Goal: Task Accomplishment & Management: Use online tool/utility

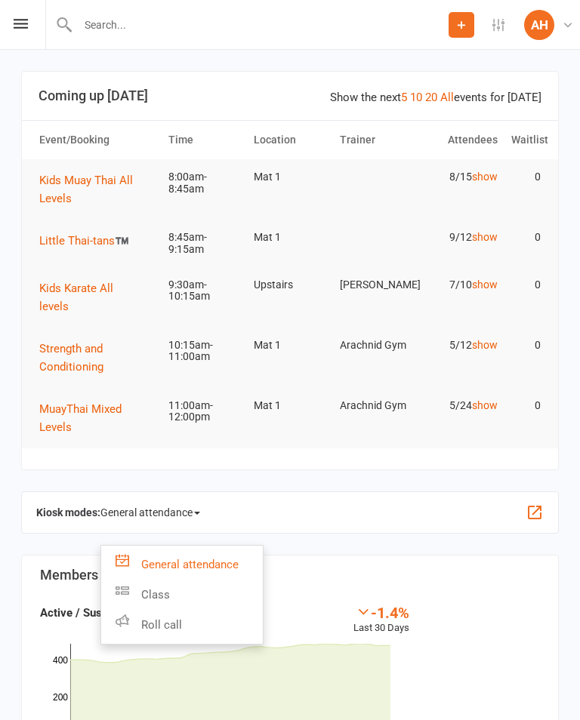
click at [192, 580] on link "Class" at bounding box center [181, 595] width 161 height 30
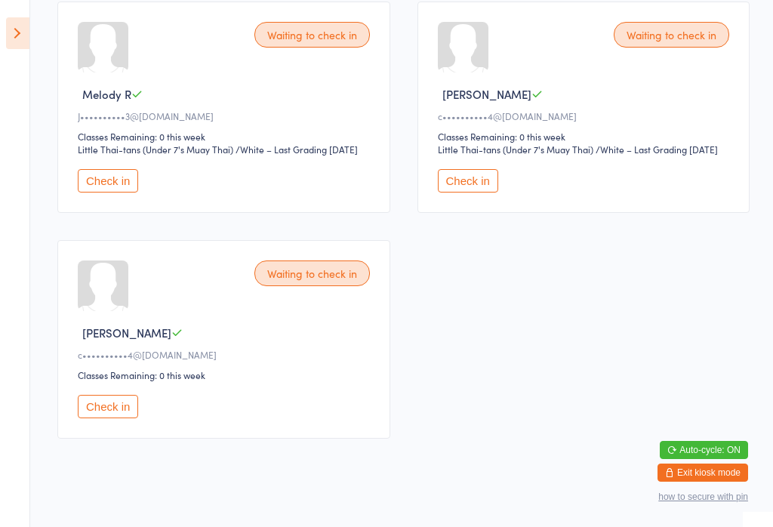
scroll to position [1442, 0]
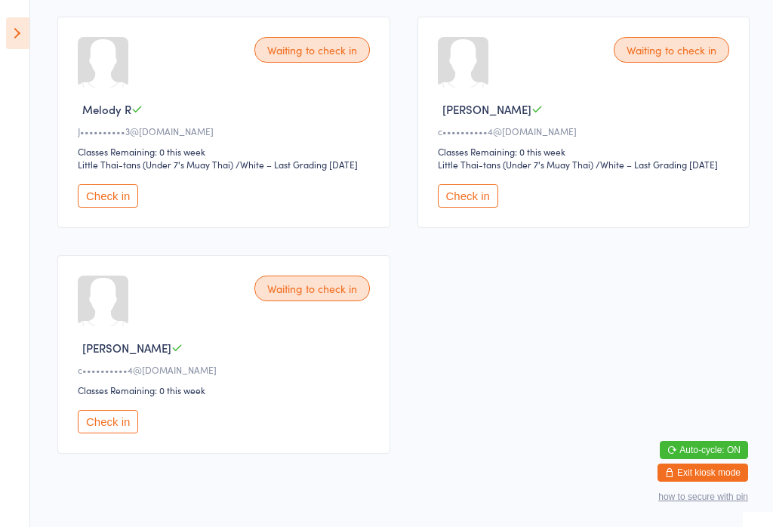
click at [466, 208] on button "Check in" at bounding box center [468, 195] width 60 height 23
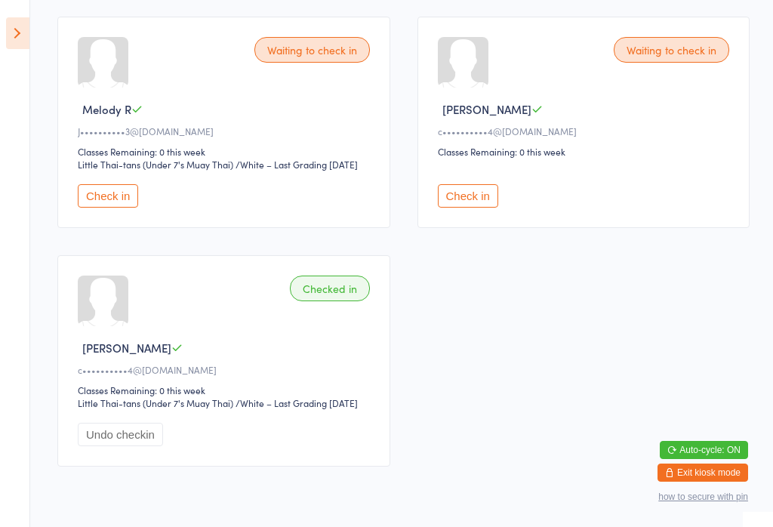
click at [498, 208] on button "Check in" at bounding box center [468, 195] width 60 height 23
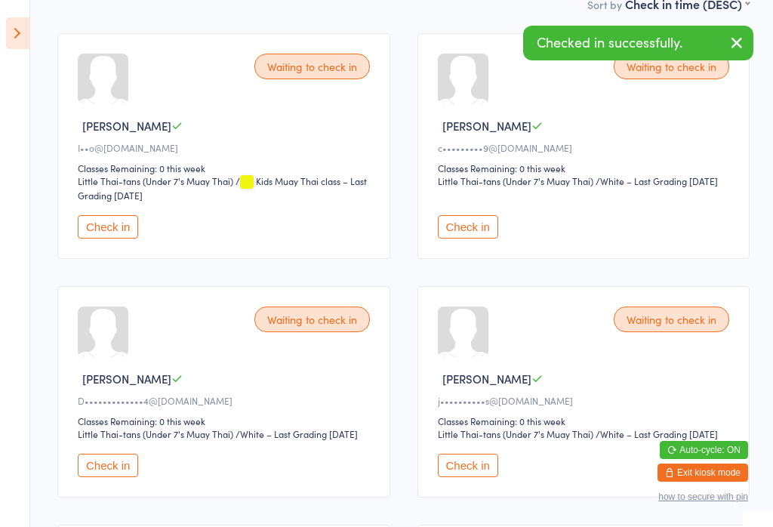
scroll to position [341, 0]
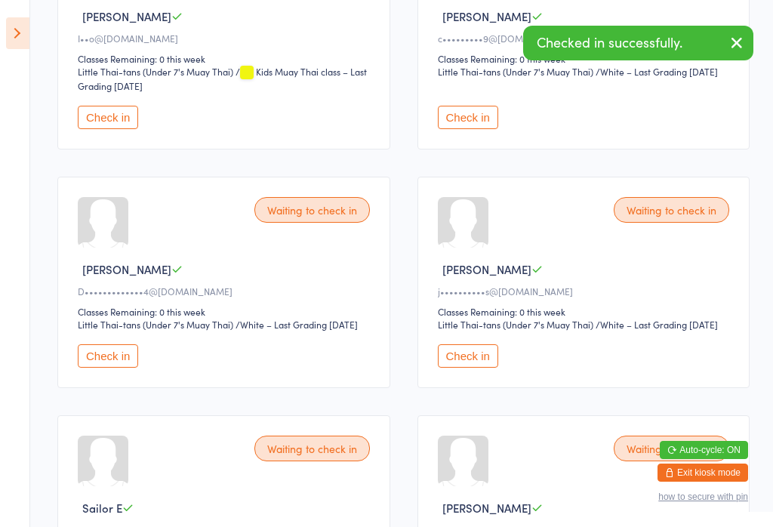
click at [122, 368] on button "Check in" at bounding box center [108, 355] width 60 height 23
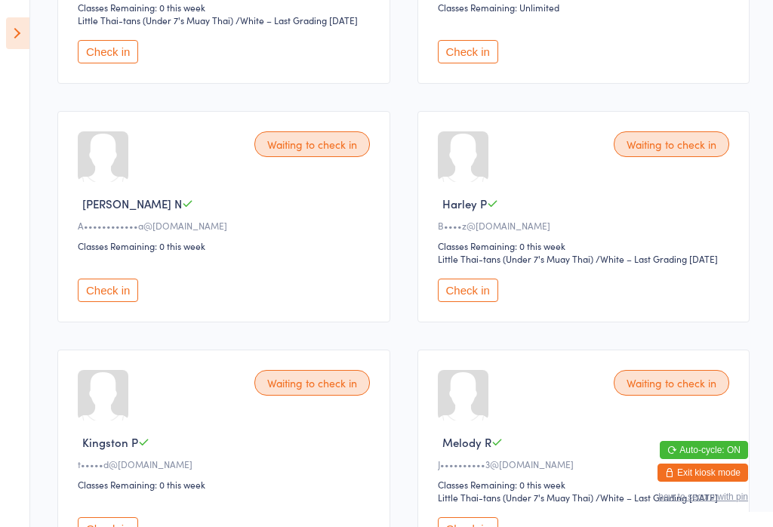
scroll to position [887, 0]
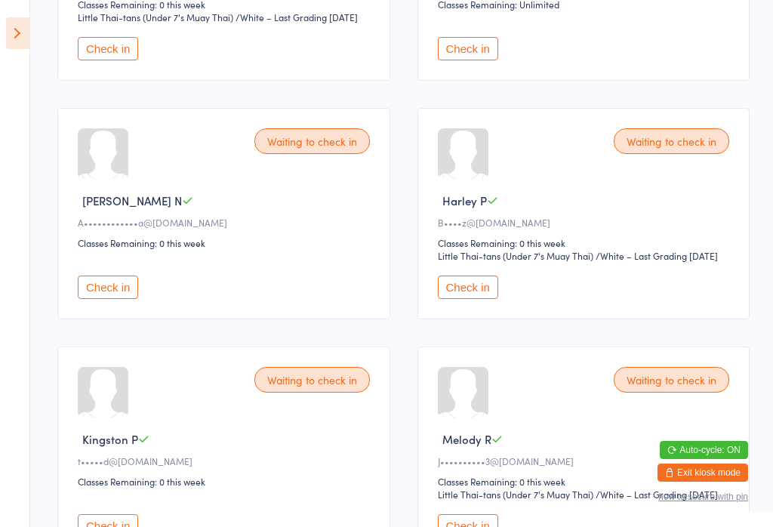
click at [480, 299] on button "Check in" at bounding box center [468, 286] width 60 height 23
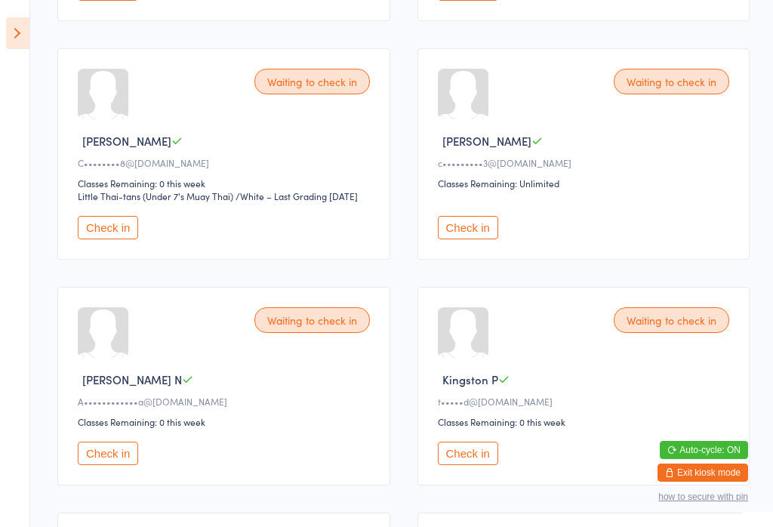
scroll to position [703, 0]
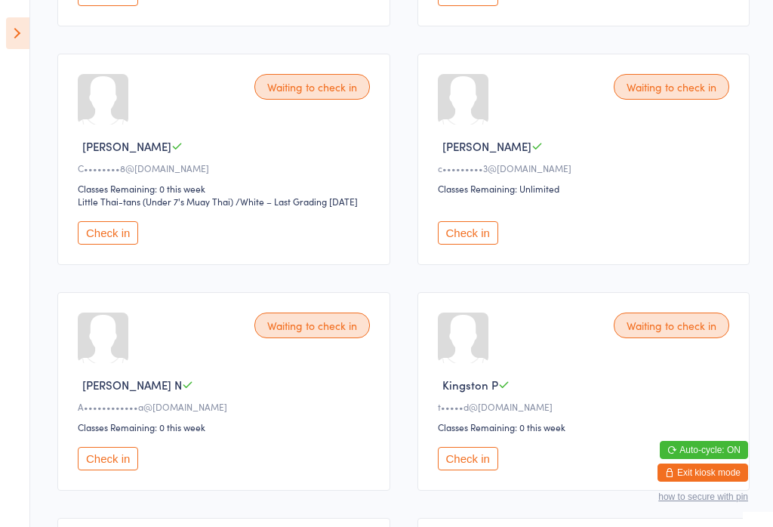
click at [466, 245] on button "Check in" at bounding box center [468, 232] width 60 height 23
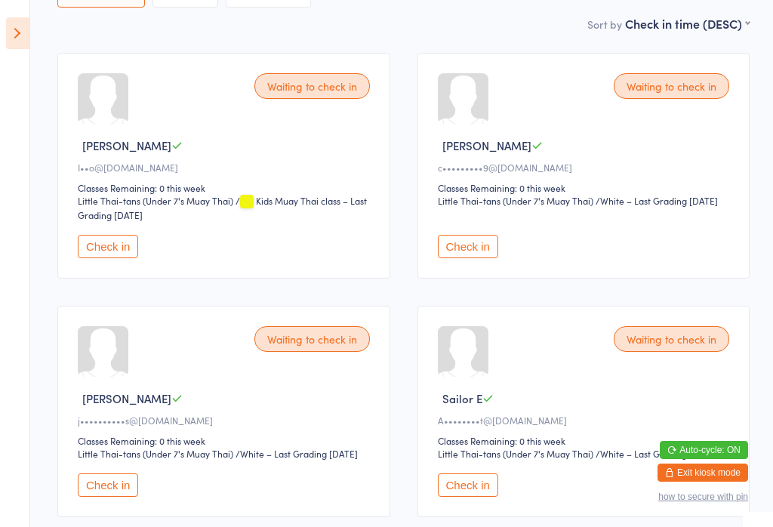
scroll to position [219, 0]
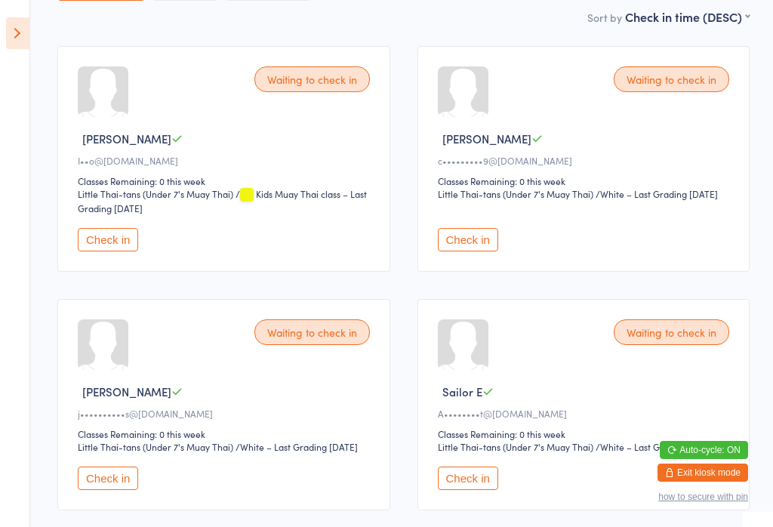
click at [120, 490] on button "Check in" at bounding box center [108, 477] width 60 height 23
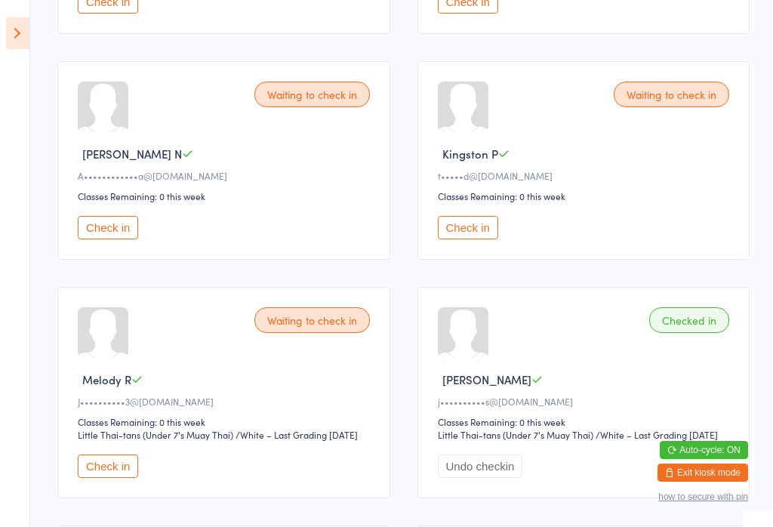
scroll to position [703, 0]
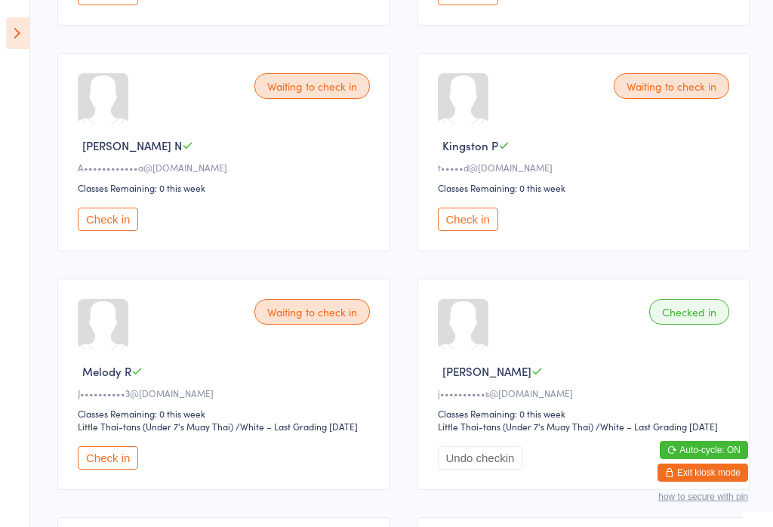
click at [124, 469] on button "Check in" at bounding box center [108, 457] width 60 height 23
click at [23, 28] on icon at bounding box center [17, 33] width 23 height 32
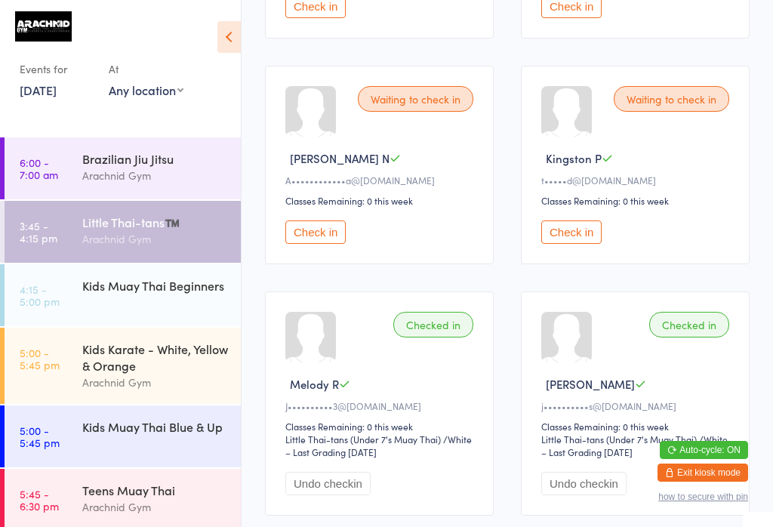
click at [150, 287] on div "Kids Muay Thai Beginners" at bounding box center [155, 285] width 146 height 17
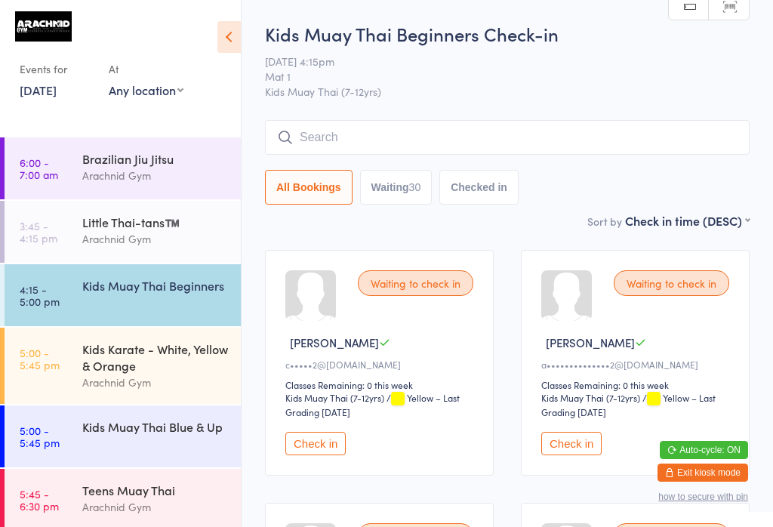
click at [568, 132] on input "search" at bounding box center [507, 137] width 484 height 35
click at [417, 123] on input "search" at bounding box center [507, 137] width 484 height 35
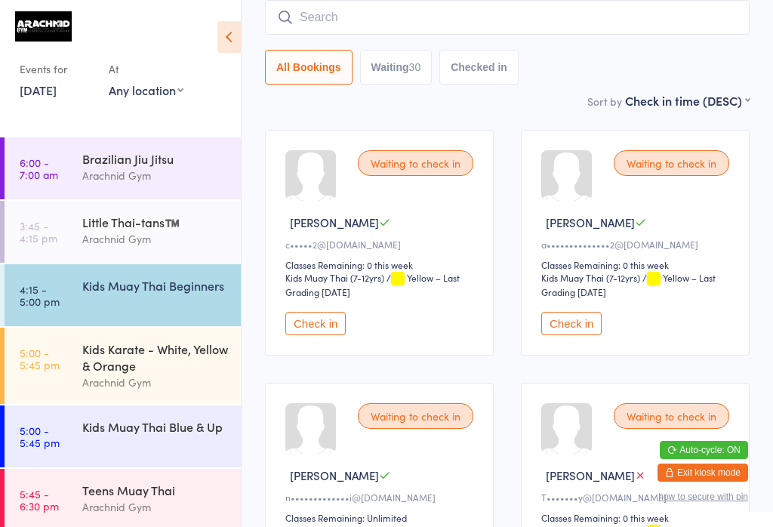
scroll to position [121, 0]
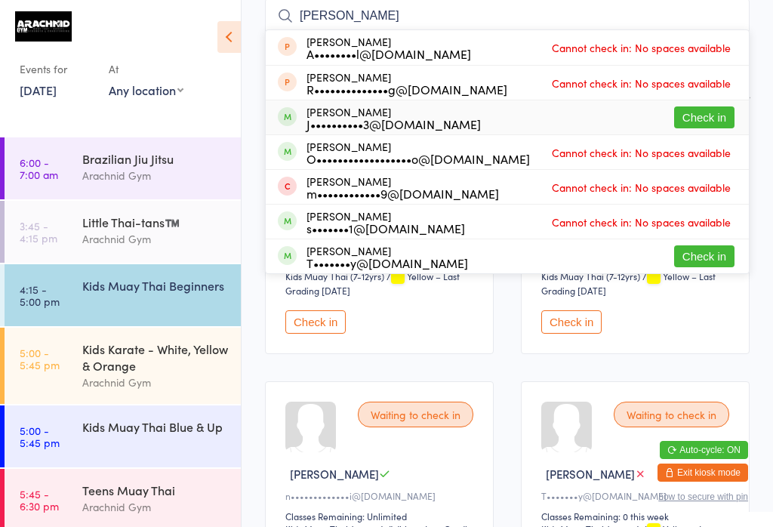
type input "[PERSON_NAME]"
click at [579, 118] on button "Check in" at bounding box center [704, 117] width 60 height 22
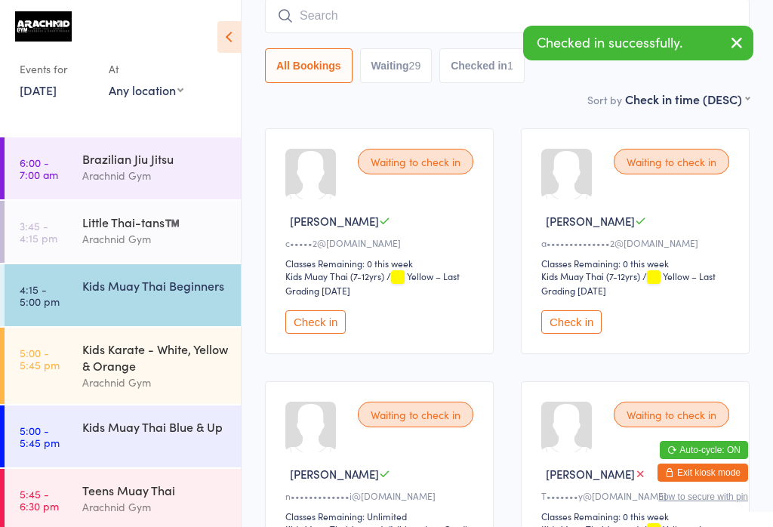
click at [165, 277] on div "Kids Muay Thai Beginners" at bounding box center [155, 285] width 146 height 17
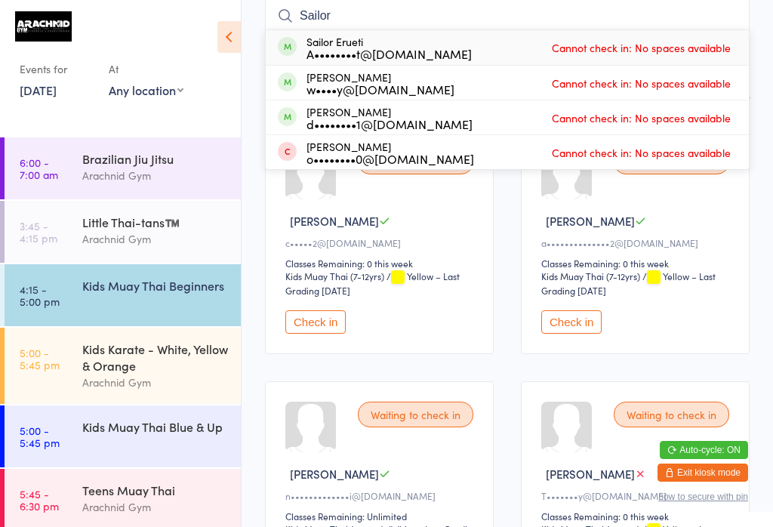
type input "Sailor"
click at [440, 40] on div "Sailor Erueti A••••••••t@[DOMAIN_NAME]" at bounding box center [388, 47] width 165 height 24
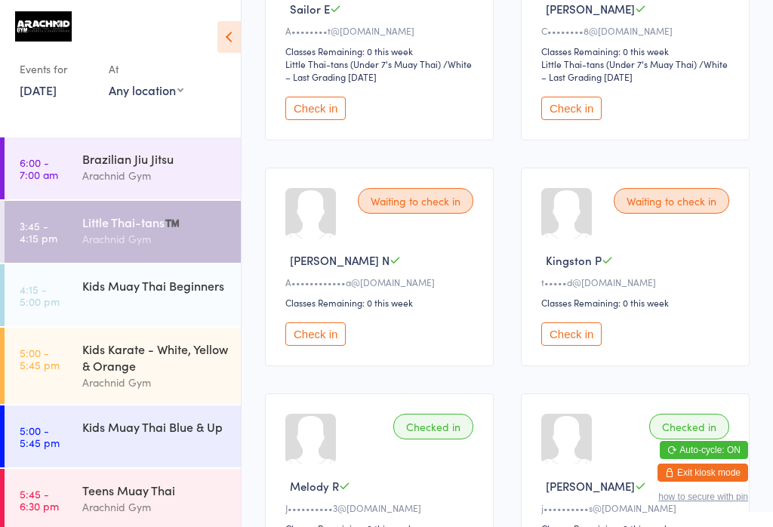
scroll to position [604, 0]
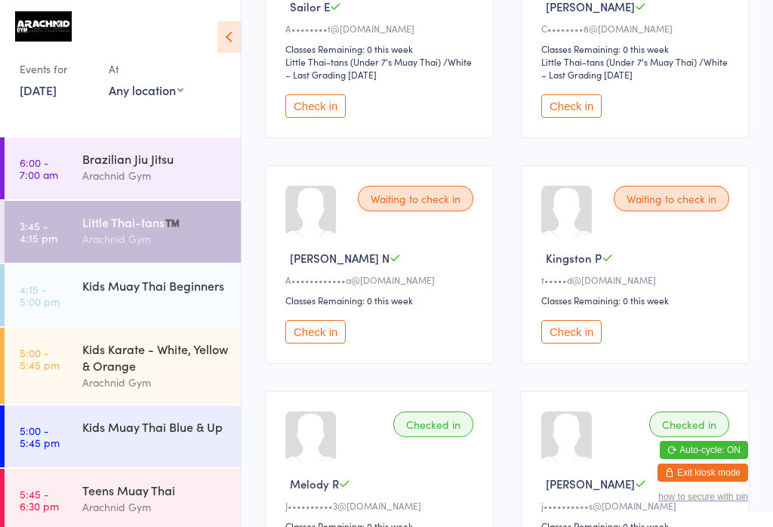
click at [339, 343] on button "Check in" at bounding box center [315, 331] width 60 height 23
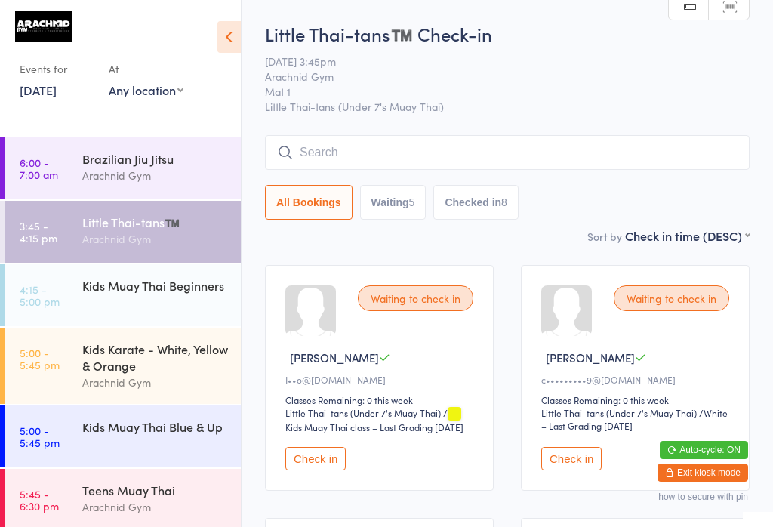
scroll to position [0, 0]
click at [344, 147] on input "search" at bounding box center [507, 152] width 484 height 35
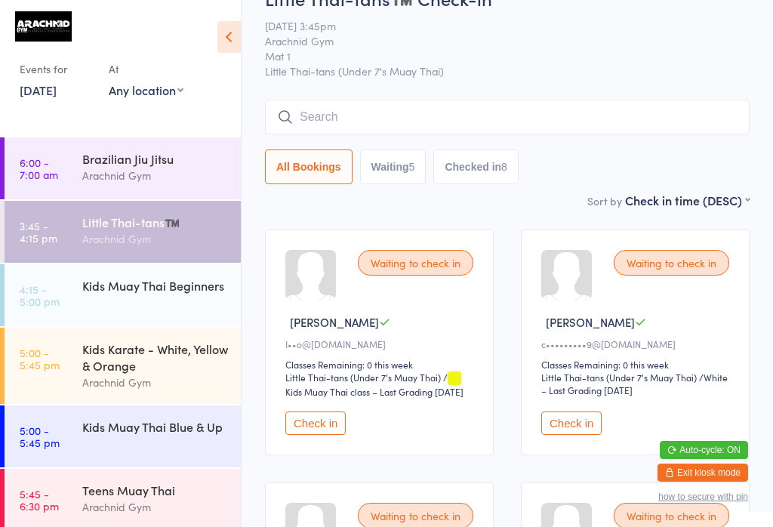
scroll to position [137, 0]
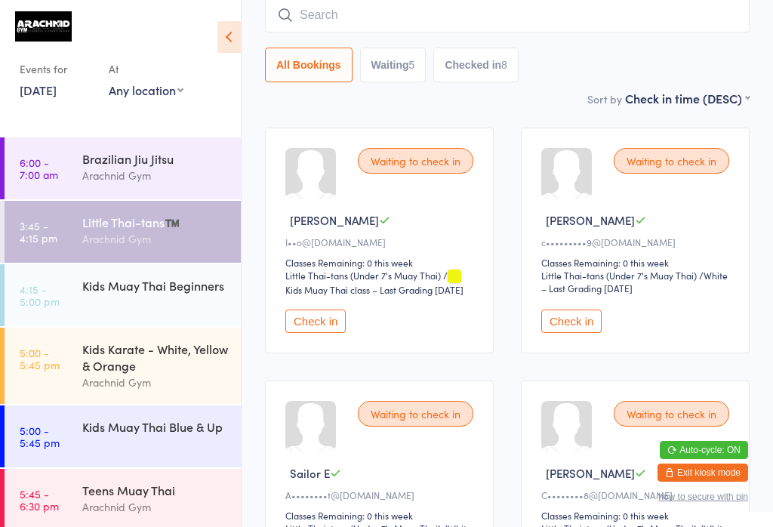
type input "A"
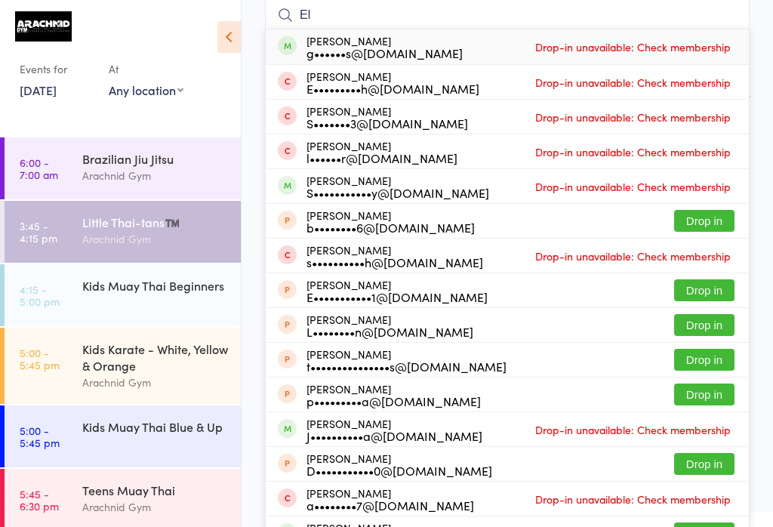
type input "E"
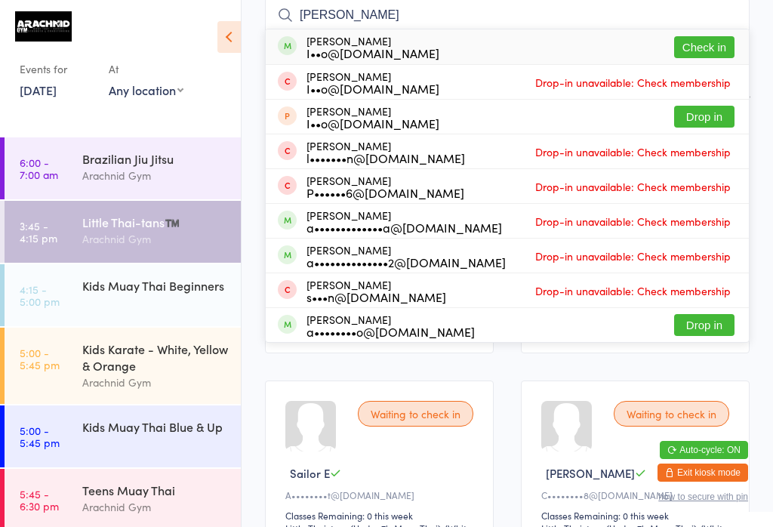
type input "[PERSON_NAME]"
click at [579, 41] on button "Check in" at bounding box center [704, 47] width 60 height 22
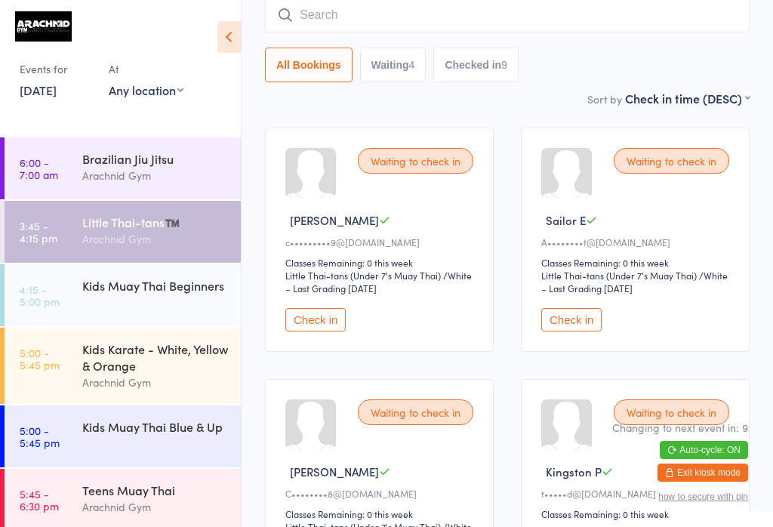
click at [491, 75] on button "Checked in 9" at bounding box center [475, 65] width 85 height 35
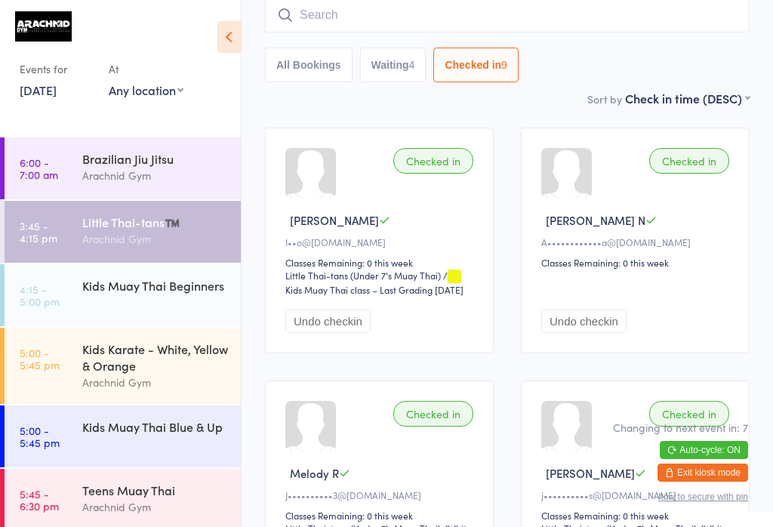
click at [35, 300] on time "4:15 - 5:00 pm" at bounding box center [40, 295] width 40 height 24
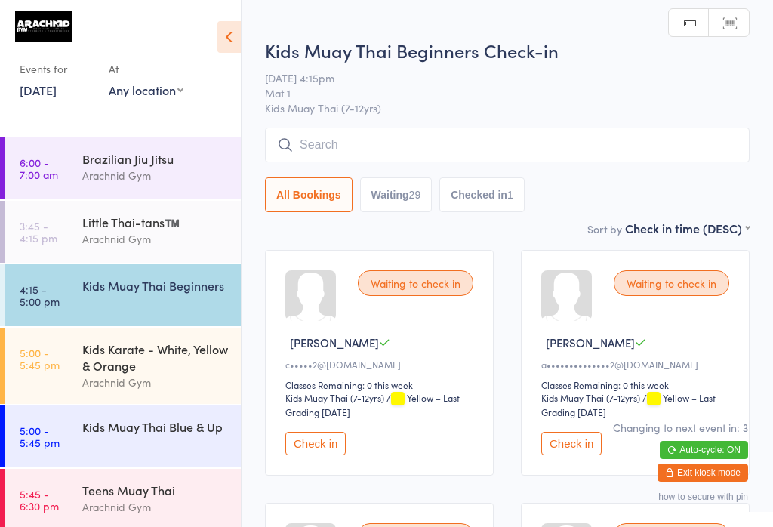
click at [352, 138] on input "search" at bounding box center [507, 145] width 484 height 35
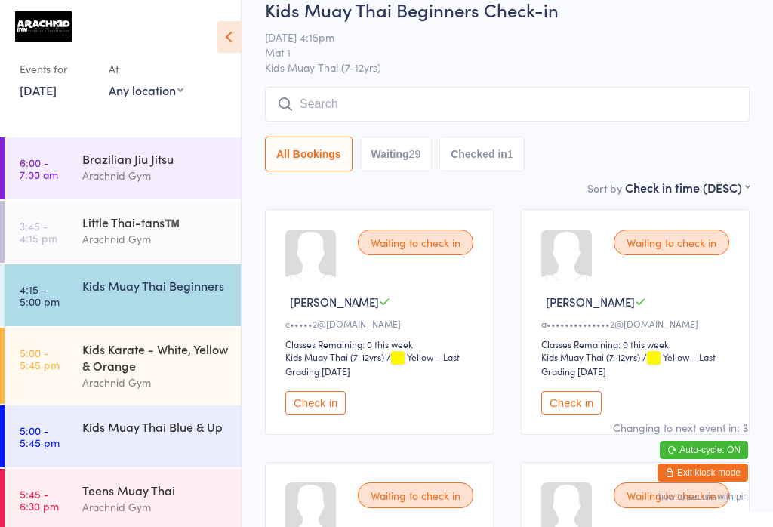
scroll to position [129, 0]
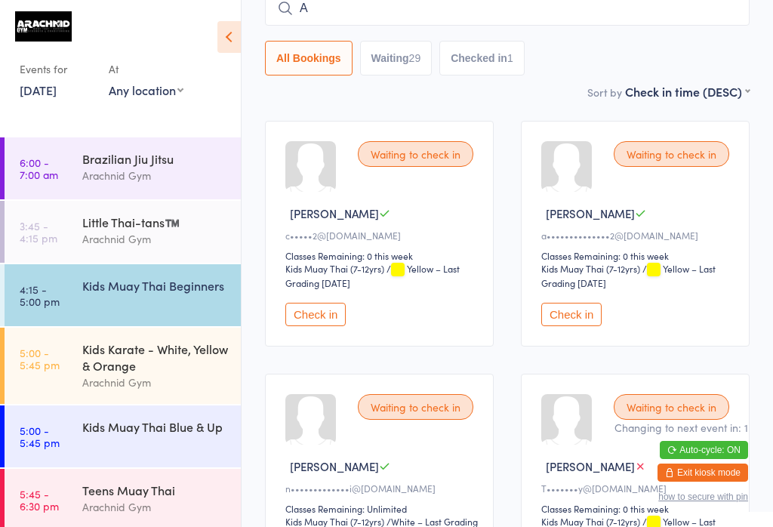
type input "Av"
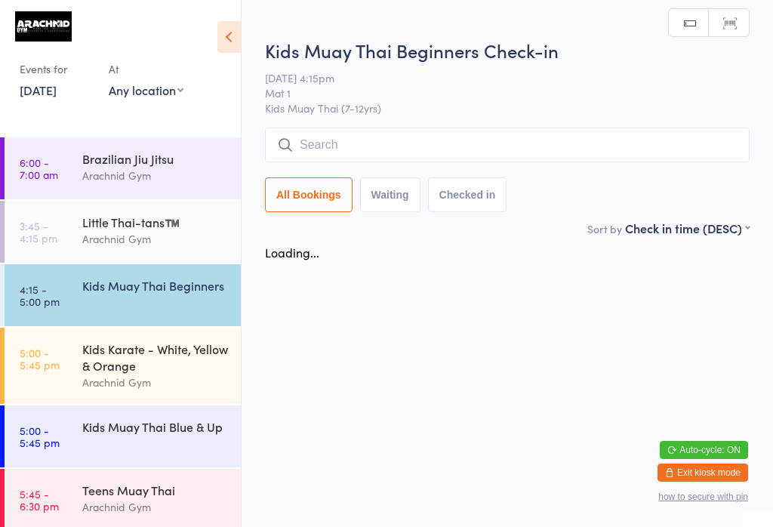
scroll to position [0, 0]
click at [53, 361] on time "5:00 - 5:45 pm" at bounding box center [40, 358] width 40 height 24
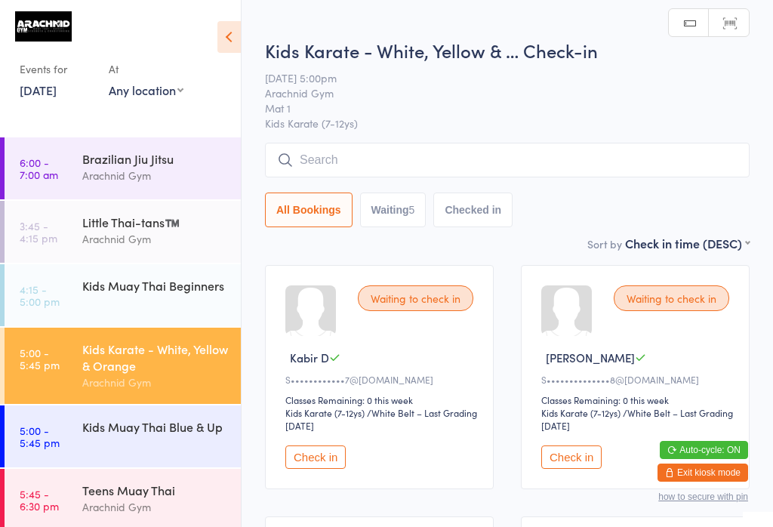
click at [67, 286] on link "4:15 - 5:00 pm Kids Muay [DEMOGRAPHIC_DATA] Beginners" at bounding box center [123, 295] width 236 height 62
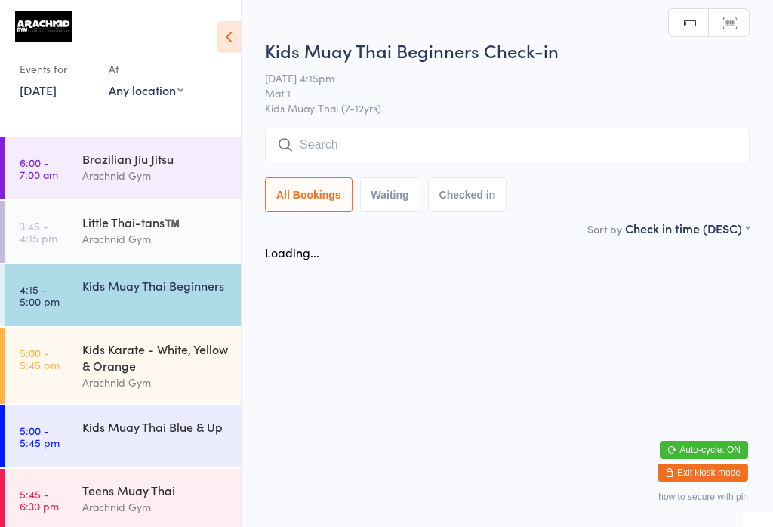
click at [305, 161] on input "search" at bounding box center [507, 145] width 484 height 35
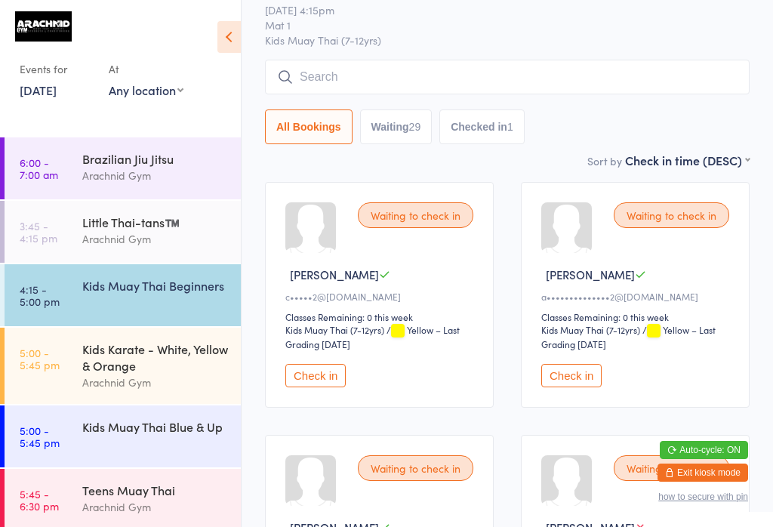
scroll to position [129, 0]
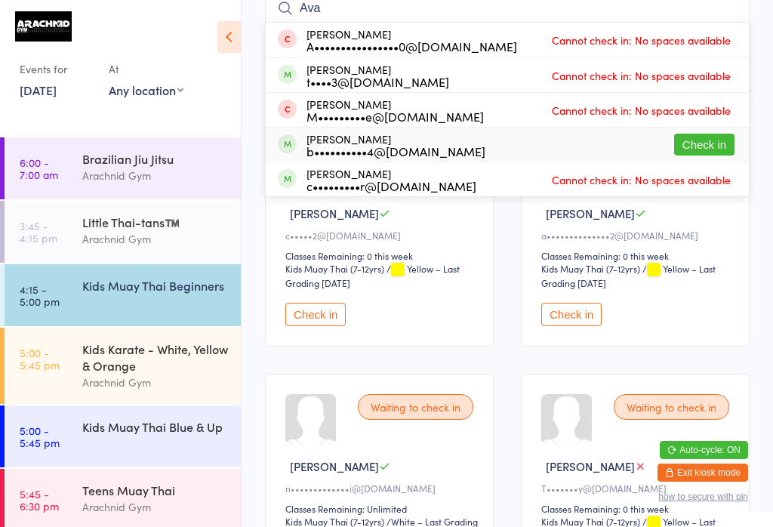
type input "Ava"
click at [579, 129] on div "[PERSON_NAME] b••••••••••4@[DOMAIN_NAME] Check in" at bounding box center [507, 145] width 483 height 34
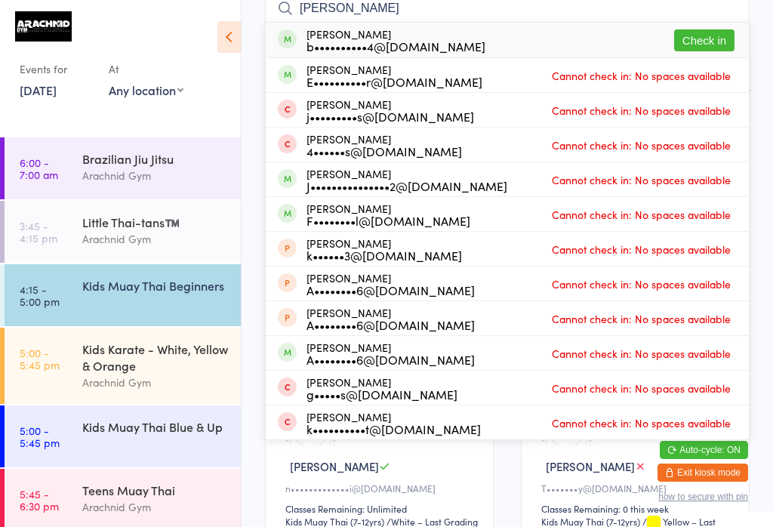
type input "[PERSON_NAME]"
click at [579, 35] on button "Check in" at bounding box center [704, 40] width 60 height 22
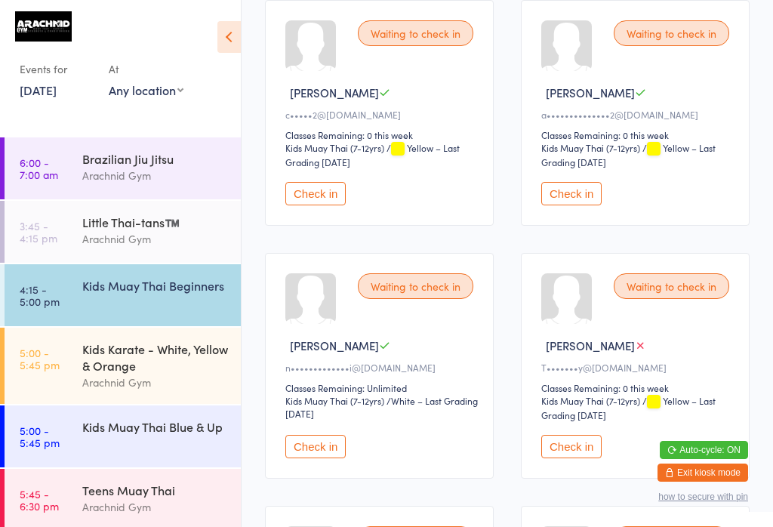
scroll to position [249, 0]
click at [93, 277] on div "Kids Muay Thai Beginners" at bounding box center [155, 285] width 146 height 17
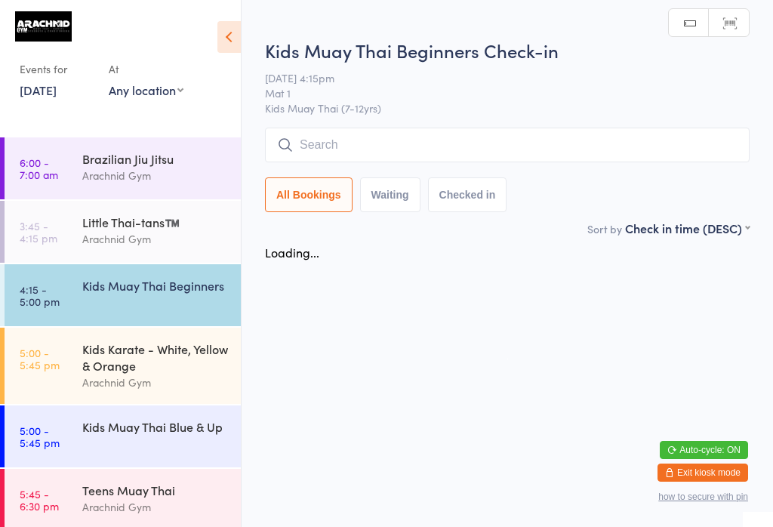
scroll to position [0, 0]
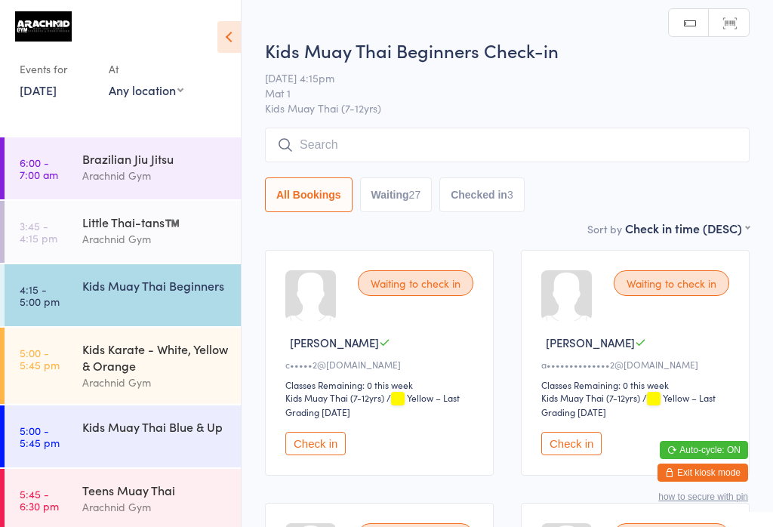
click at [579, 452] on button "Check in" at bounding box center [571, 443] width 60 height 23
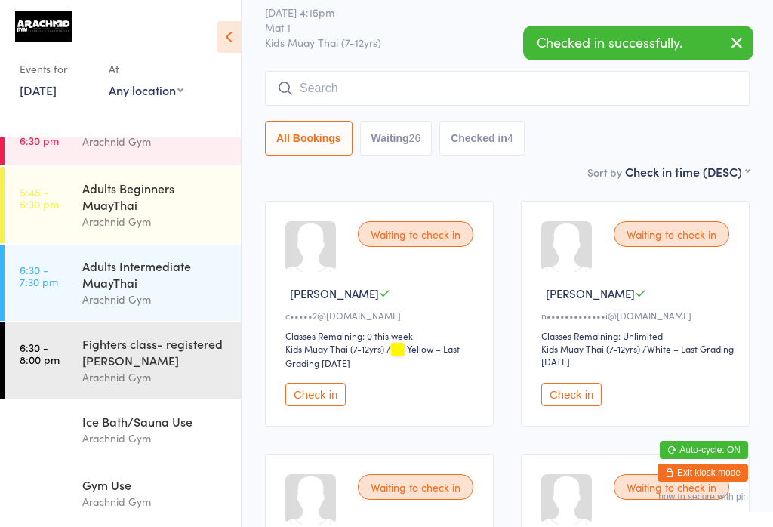
scroll to position [350, 0]
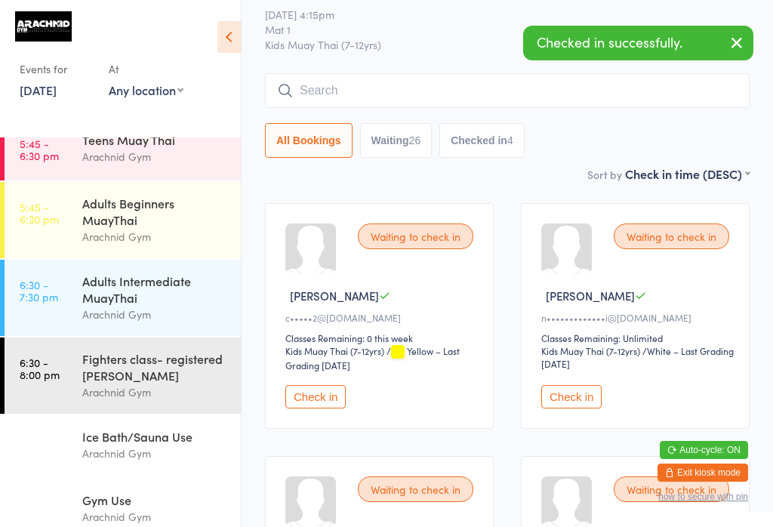
click at [165, 508] on div "Gym Use" at bounding box center [155, 499] width 146 height 17
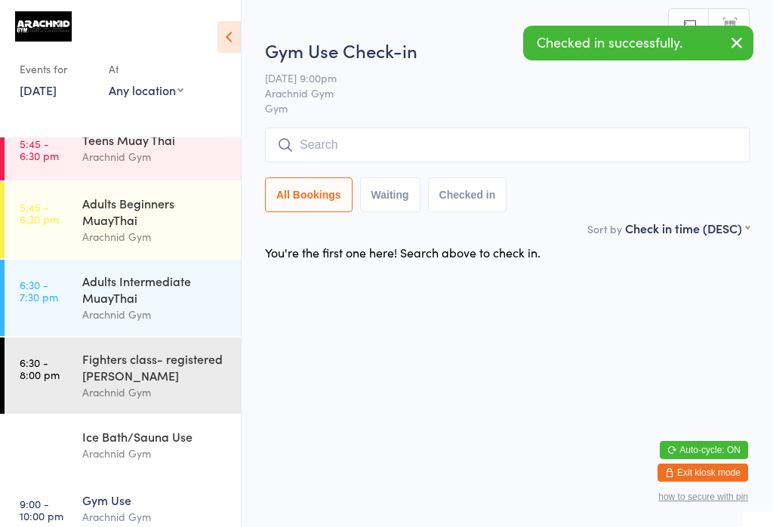
click at [370, 143] on input "search" at bounding box center [507, 145] width 484 height 35
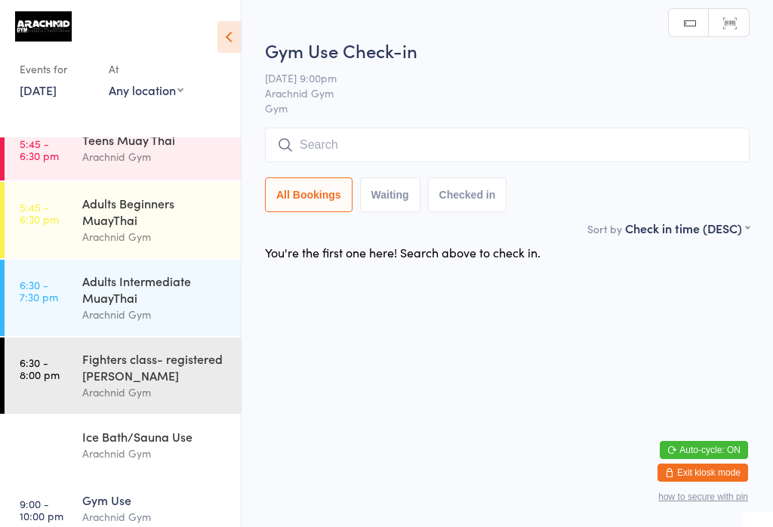
scroll to position [129, 0]
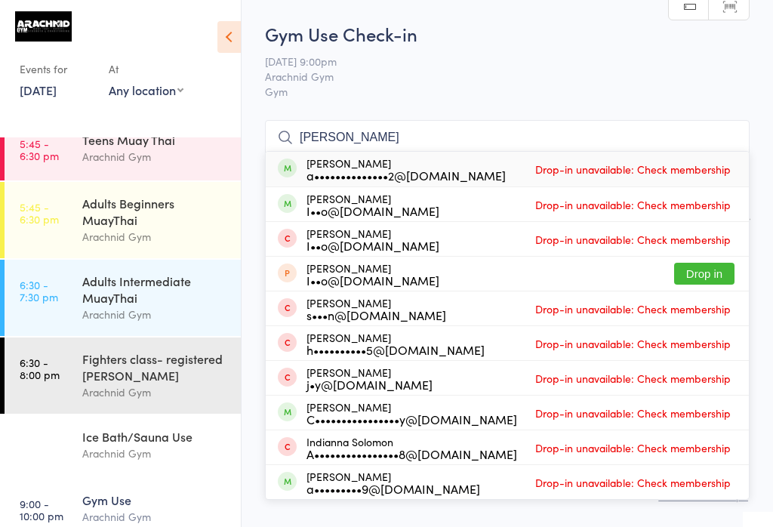
type input "[PERSON_NAME]"
click at [579, 158] on span "Drop-in unavailable: Check membership" at bounding box center [632, 169] width 203 height 23
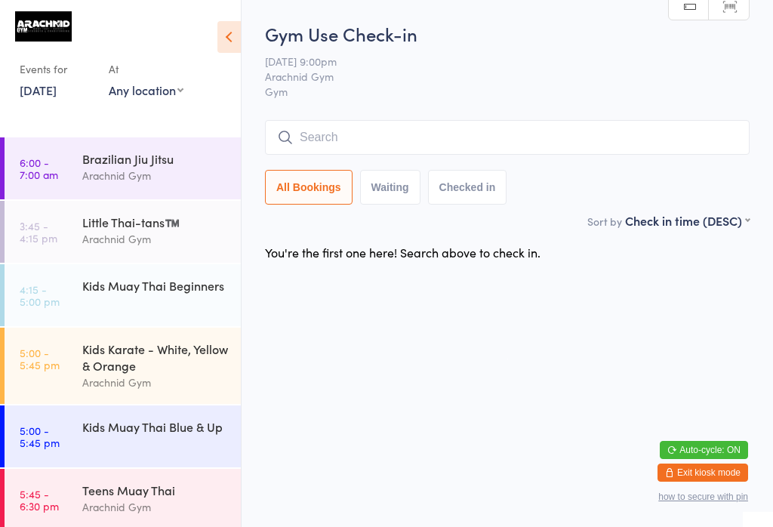
scroll to position [2, 0]
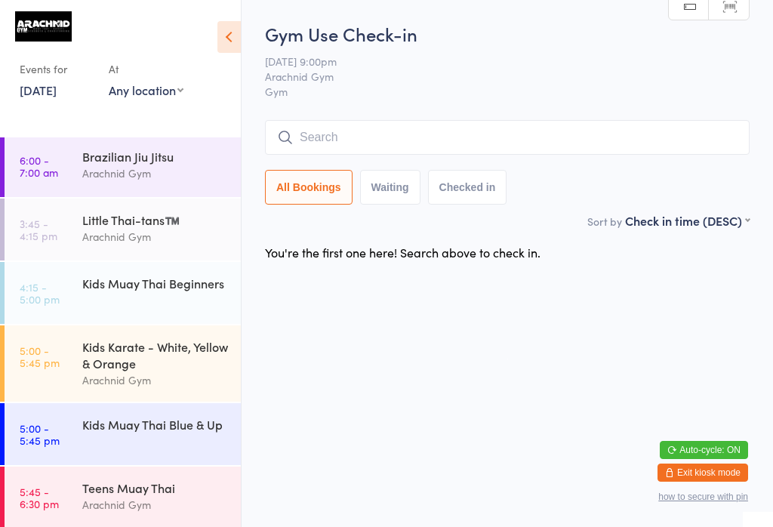
click at [151, 304] on div "Kids Muay Thai Beginners" at bounding box center [161, 283] width 158 height 42
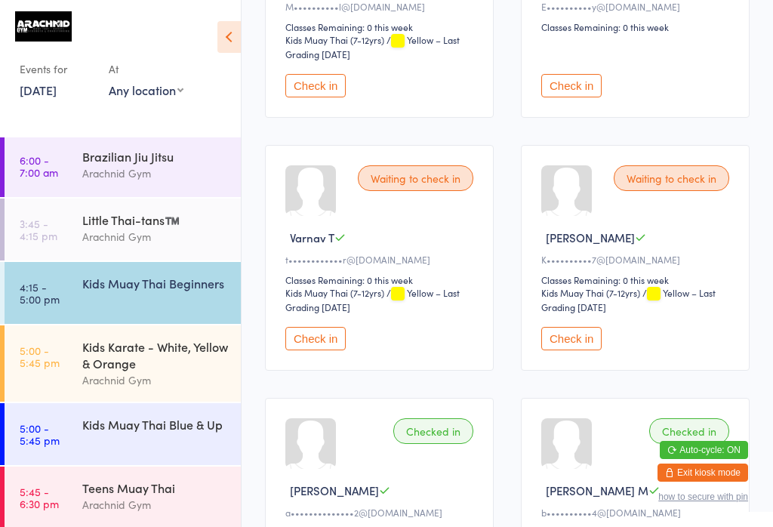
scroll to position [3151, 0]
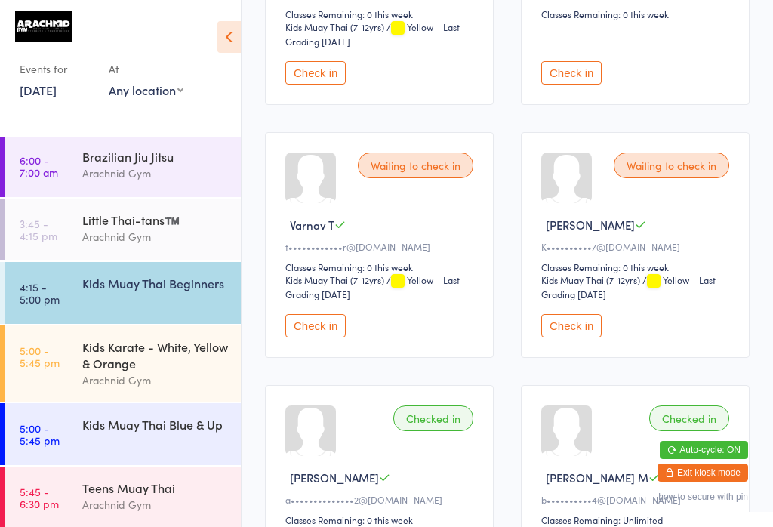
click at [572, 337] on button "Check in" at bounding box center [571, 325] width 60 height 23
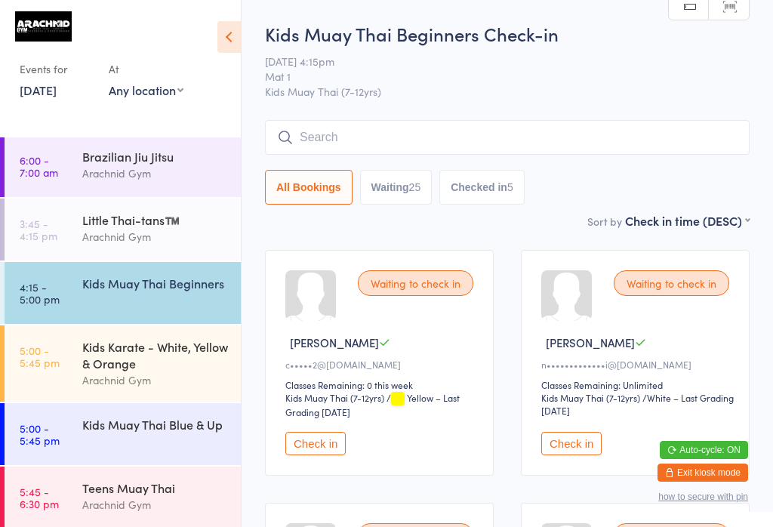
scroll to position [0, 0]
click at [472, 144] on input "search" at bounding box center [507, 137] width 484 height 35
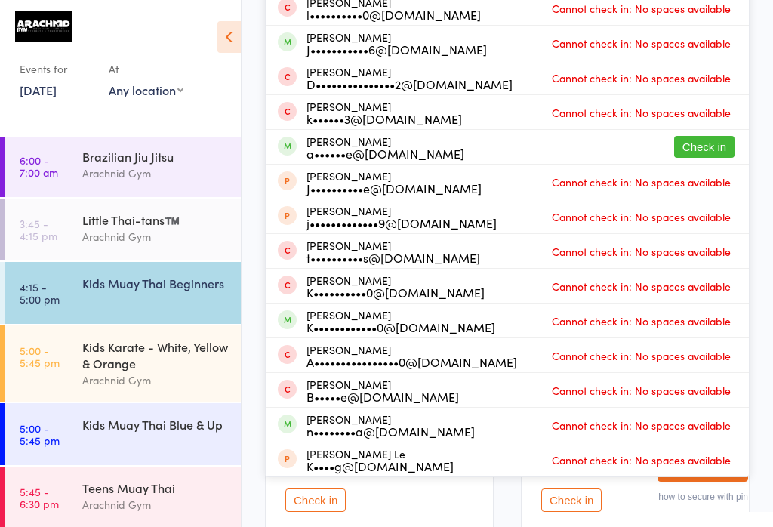
scroll to position [197, 0]
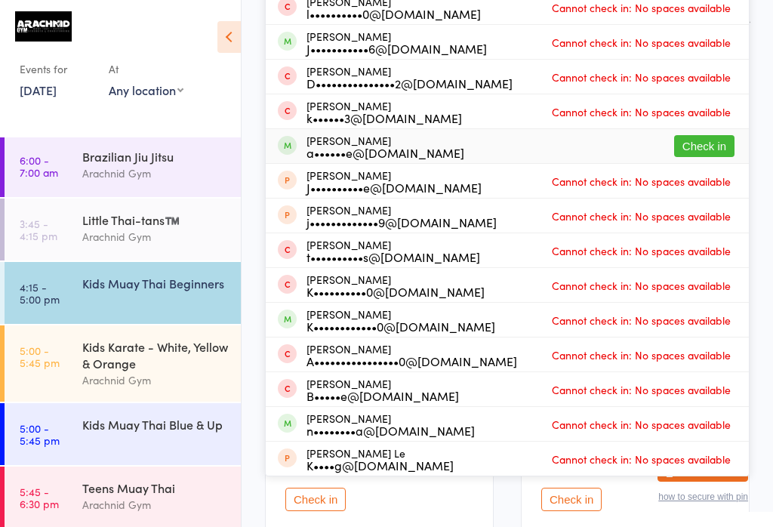
type input "Levi"
click at [411, 149] on div "a••••••e@[DOMAIN_NAME]" at bounding box center [385, 152] width 158 height 12
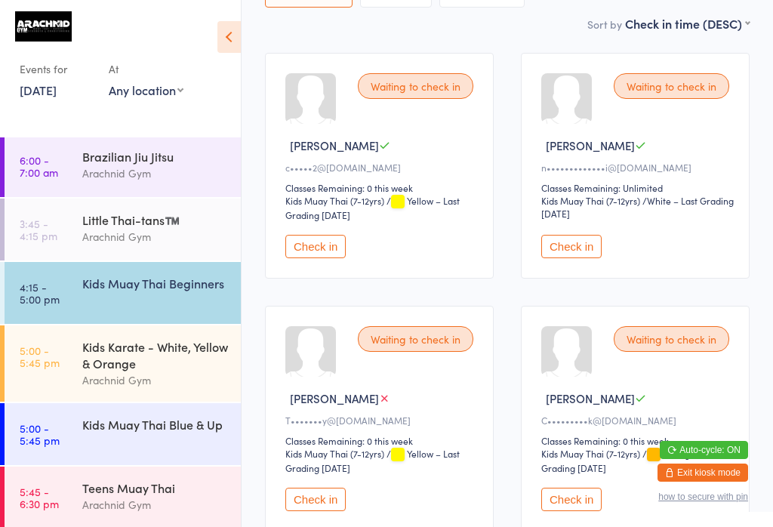
scroll to position [14, 0]
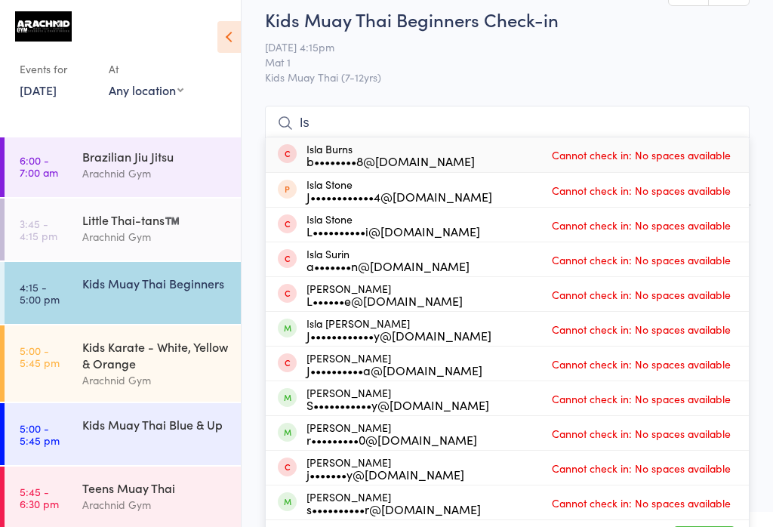
type input "I"
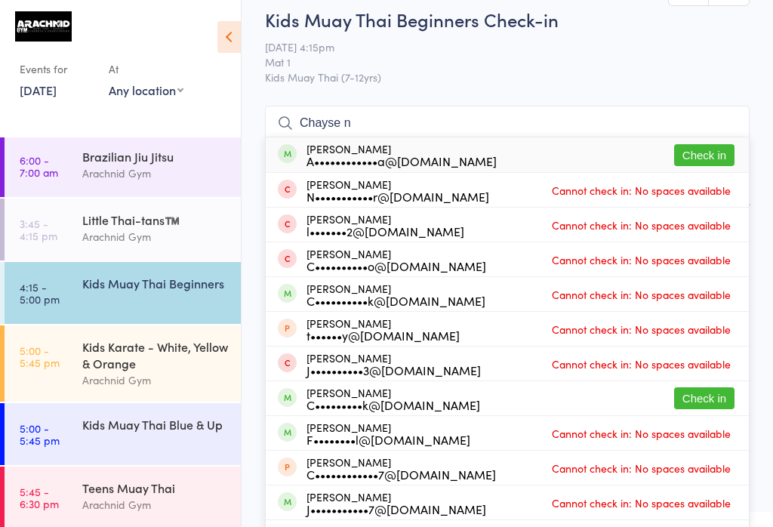
type input "Chayse n"
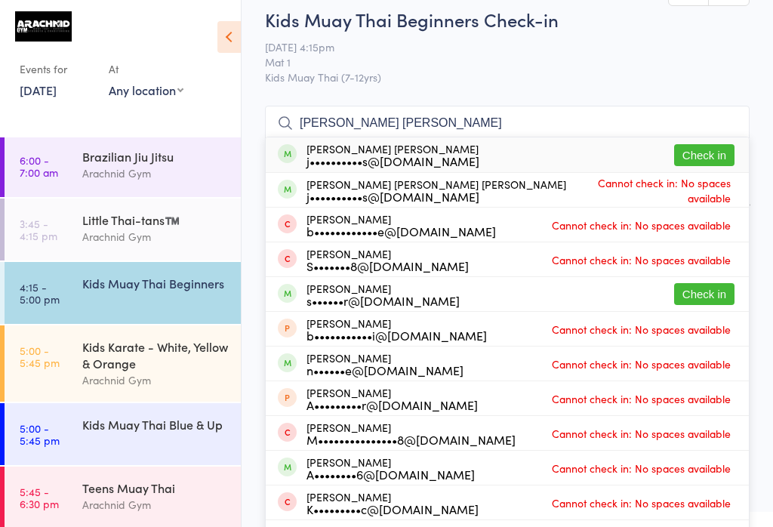
type input "[PERSON_NAME] [PERSON_NAME]"
click at [579, 159] on button "Check in" at bounding box center [704, 155] width 60 height 22
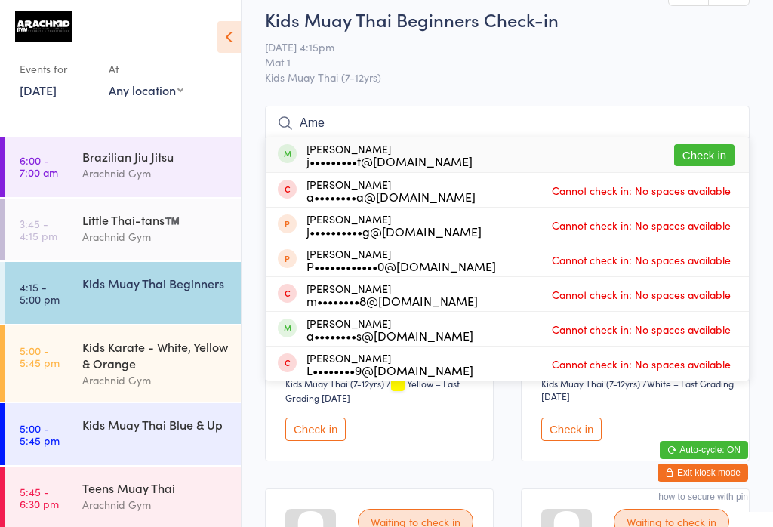
type input "Ame"
click at [579, 152] on button "Check in" at bounding box center [704, 155] width 60 height 22
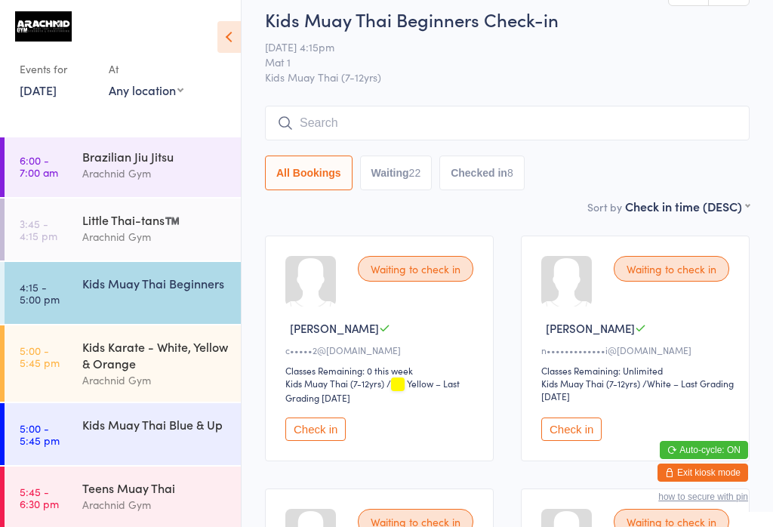
click at [579, 441] on button "Check in" at bounding box center [571, 428] width 60 height 23
click at [356, 112] on input "search" at bounding box center [507, 123] width 484 height 35
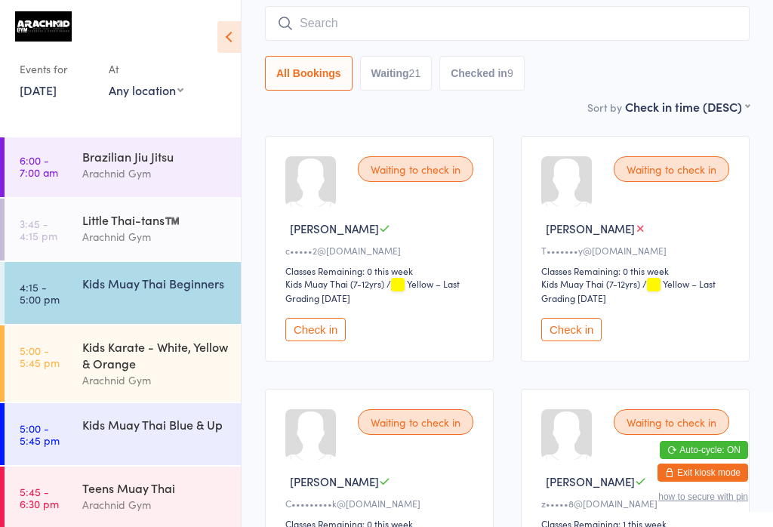
scroll to position [121, 0]
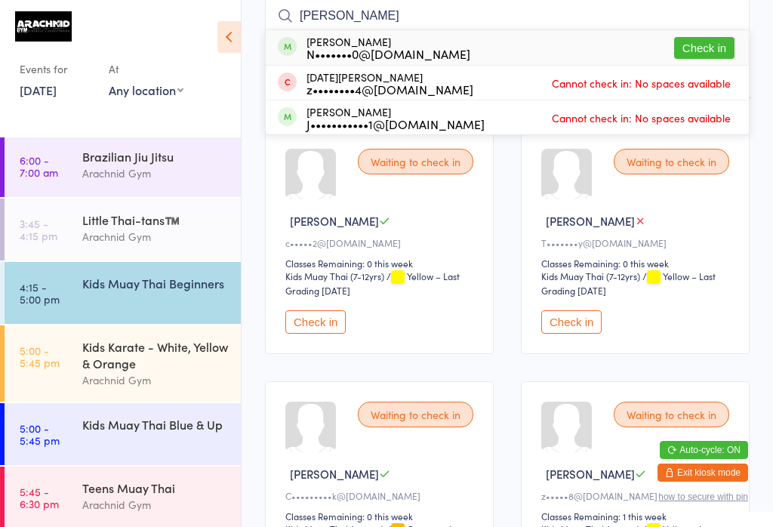
type input "[PERSON_NAME]"
click at [579, 38] on button "Check in" at bounding box center [704, 48] width 60 height 22
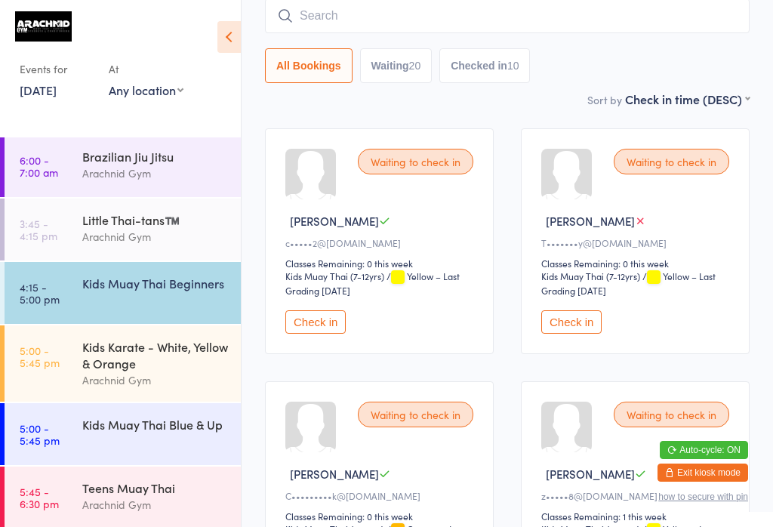
click at [168, 286] on div "Kids Muay Thai Beginners" at bounding box center [155, 283] width 146 height 17
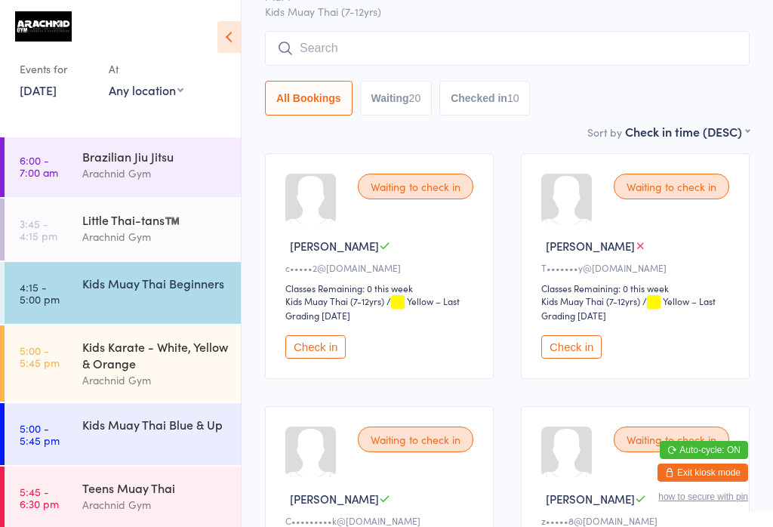
scroll to position [98, 0]
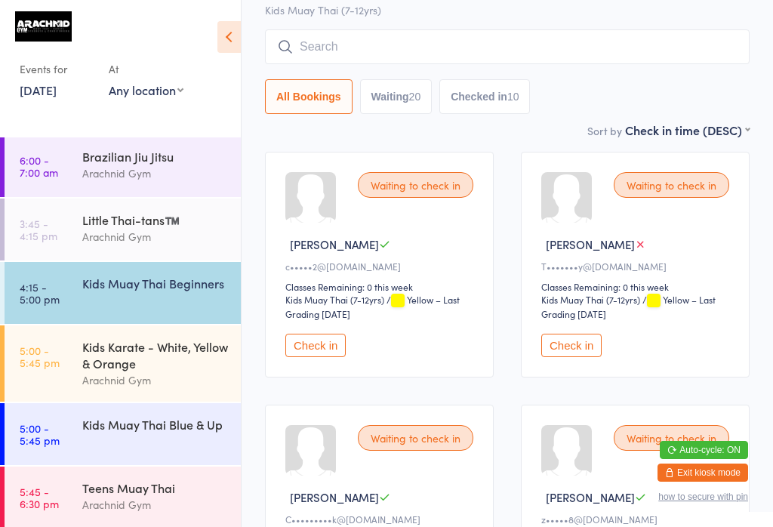
click at [579, 354] on button "Check in" at bounding box center [571, 345] width 60 height 23
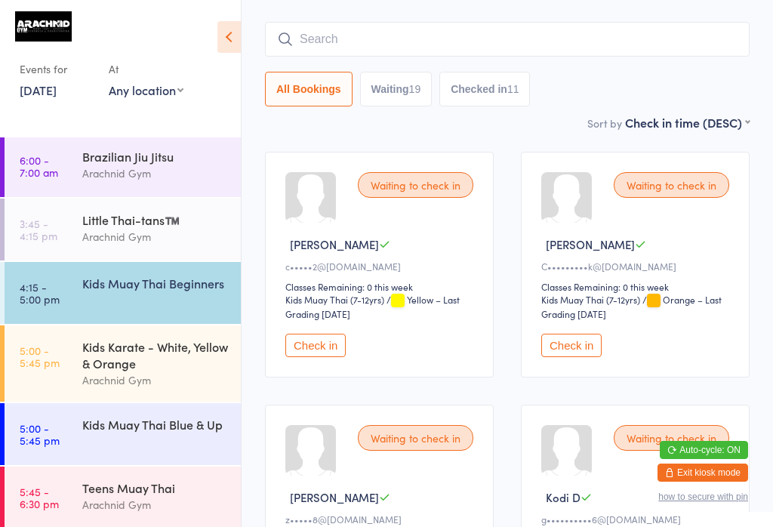
click at [482, 29] on input "search" at bounding box center [507, 39] width 484 height 35
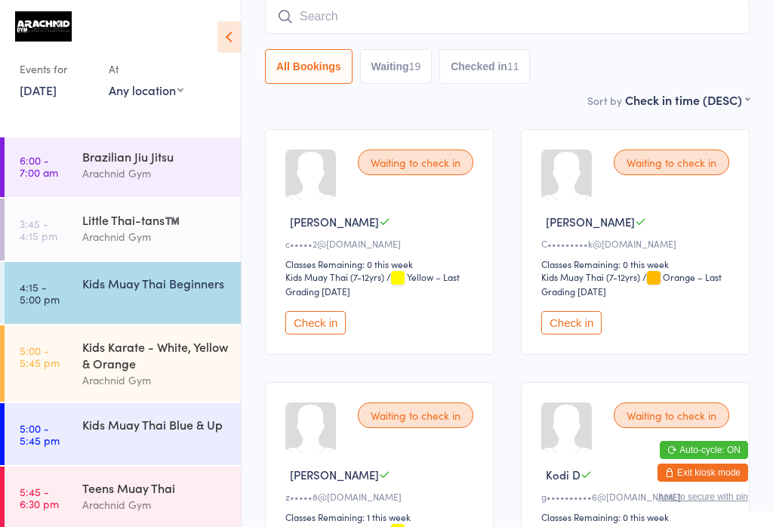
scroll to position [121, 0]
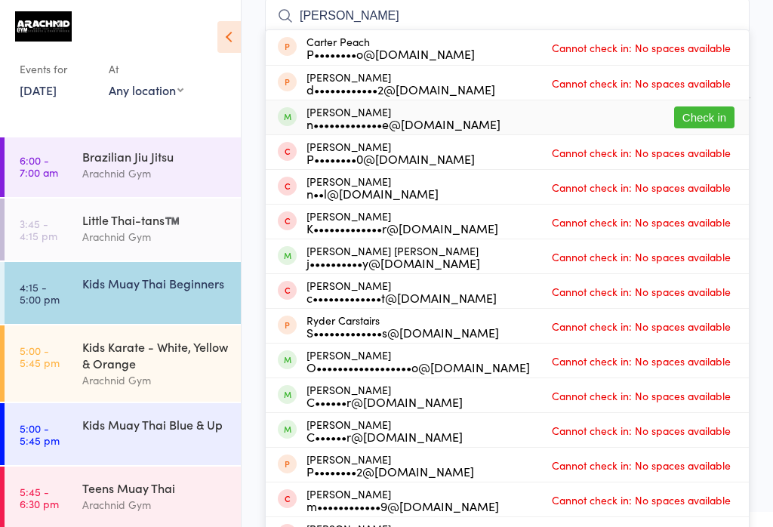
type input "[PERSON_NAME]"
click at [579, 120] on button "Check in" at bounding box center [704, 117] width 60 height 22
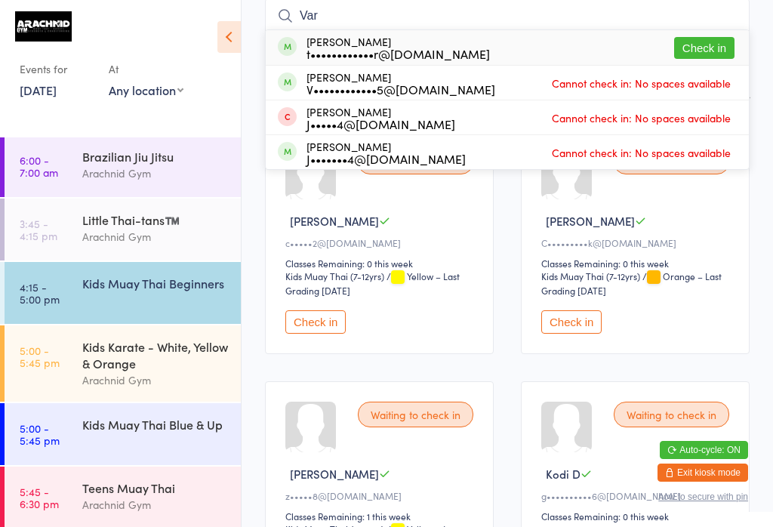
type input "Var"
click at [579, 40] on button "Check in" at bounding box center [704, 48] width 60 height 22
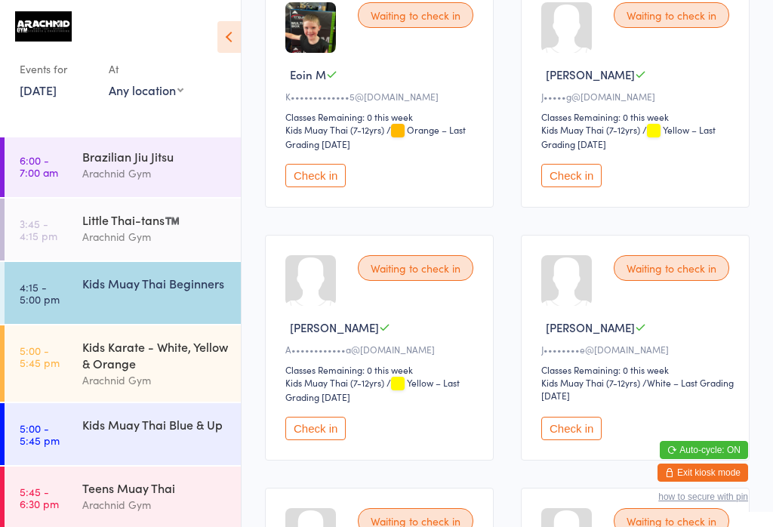
scroll to position [1506, 0]
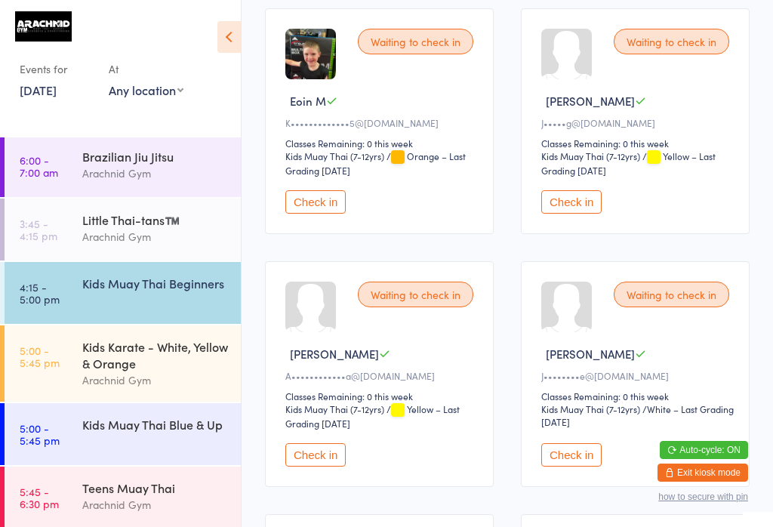
click at [317, 214] on button "Check in" at bounding box center [315, 201] width 60 height 23
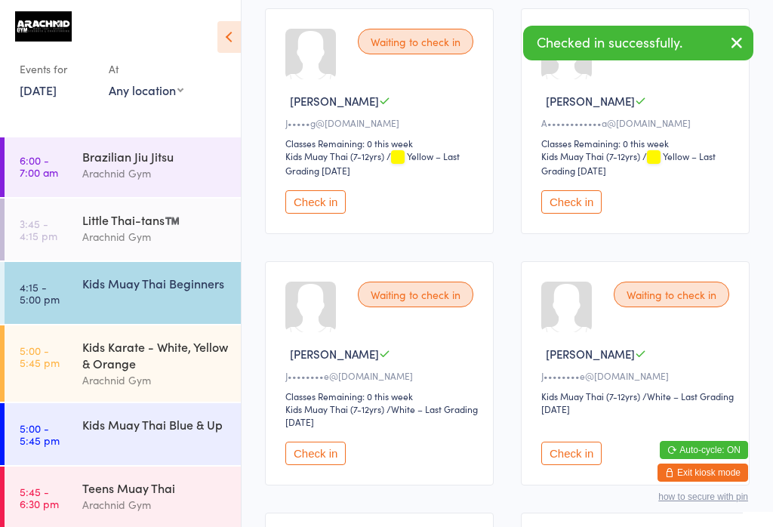
click at [194, 432] on div "Kids Muay Thai Blue & Up" at bounding box center [155, 424] width 146 height 17
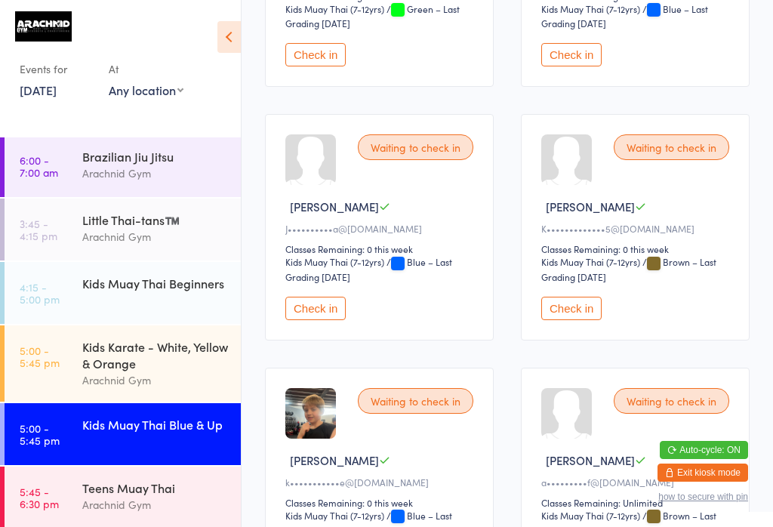
scroll to position [673, 0]
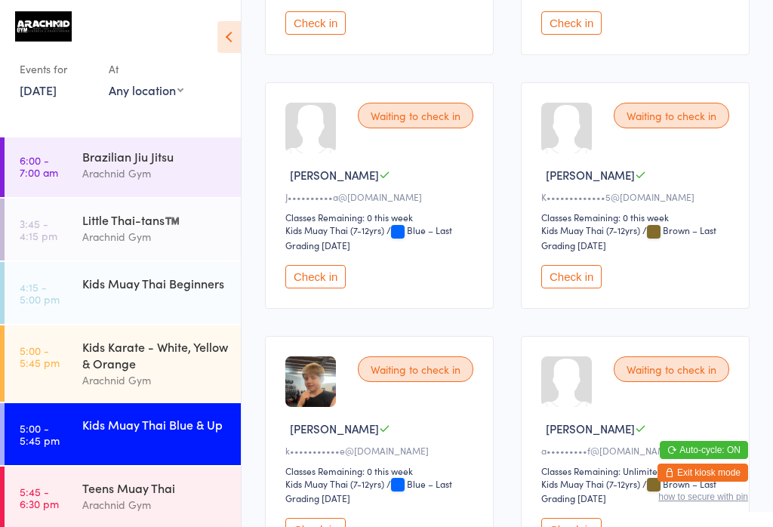
click at [579, 288] on button "Check in" at bounding box center [571, 276] width 60 height 23
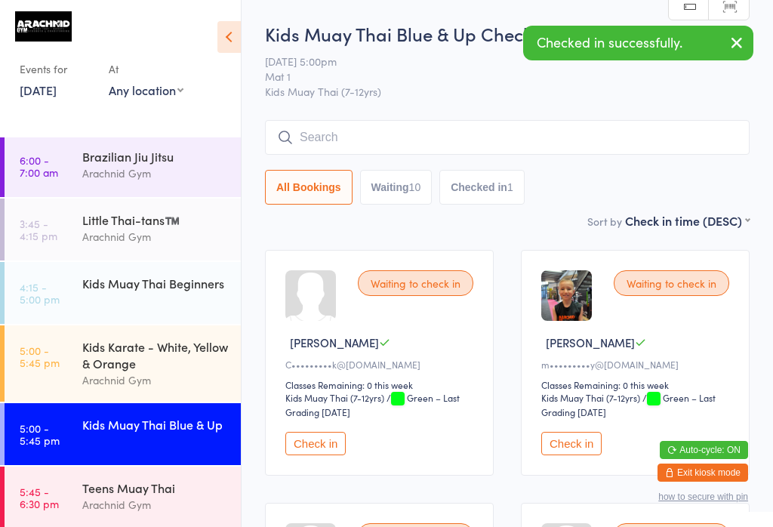
scroll to position [0, 0]
click at [86, 285] on div "Kids Muay Thai Beginners" at bounding box center [155, 283] width 146 height 17
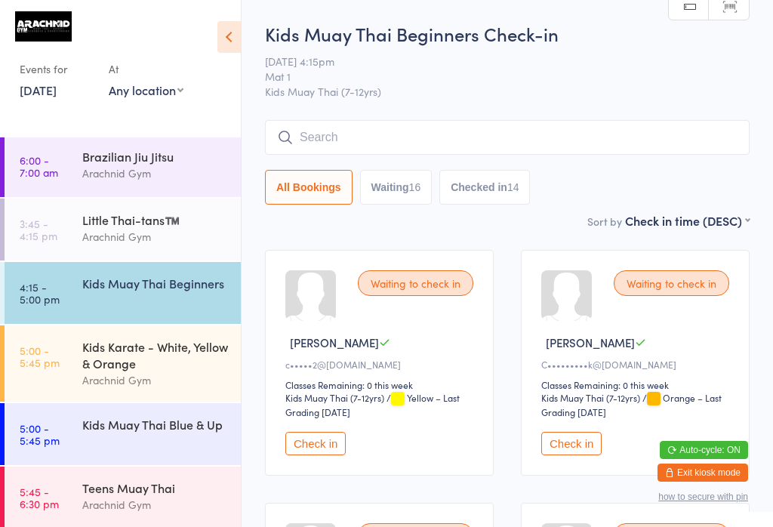
click at [195, 291] on div "Kids Muay Thai Beginners" at bounding box center [155, 283] width 146 height 17
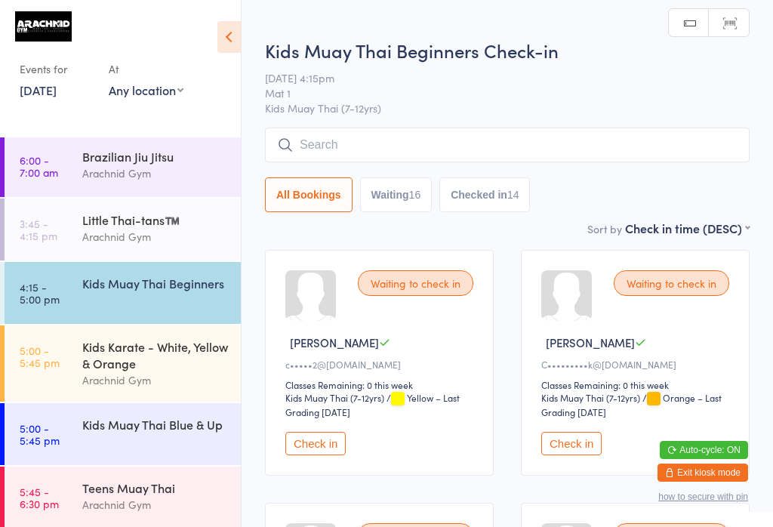
click at [430, 134] on input "search" at bounding box center [507, 145] width 484 height 35
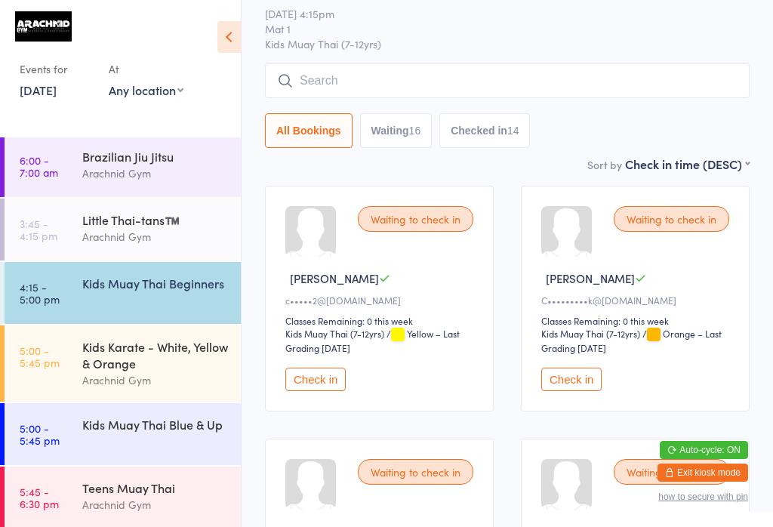
scroll to position [129, 0]
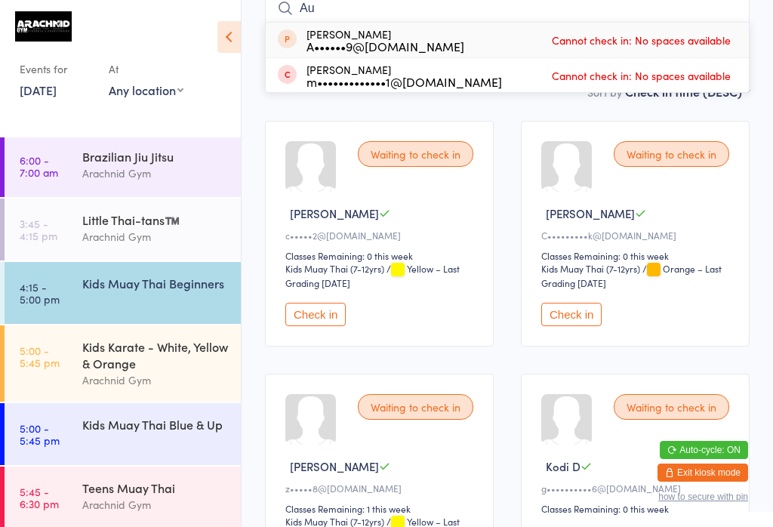
type input "A"
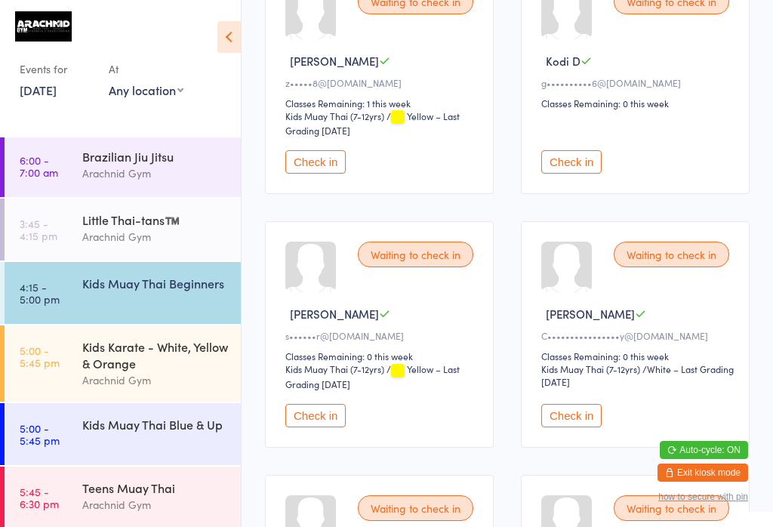
scroll to position [558, 0]
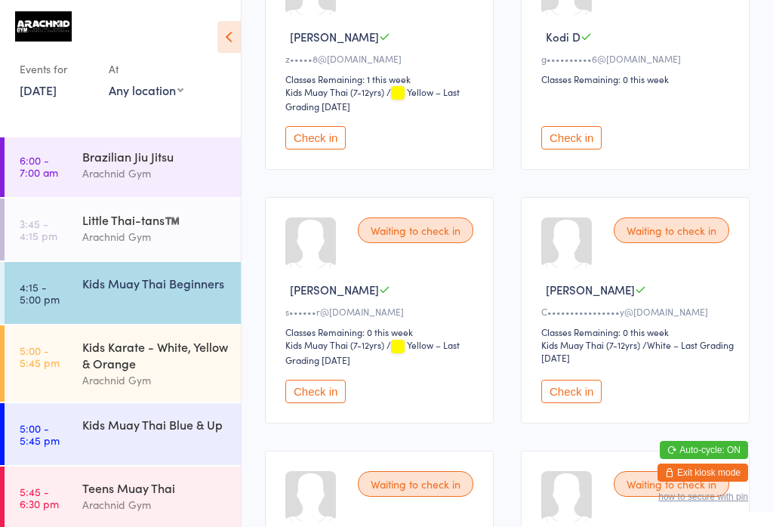
click at [321, 403] on button "Check in" at bounding box center [315, 391] width 60 height 23
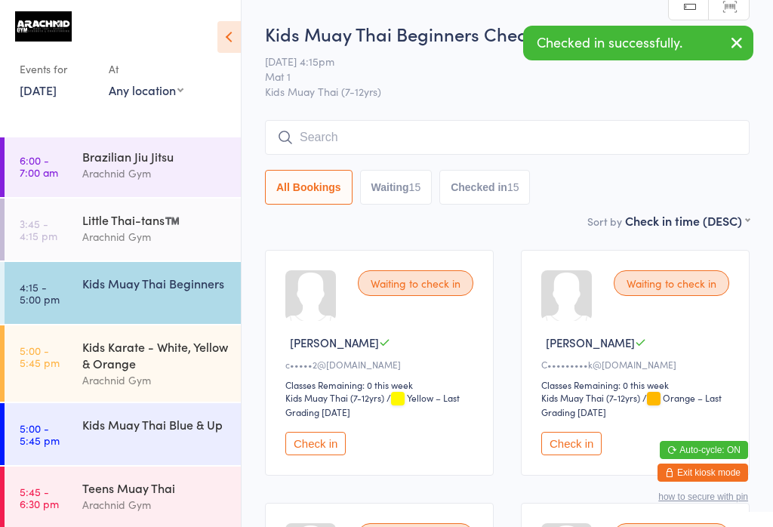
scroll to position [0, 0]
click at [417, 134] on input "search" at bounding box center [507, 137] width 484 height 35
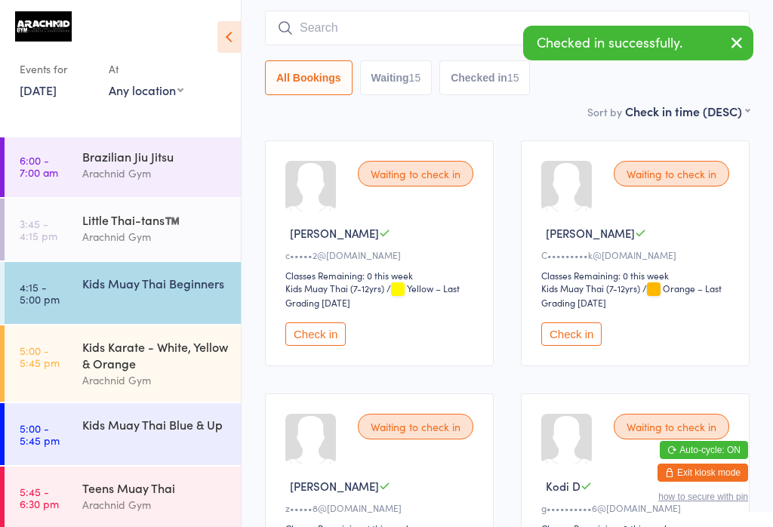
scroll to position [121, 0]
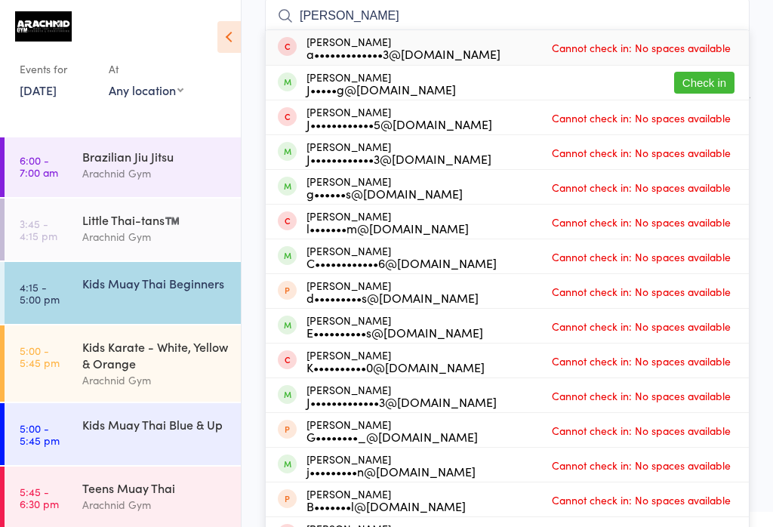
type input "[PERSON_NAME]"
click at [579, 77] on button "Check in" at bounding box center [704, 83] width 60 height 22
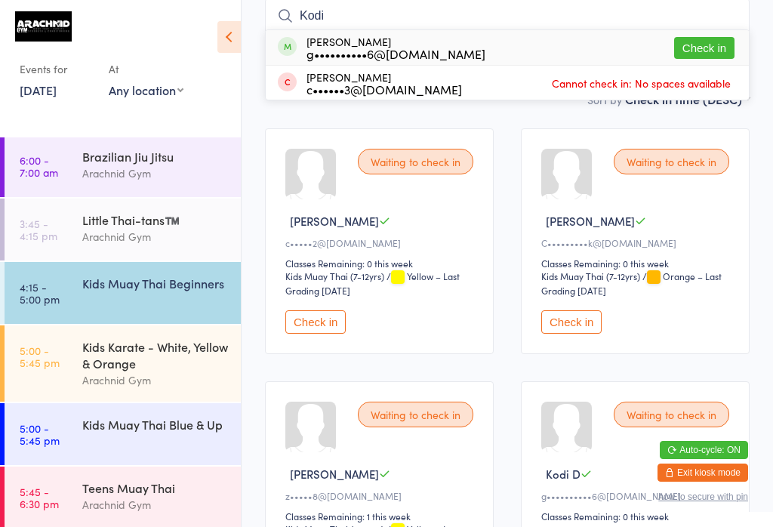
type input "Kodi"
click at [579, 51] on button "Check in" at bounding box center [704, 48] width 60 height 22
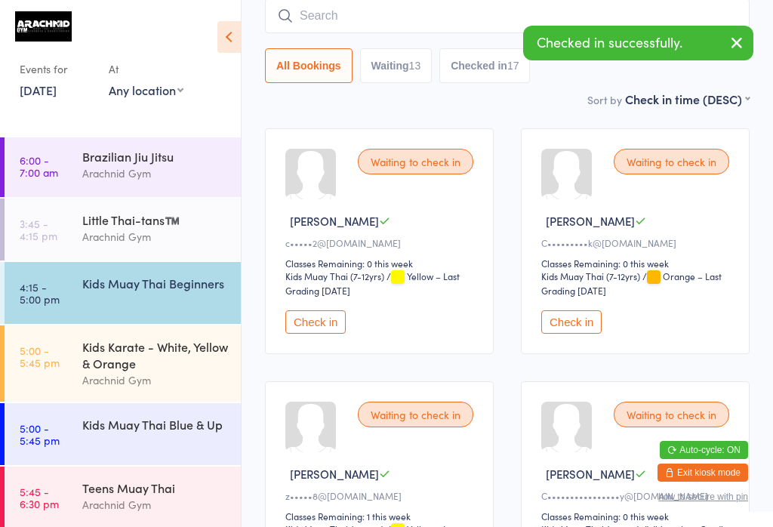
type input "D"
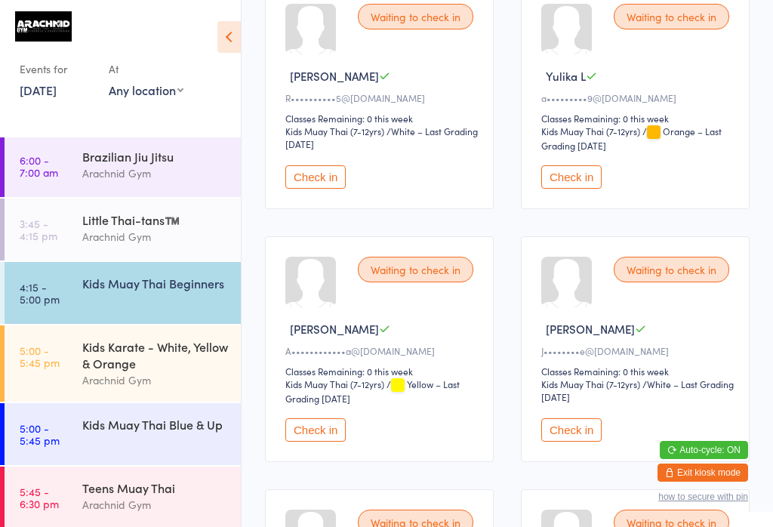
scroll to position [1033, 0]
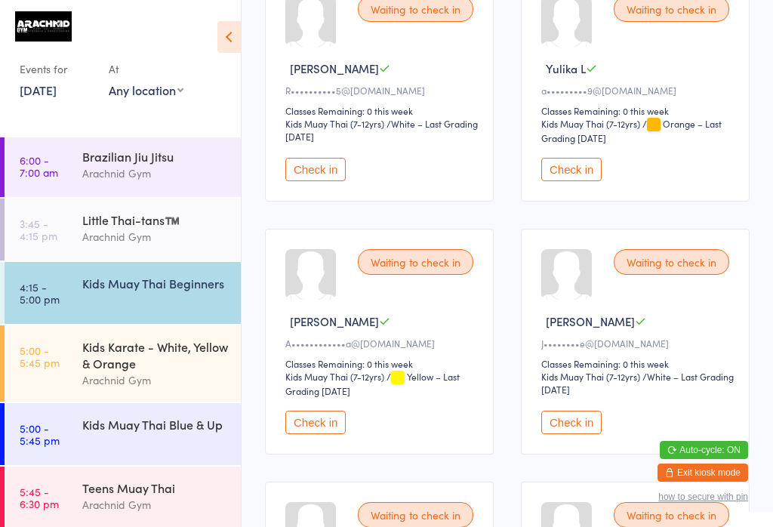
click at [579, 181] on button "Check in" at bounding box center [571, 169] width 60 height 23
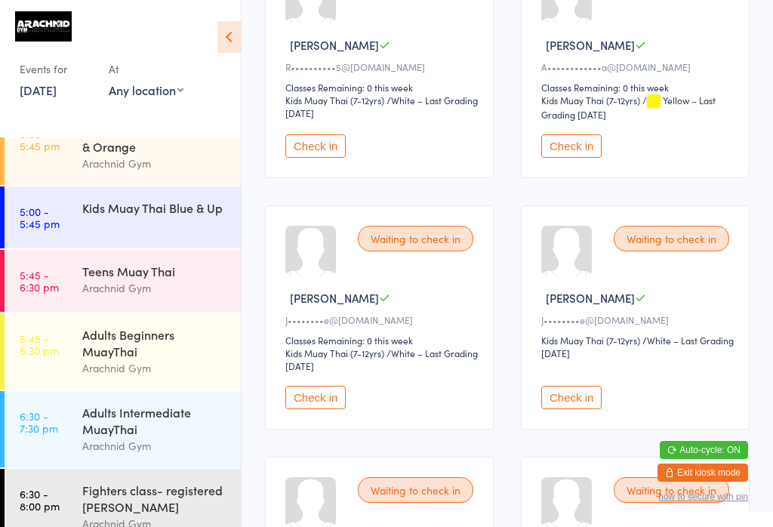
scroll to position [236, 0]
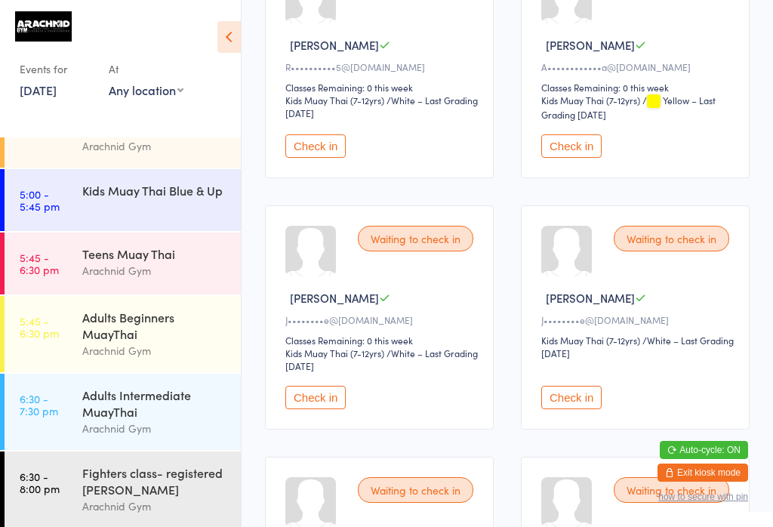
click at [118, 339] on div "Adults Beginners MuayThai" at bounding box center [155, 325] width 146 height 33
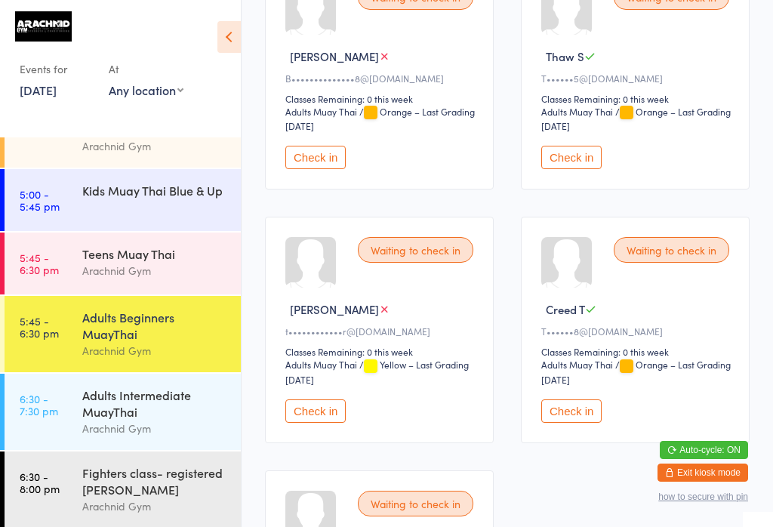
click at [129, 333] on div "Adults Beginners MuayThai" at bounding box center [155, 325] width 146 height 33
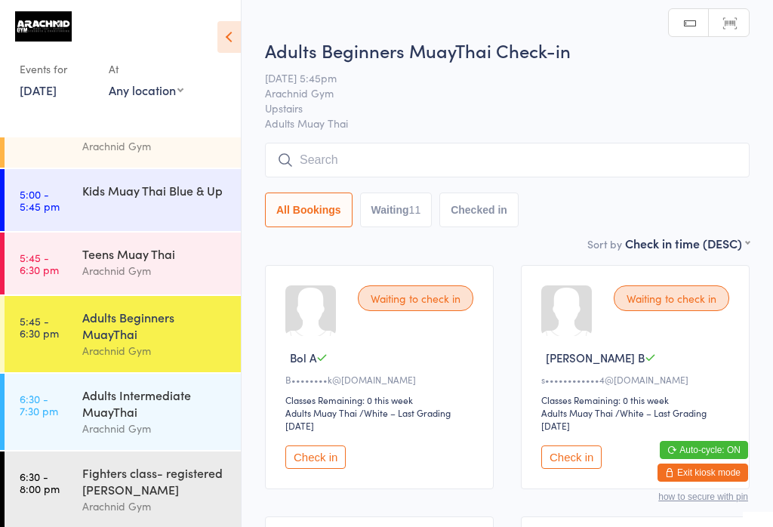
click at [384, 162] on input "search" at bounding box center [507, 160] width 484 height 35
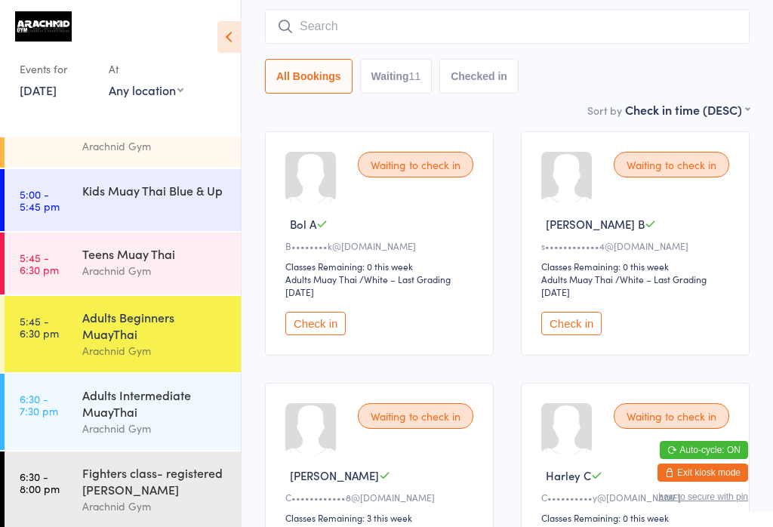
scroll to position [144, 0]
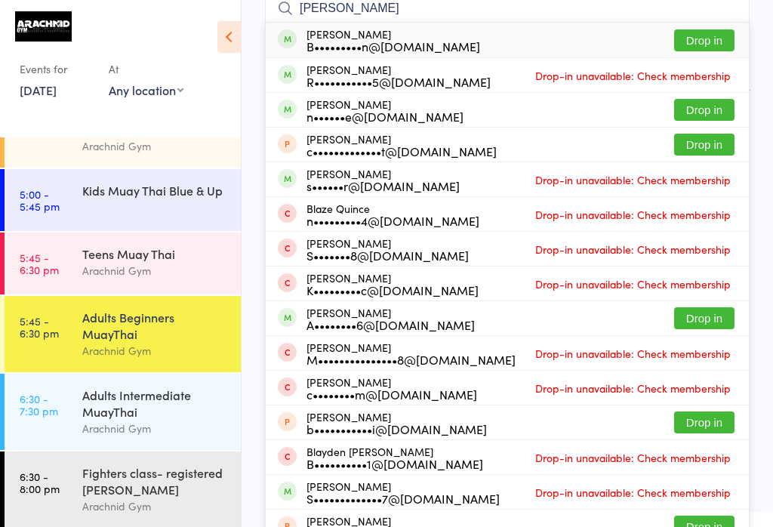
type input "[PERSON_NAME]"
click at [579, 38] on button "Drop in" at bounding box center [704, 40] width 60 height 22
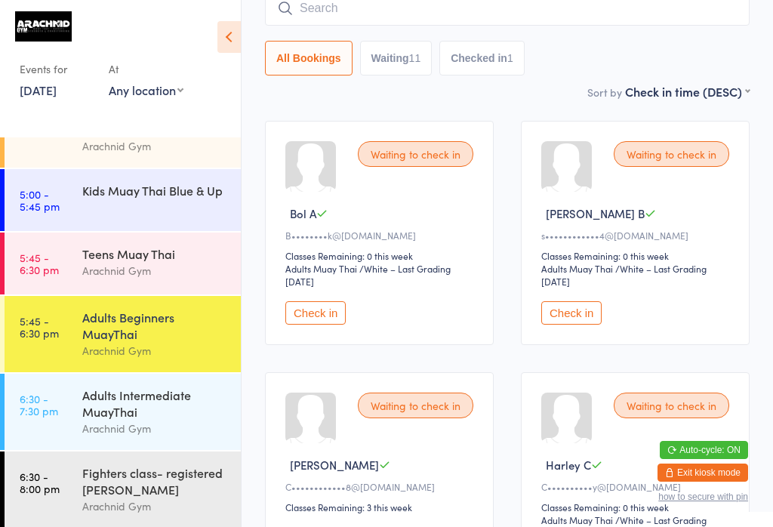
click at [204, 182] on div "Kids Muay Thai Blue & Up" at bounding box center [155, 190] width 146 height 17
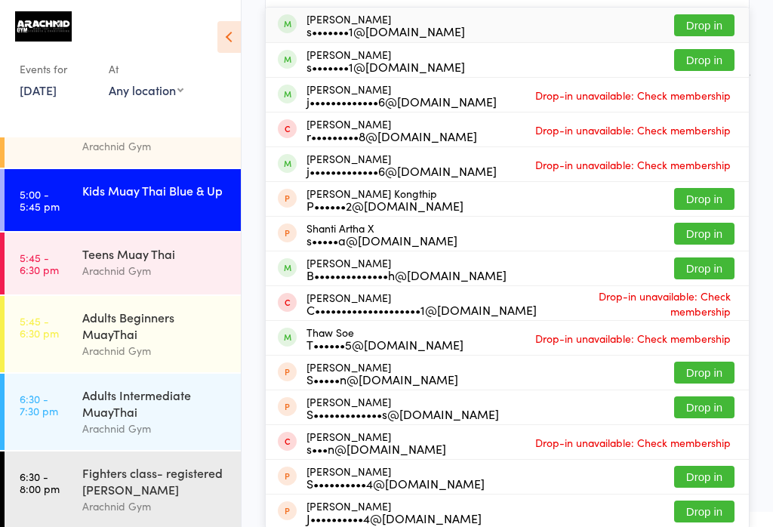
type input "[PERSON_NAME]"
click at [579, 23] on button "Drop in" at bounding box center [704, 25] width 60 height 22
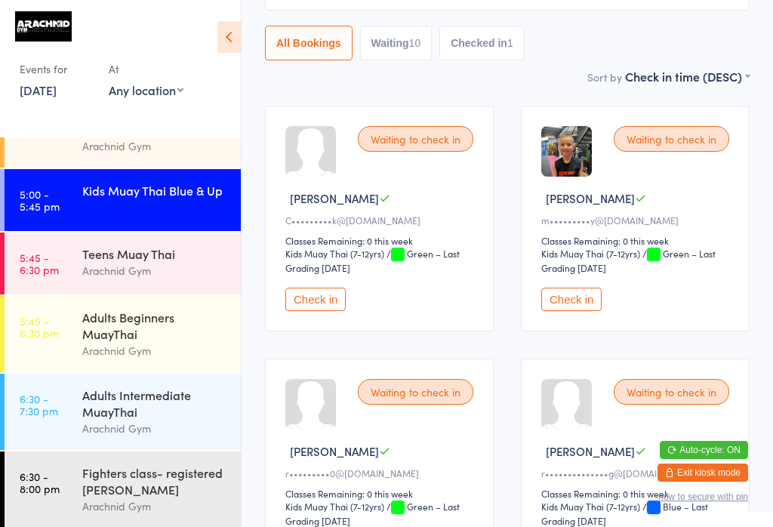
scroll to position [26, 0]
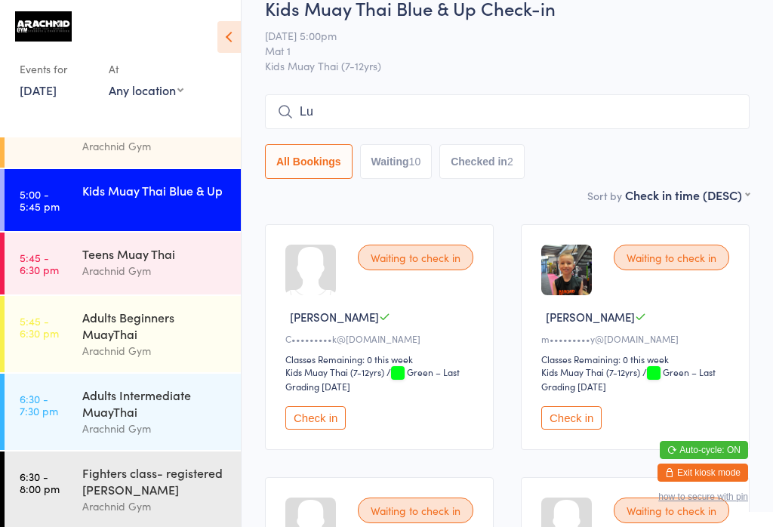
type input "Luk"
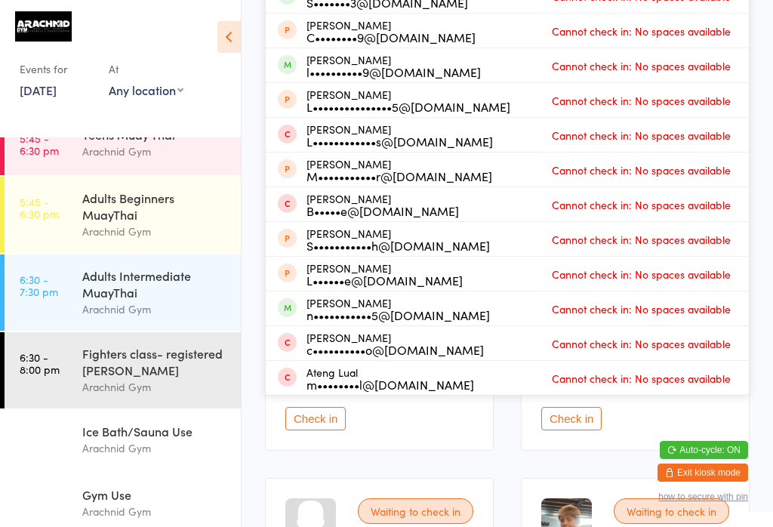
scroll to position [286, 0]
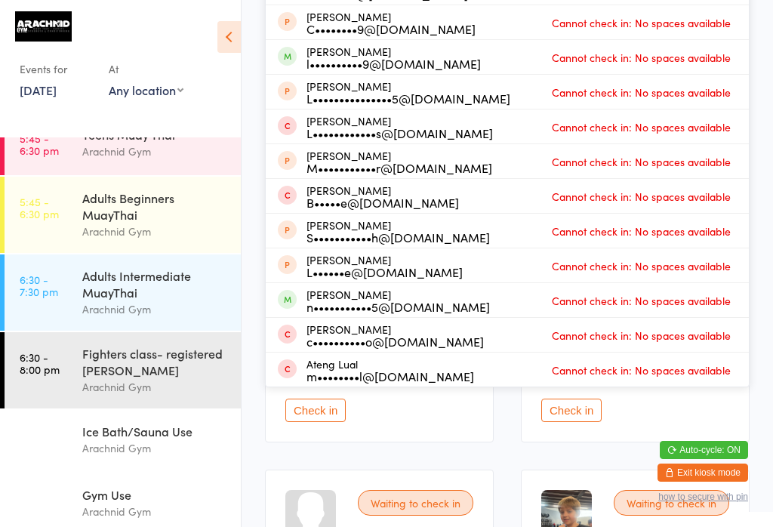
click at [168, 345] on div "Fighters class- registered [PERSON_NAME]" at bounding box center [155, 361] width 146 height 33
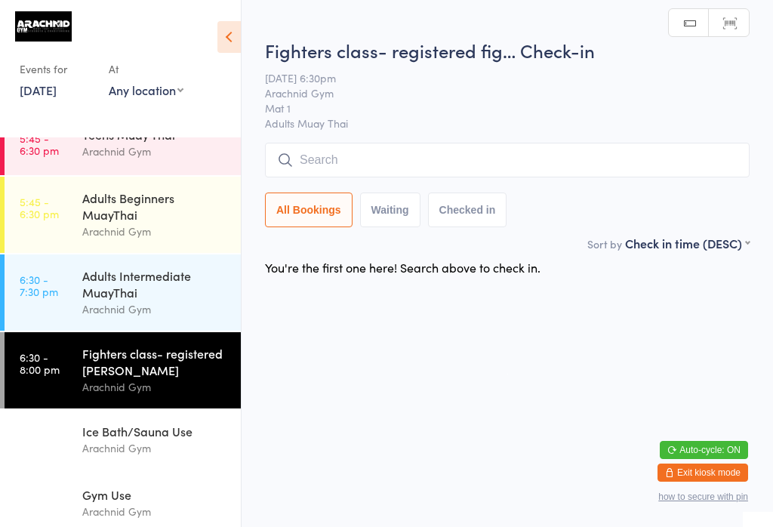
scroll to position [22, 0]
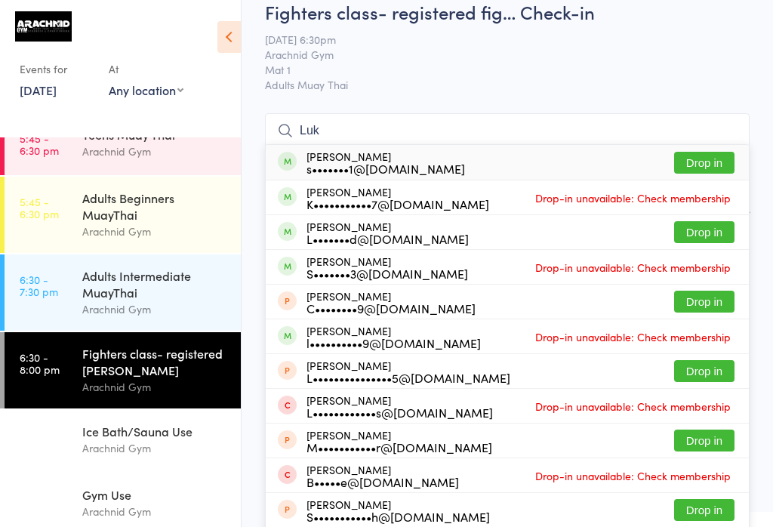
type input "Luk"
click at [579, 165] on button "Drop in" at bounding box center [704, 163] width 60 height 22
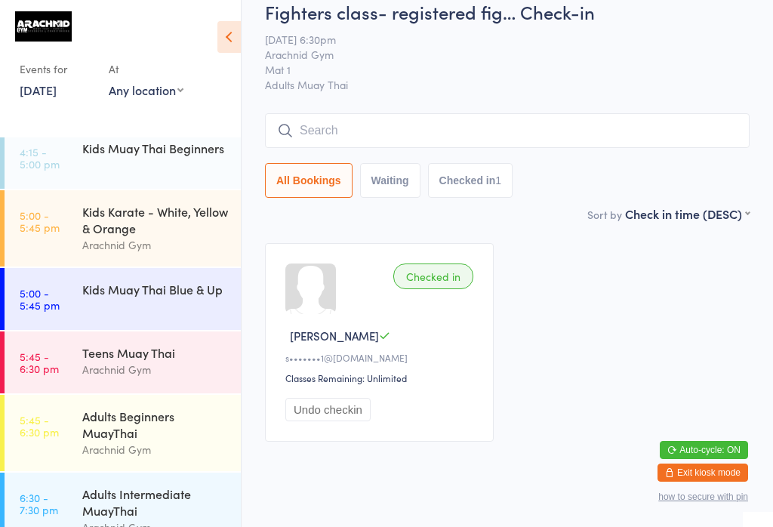
scroll to position [139, 0]
click at [57, 208] on time "5:00 - 5:45 pm" at bounding box center [40, 220] width 40 height 24
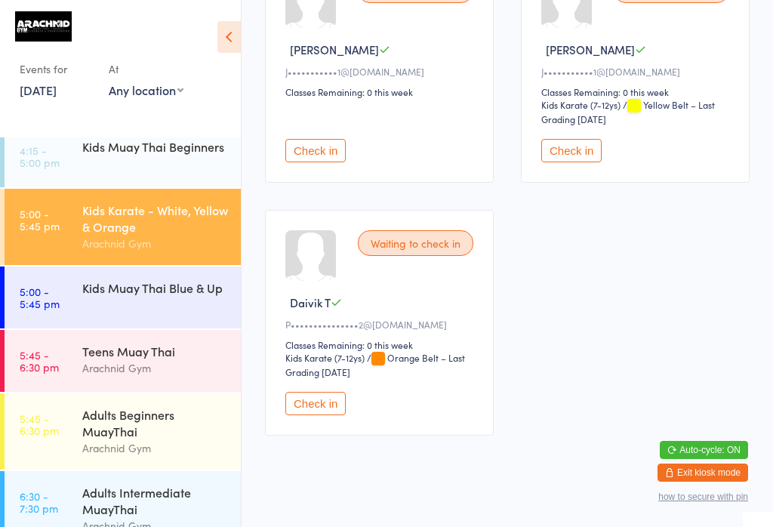
scroll to position [563, 0]
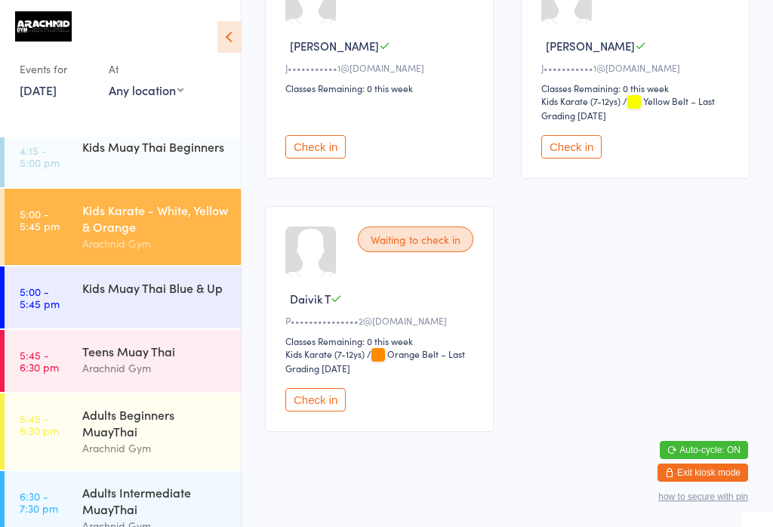
click at [573, 152] on button "Check in" at bounding box center [571, 146] width 60 height 23
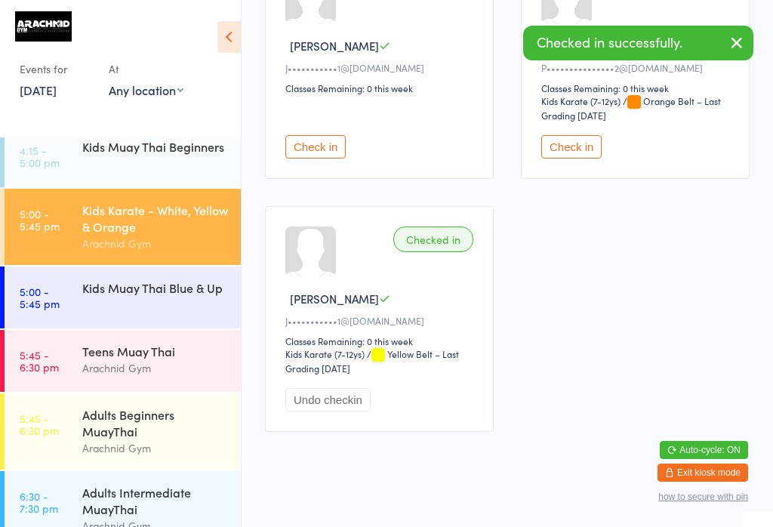
click at [316, 158] on button "Check in" at bounding box center [315, 146] width 60 height 23
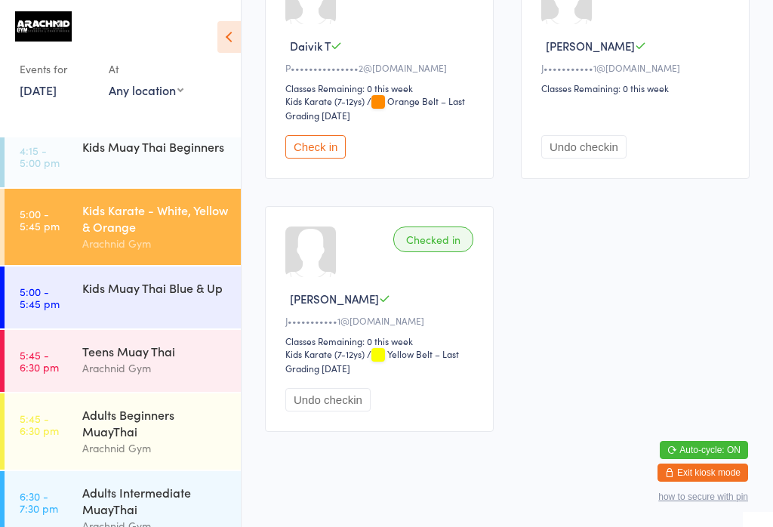
click at [50, 300] on time "5:00 - 5:45 pm" at bounding box center [40, 297] width 40 height 24
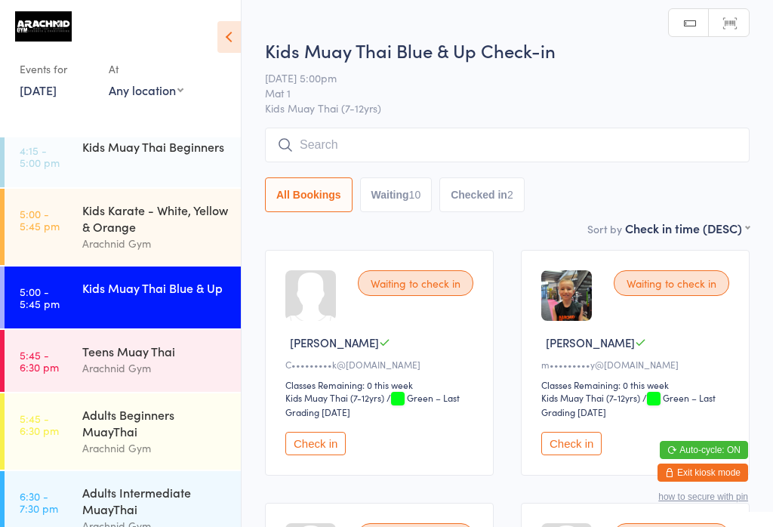
click at [579, 446] on button "Check in" at bounding box center [571, 443] width 60 height 23
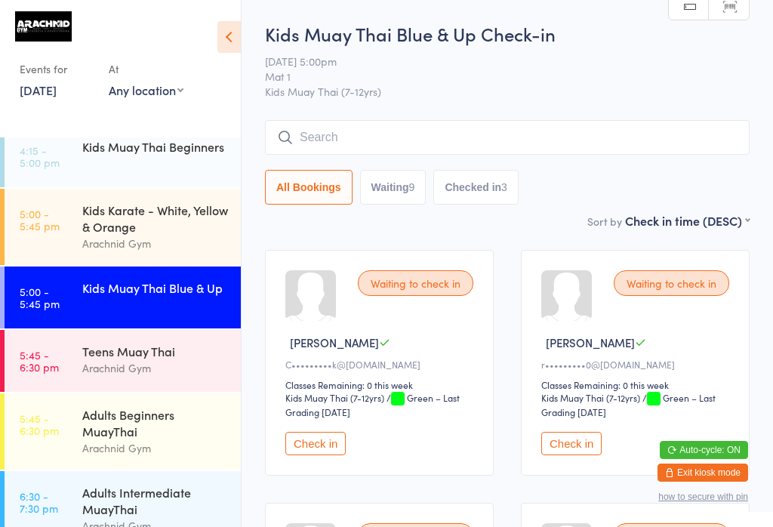
click at [158, 251] on div "Arachnid Gym" at bounding box center [155, 243] width 146 height 17
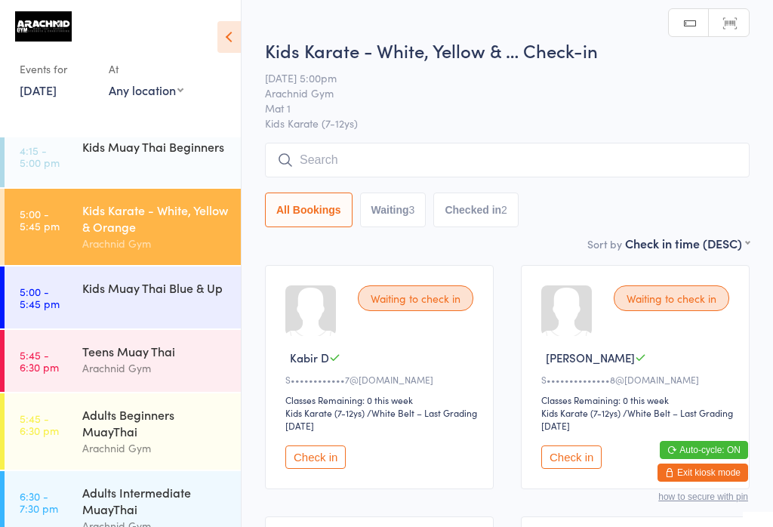
click at [477, 144] on input "search" at bounding box center [507, 160] width 484 height 35
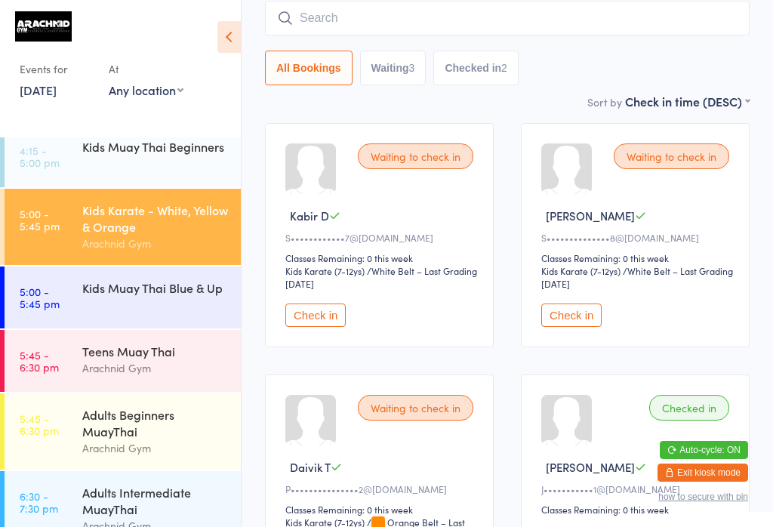
scroll to position [144, 0]
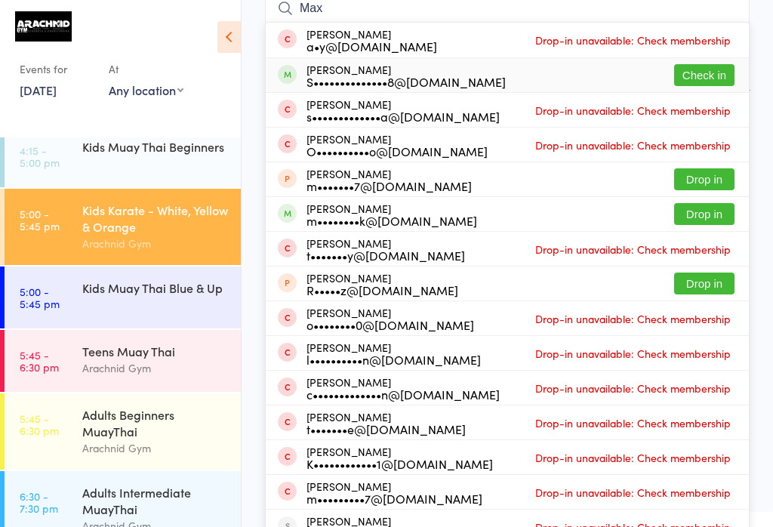
type input "Max"
click at [579, 72] on button "Check in" at bounding box center [704, 75] width 60 height 22
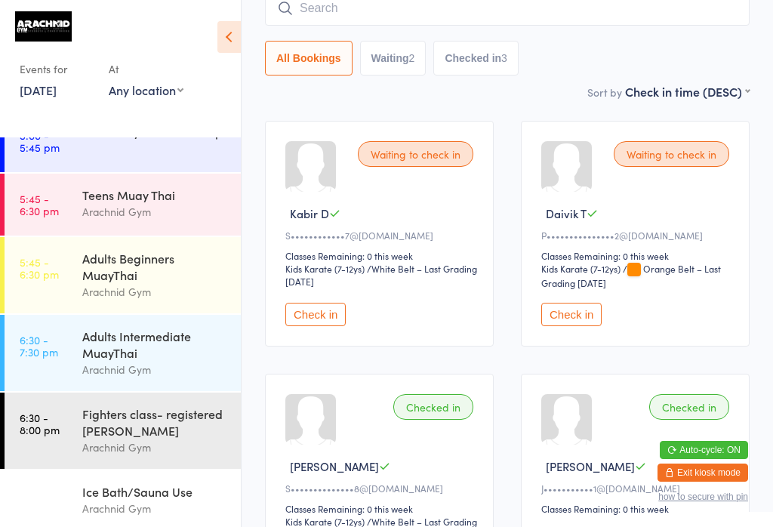
scroll to position [301, 0]
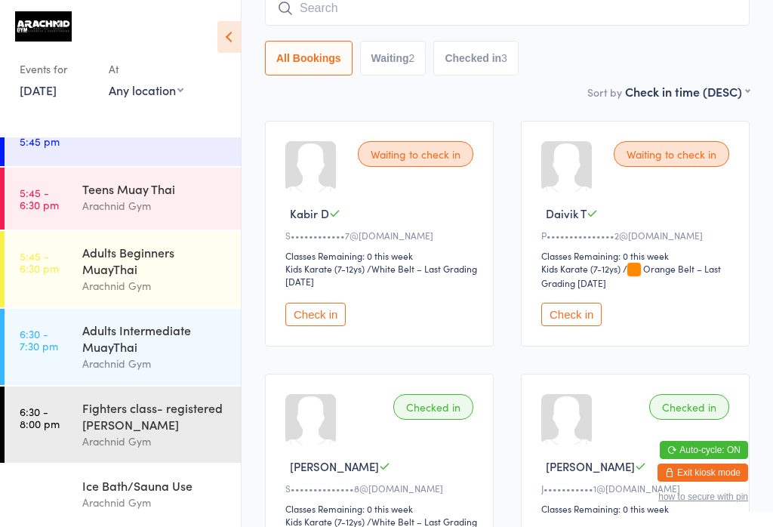
click at [143, 244] on div "Adults Beginners MuayThai" at bounding box center [155, 260] width 146 height 33
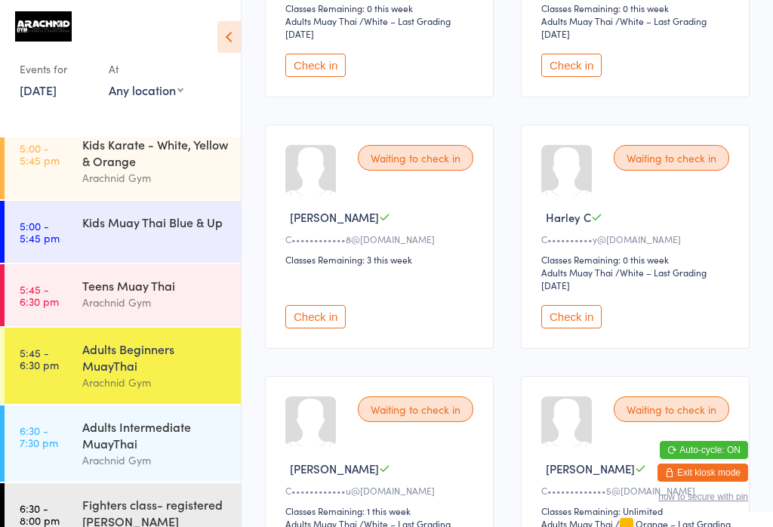
scroll to position [160, 0]
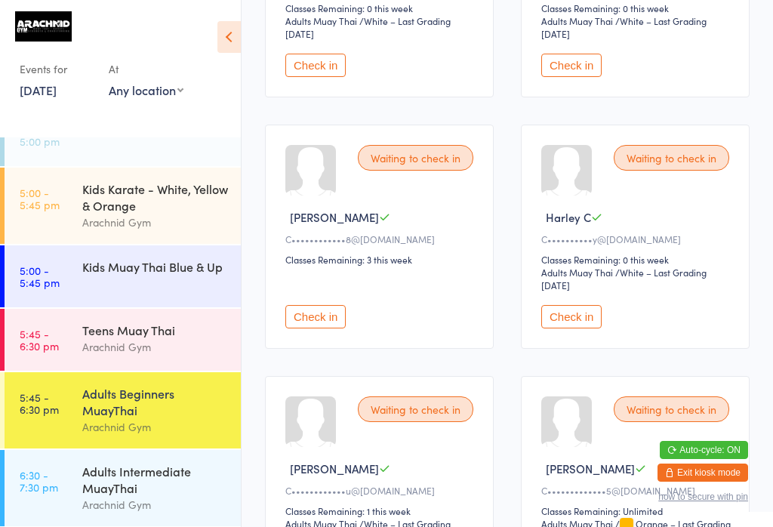
click at [171, 212] on div "Kids Karate - White, Yellow & Orange" at bounding box center [155, 196] width 146 height 33
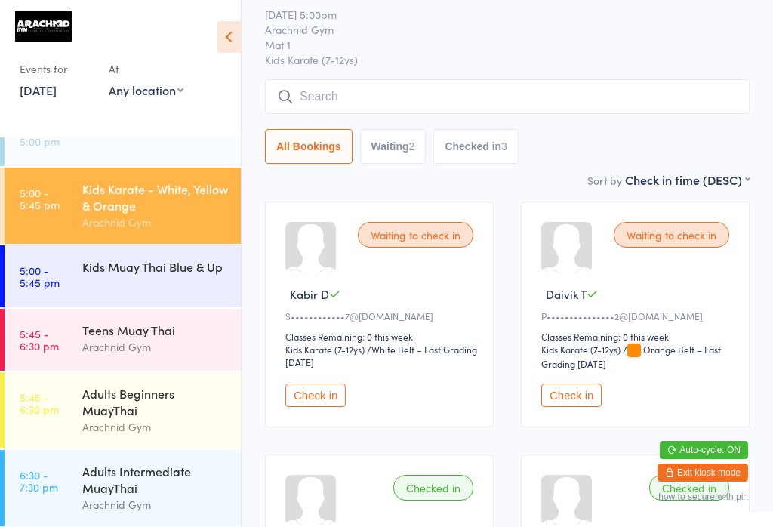
scroll to position [60, 0]
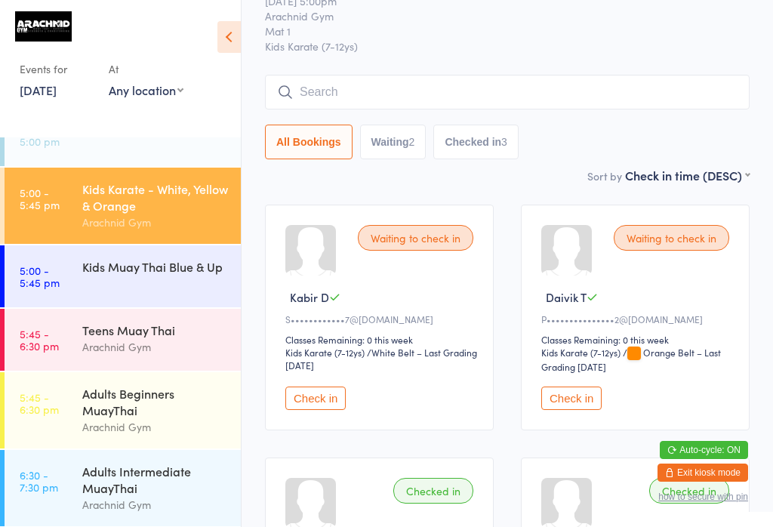
click at [579, 410] on button "Check in" at bounding box center [571, 397] width 60 height 23
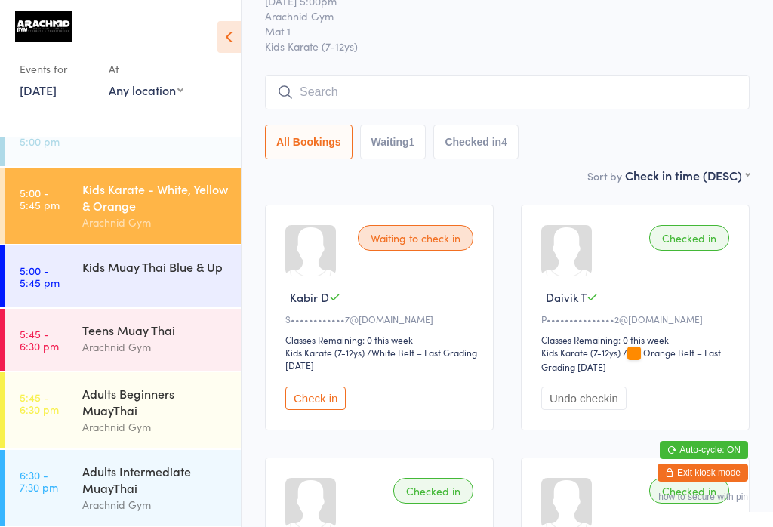
click at [165, 282] on div "Kids Muay Thai Blue & Up" at bounding box center [161, 266] width 158 height 42
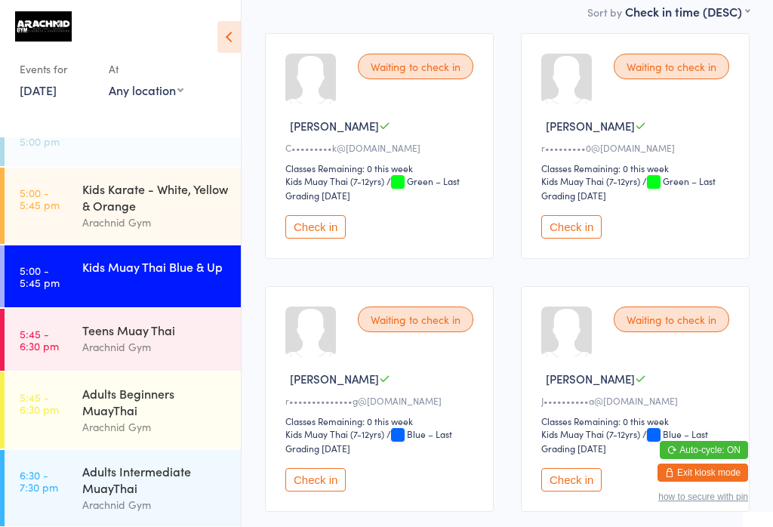
scroll to position [238, 0]
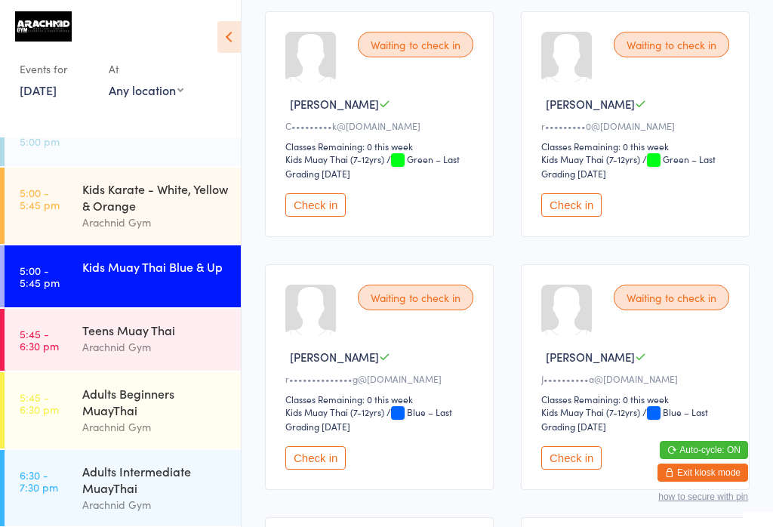
click at [579, 469] on button "Check in" at bounding box center [571, 457] width 60 height 23
click at [149, 209] on div "Kids Karate - White, Yellow & Orange" at bounding box center [155, 196] width 146 height 33
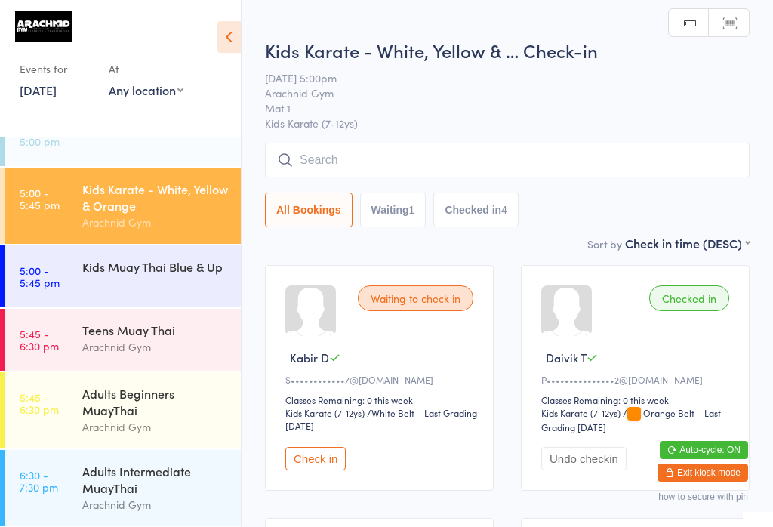
click at [311, 466] on button "Check in" at bounding box center [315, 458] width 60 height 23
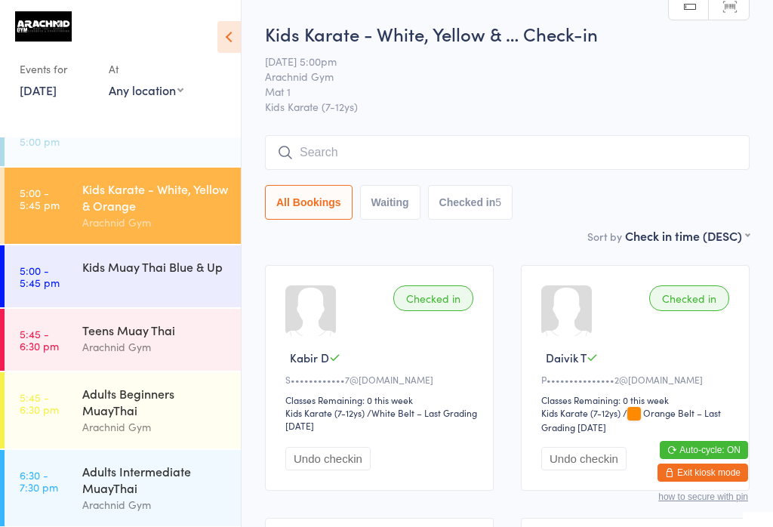
click at [488, 146] on input "search" at bounding box center [507, 152] width 484 height 35
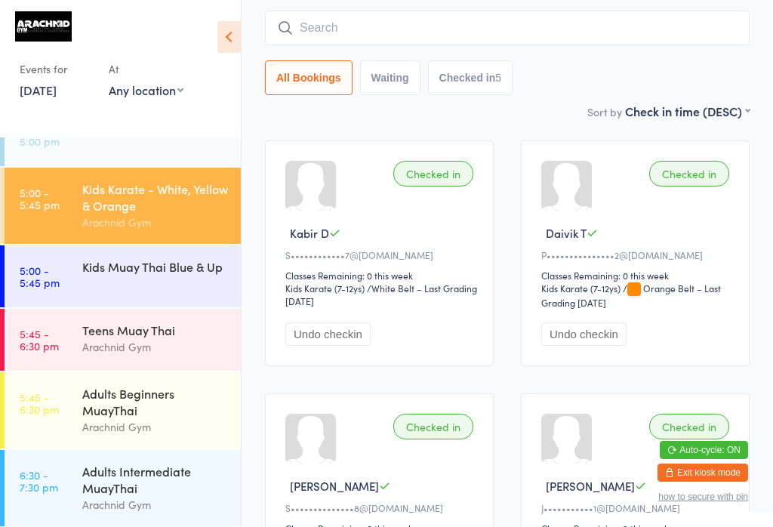
scroll to position [137, 0]
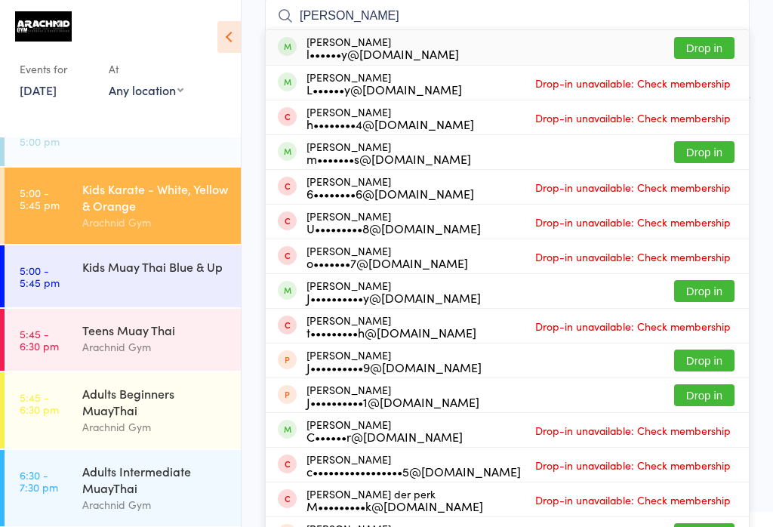
click at [396, 12] on input "[PERSON_NAME]" at bounding box center [507, 15] width 484 height 35
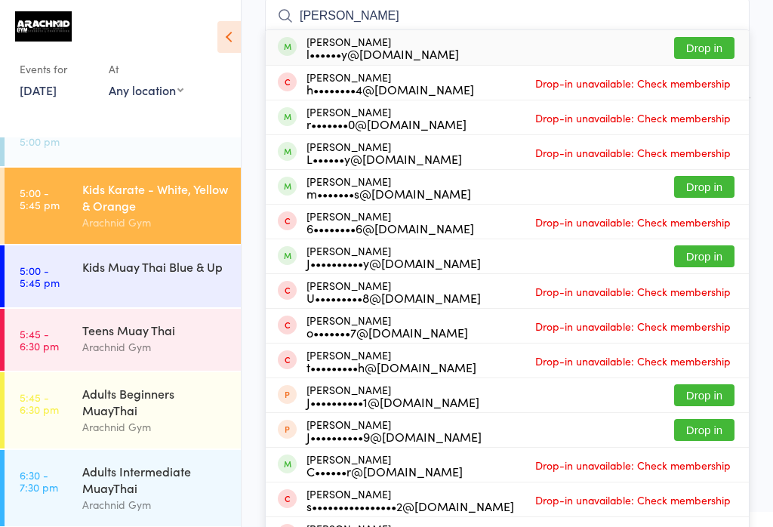
type input "J"
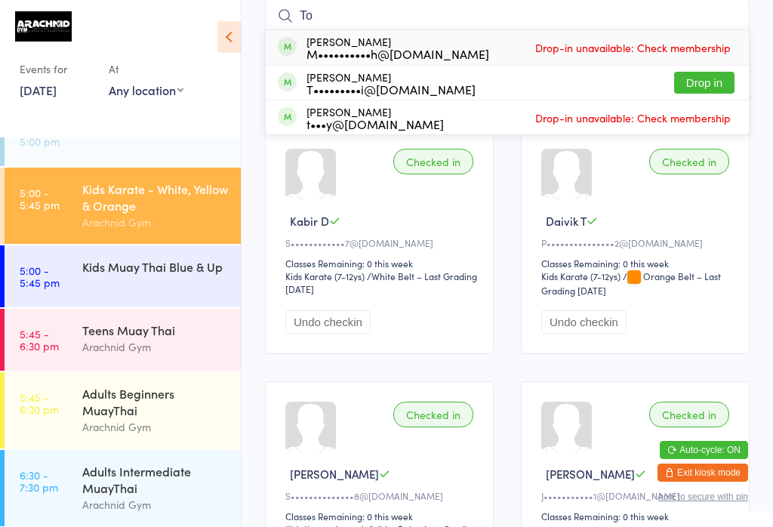
type input "T"
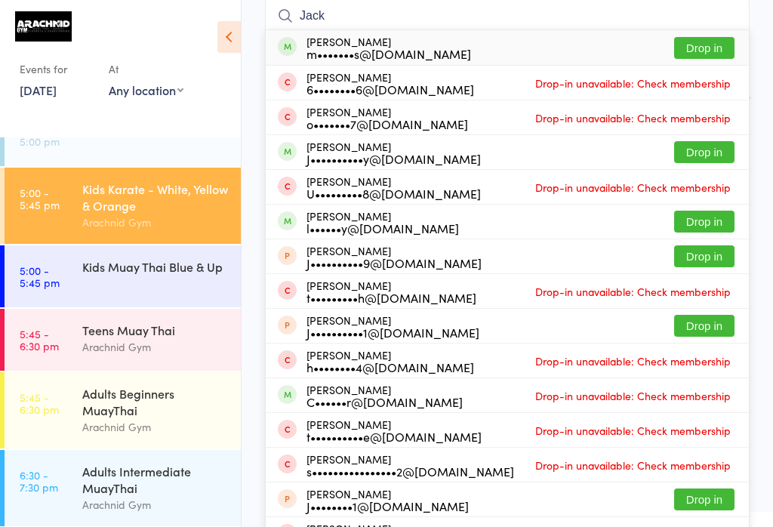
type input "Jack"
click at [190, 272] on div "Kids Muay Thai Blue & Up" at bounding box center [155, 266] width 146 height 17
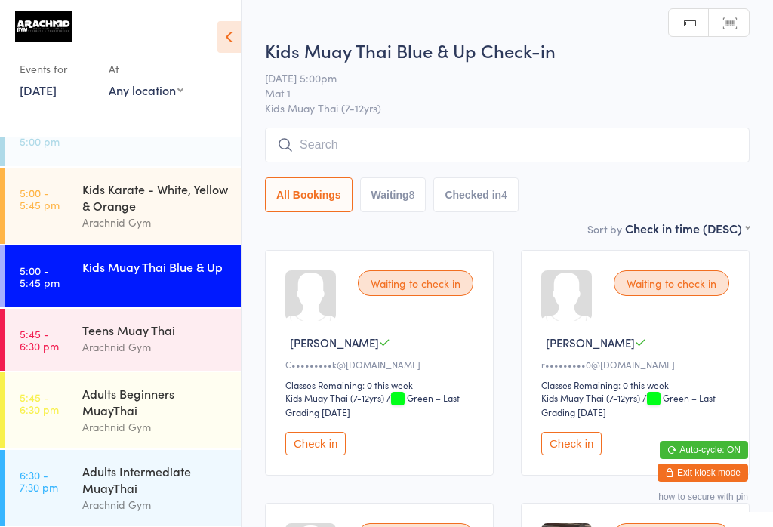
click at [428, 135] on input "search" at bounding box center [507, 145] width 484 height 35
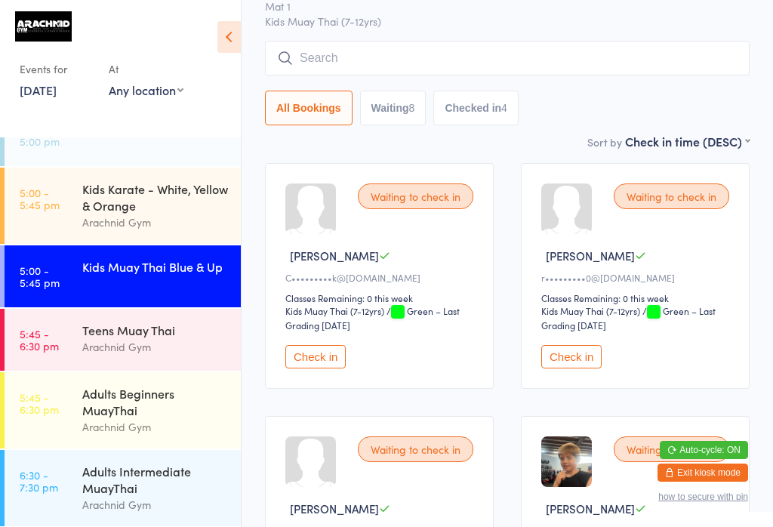
scroll to position [129, 0]
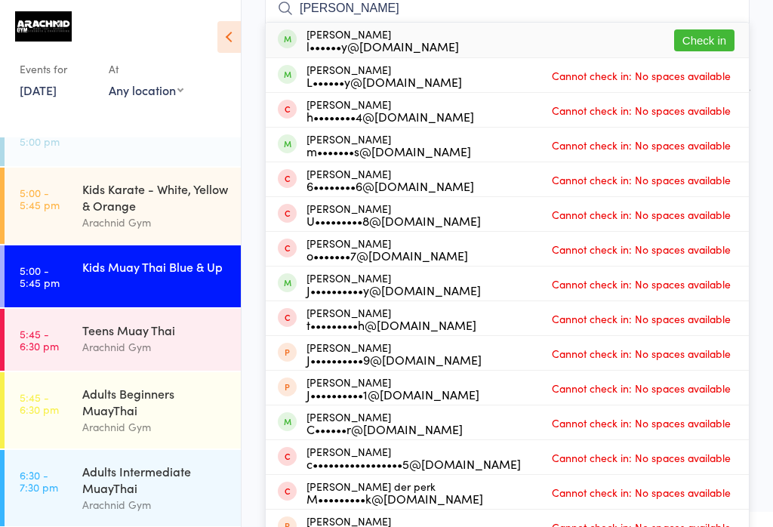
type input "[PERSON_NAME]"
click at [579, 41] on button "Check in" at bounding box center [704, 40] width 60 height 22
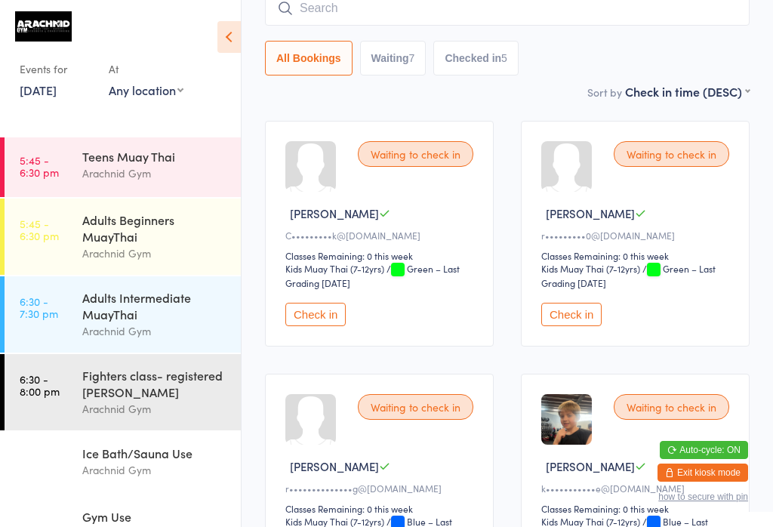
scroll to position [332, 0]
click at [45, 163] on time "5:45 - 6:30 pm" at bounding box center [39, 167] width 39 height 24
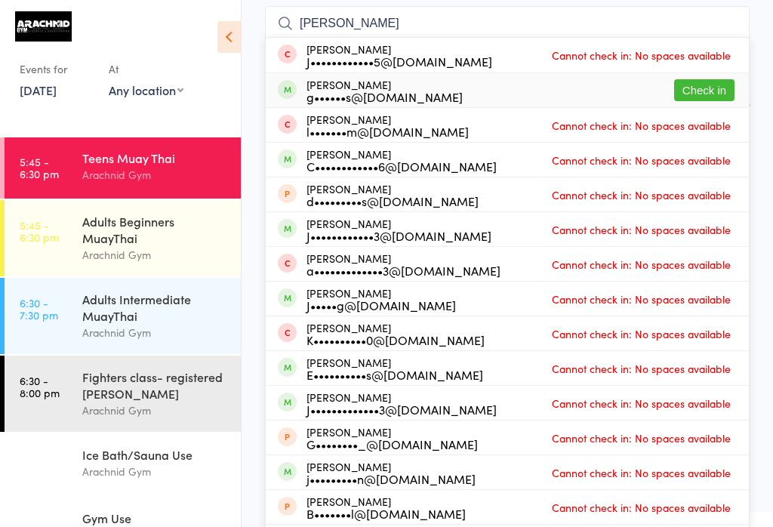
type input "[PERSON_NAME]"
click at [579, 88] on button "Check in" at bounding box center [704, 90] width 60 height 22
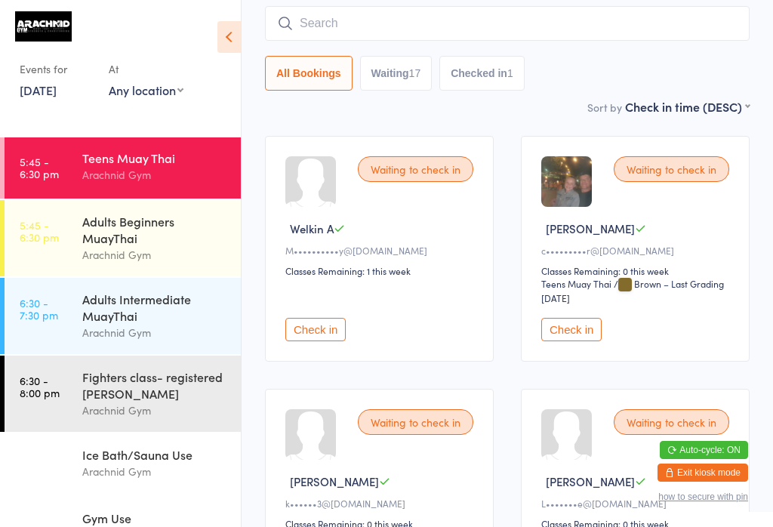
click at [176, 213] on div "Adults Beginners MuayThai" at bounding box center [155, 229] width 146 height 33
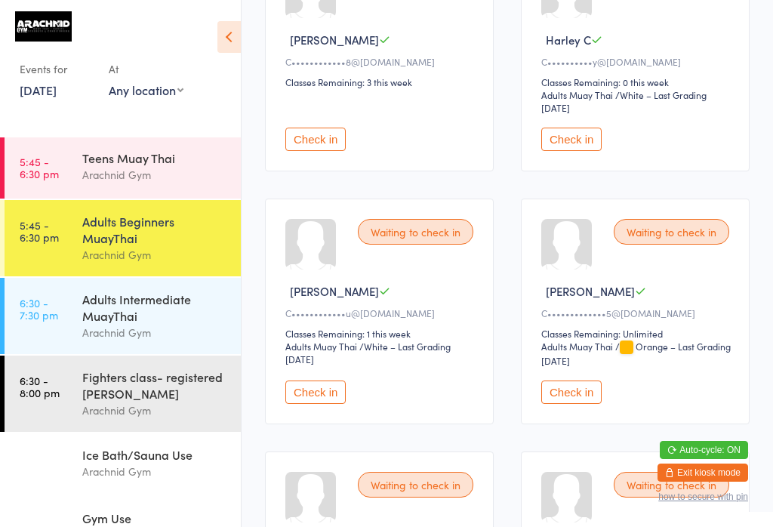
scroll to position [571, 0]
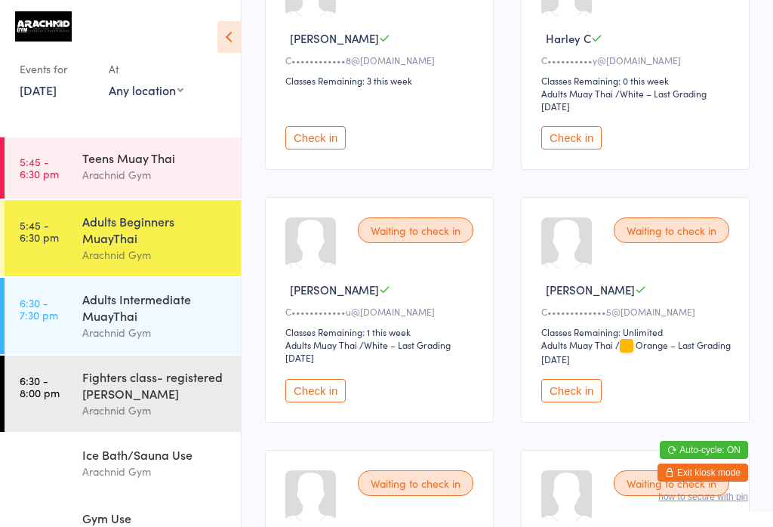
click at [579, 149] on button "Check in" at bounding box center [571, 137] width 60 height 23
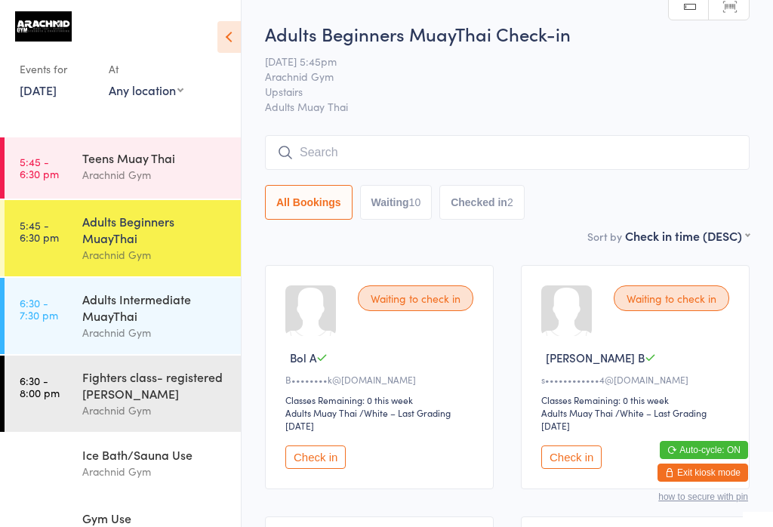
scroll to position [0, 0]
click at [466, 152] on input "search" at bounding box center [507, 152] width 484 height 35
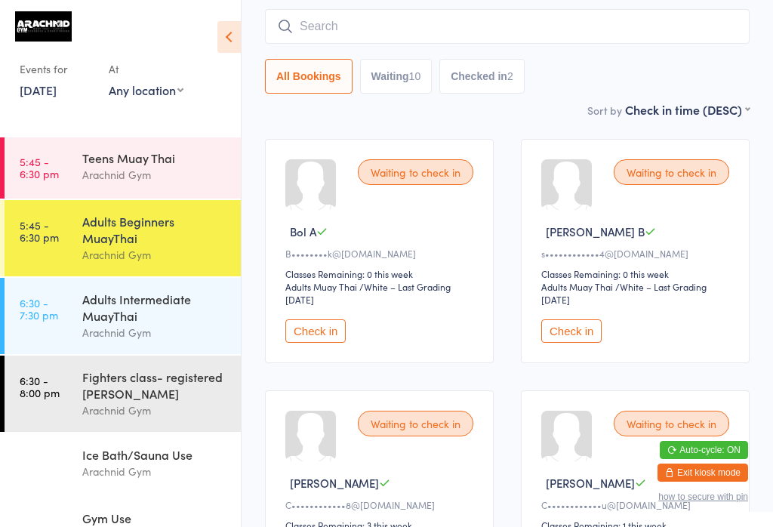
scroll to position [137, 0]
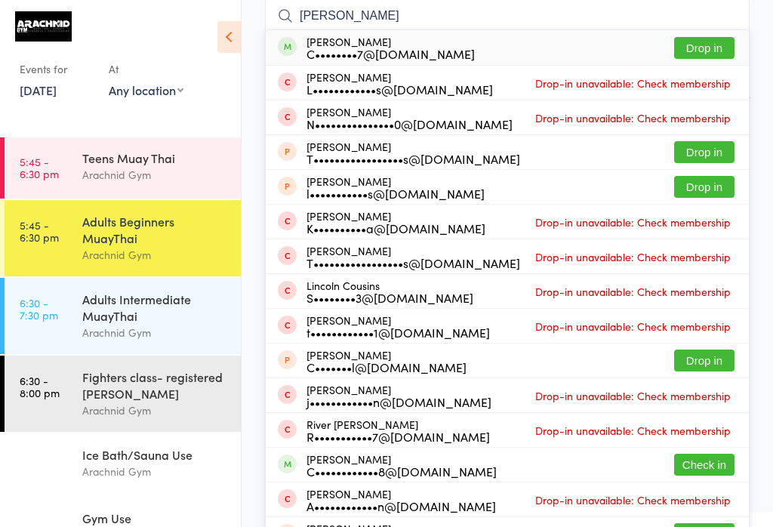
type input "[PERSON_NAME]"
click at [579, 46] on button "Drop in" at bounding box center [704, 48] width 60 height 22
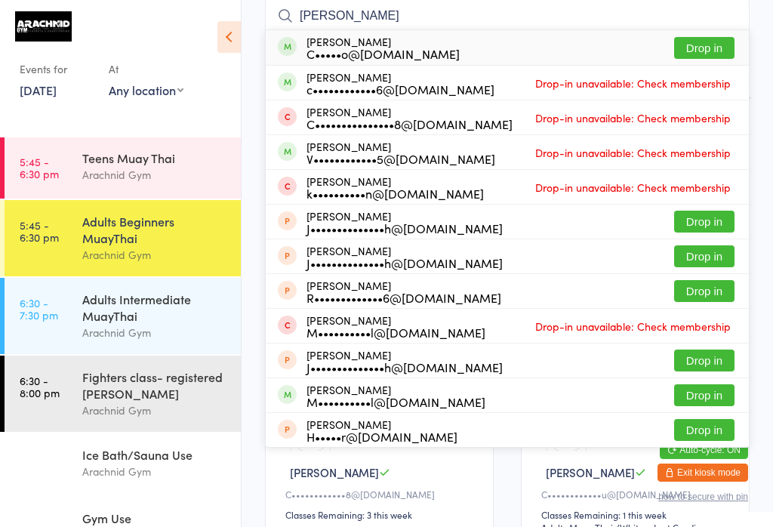
type input "[PERSON_NAME]"
click at [579, 46] on button "Drop in" at bounding box center [704, 48] width 60 height 22
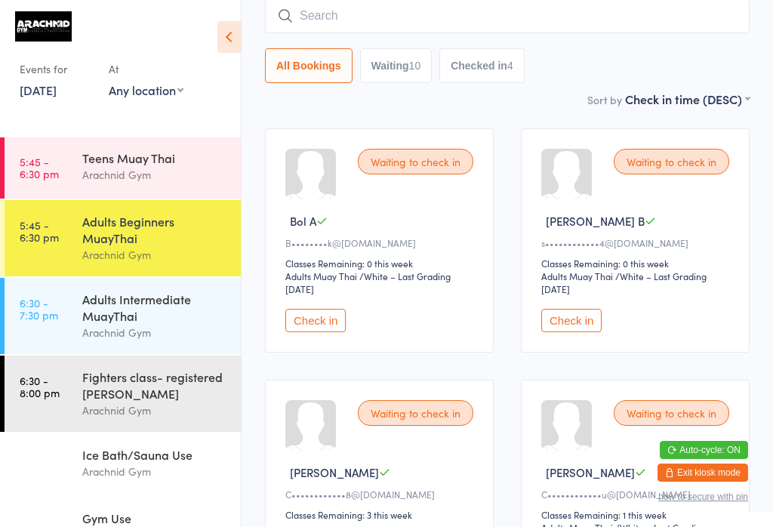
click at [109, 291] on div "Adults Intermediate MuayThai" at bounding box center [155, 307] width 146 height 33
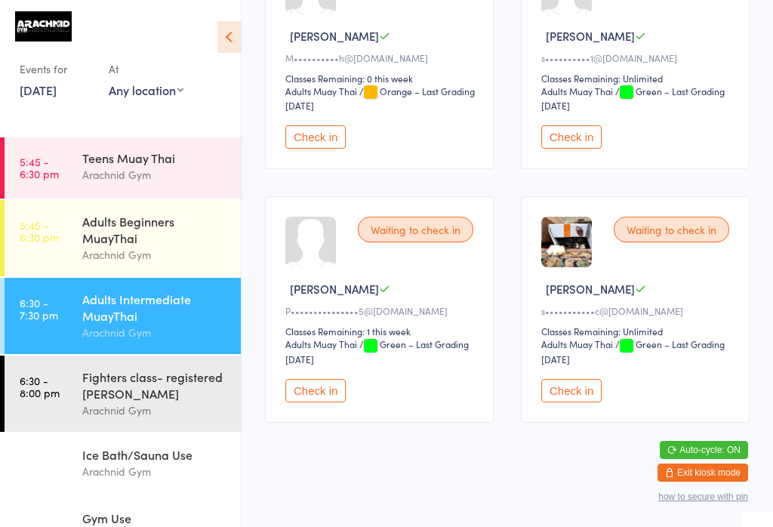
scroll to position [575, 0]
click at [574, 400] on button "Check in" at bounding box center [571, 389] width 60 height 23
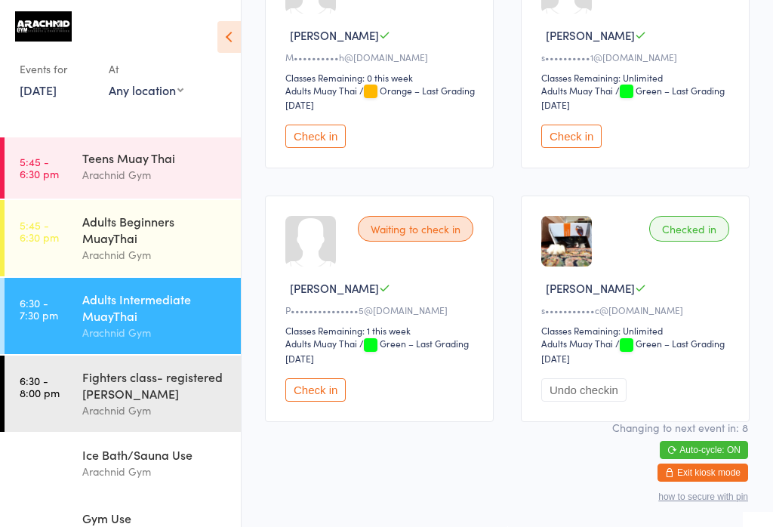
click at [99, 234] on div "Adults Beginners MuayThai" at bounding box center [155, 229] width 146 height 33
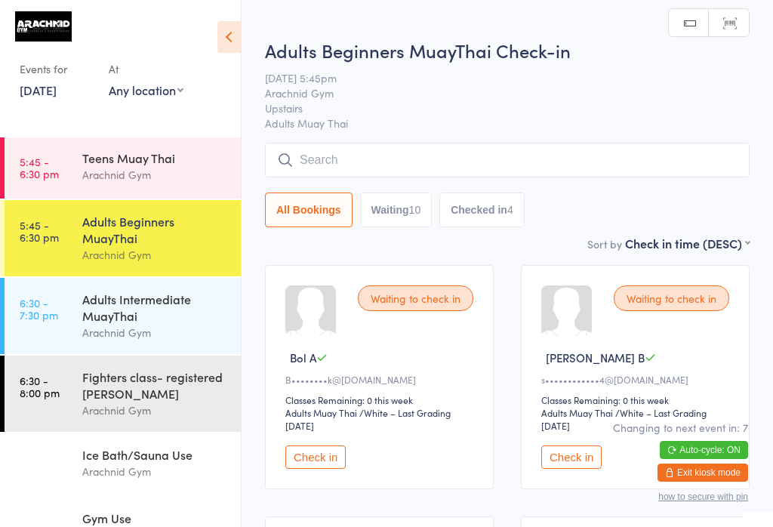
click at [307, 154] on input "search" at bounding box center [507, 160] width 484 height 35
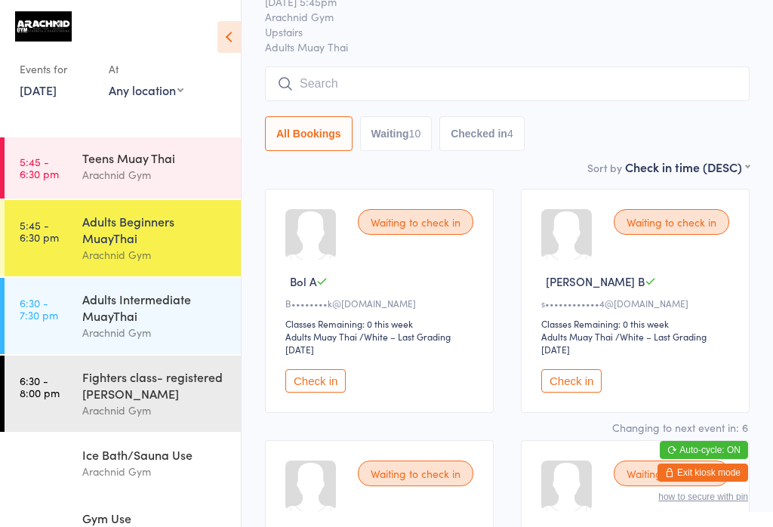
scroll to position [144, 0]
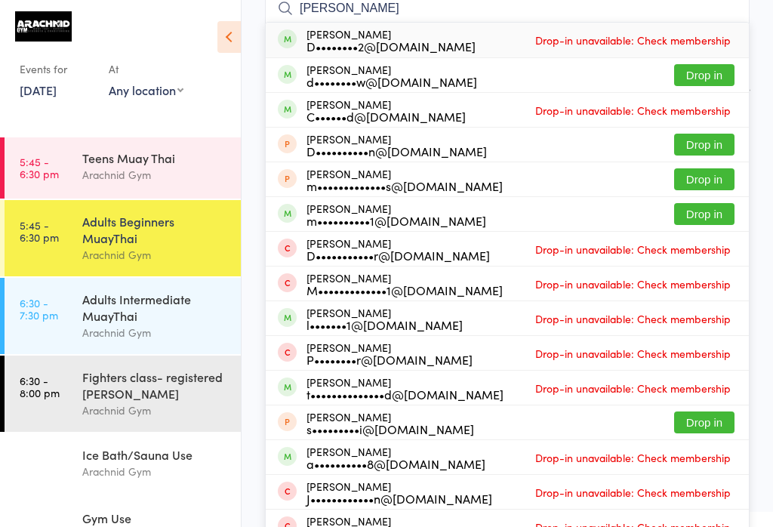
type input "[PERSON_NAME]"
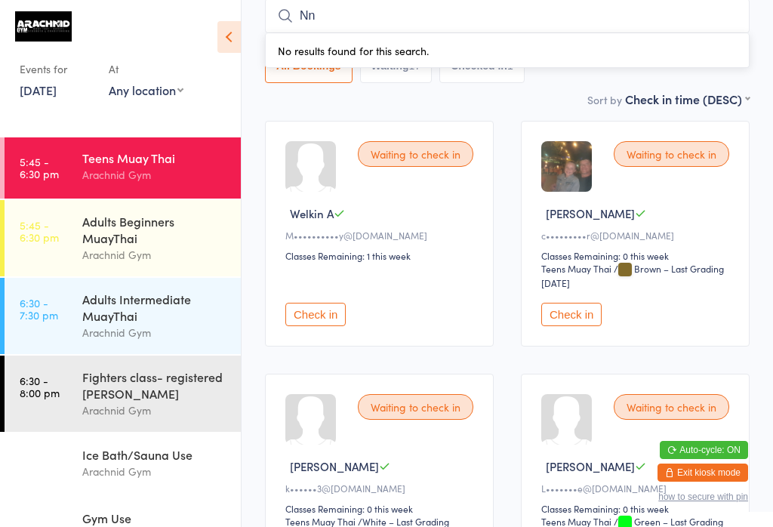
type input "N"
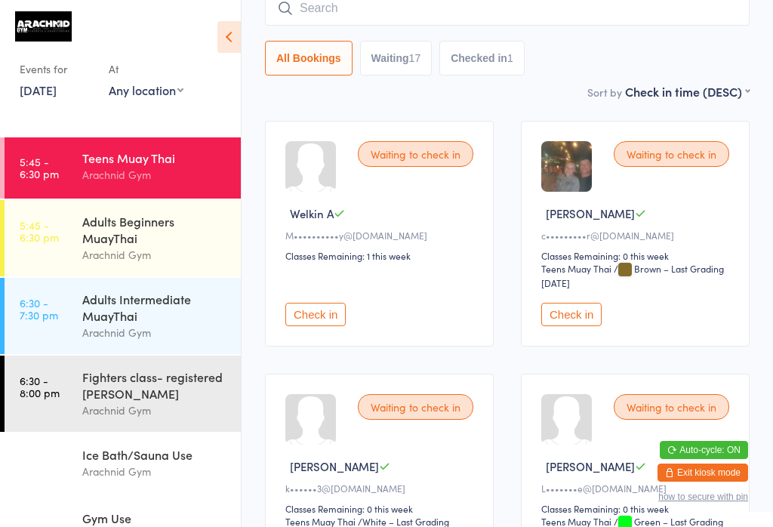
click at [100, 213] on div "Adults Beginners MuayThai" at bounding box center [155, 229] width 146 height 33
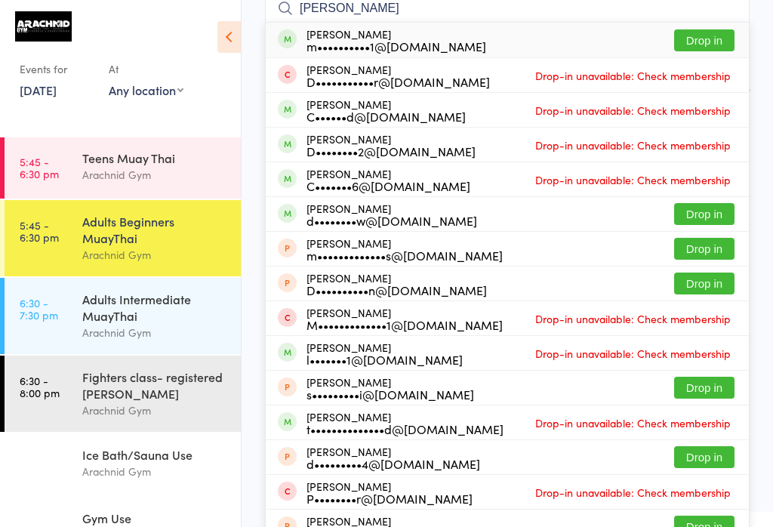
type input "[PERSON_NAME]"
click at [579, 33] on button "Drop in" at bounding box center [704, 40] width 60 height 22
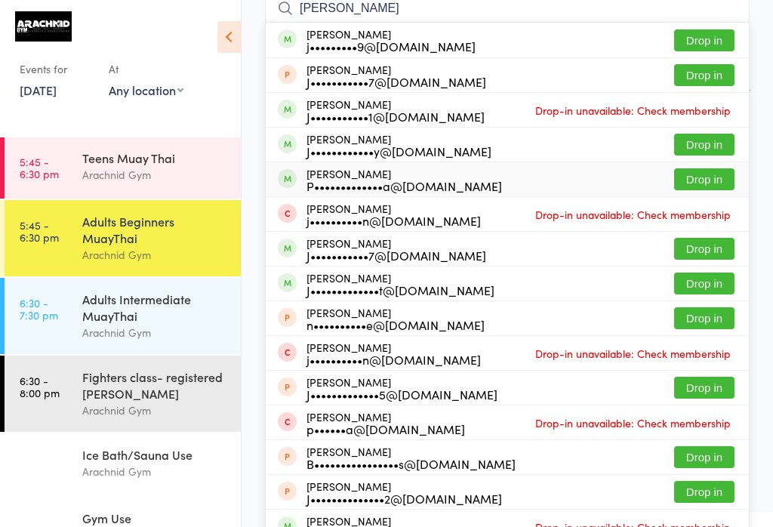
type input "[PERSON_NAME]"
click at [579, 183] on button "Drop in" at bounding box center [704, 179] width 60 height 22
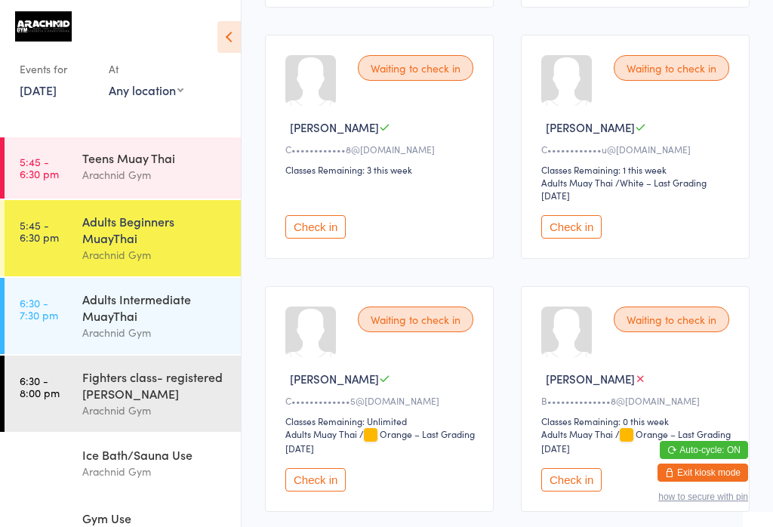
scroll to position [512, 0]
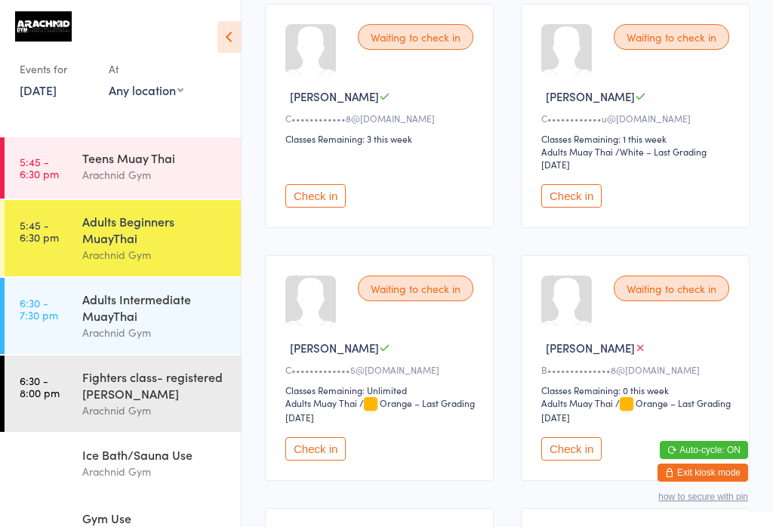
click at [574, 208] on button "Check in" at bounding box center [571, 195] width 60 height 23
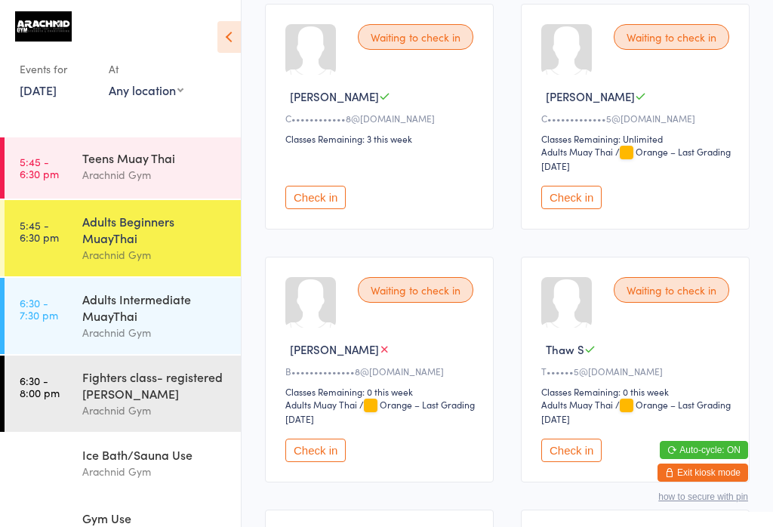
click at [171, 246] on div "Adults Beginners MuayThai" at bounding box center [155, 229] width 146 height 33
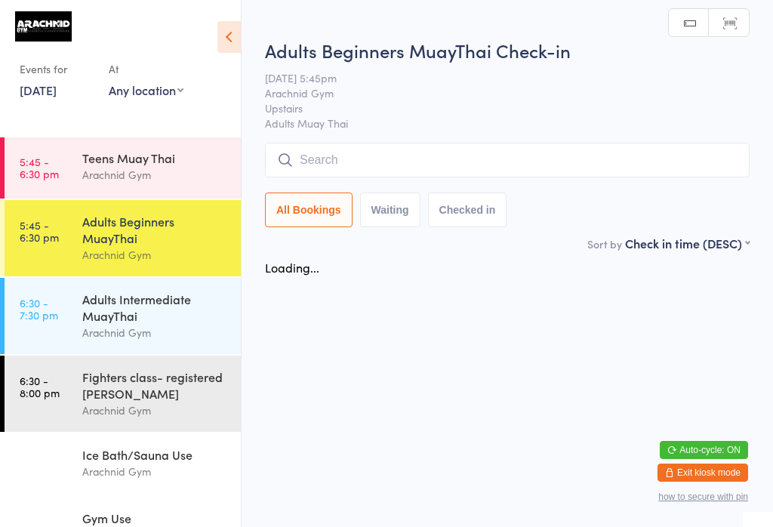
scroll to position [0, 0]
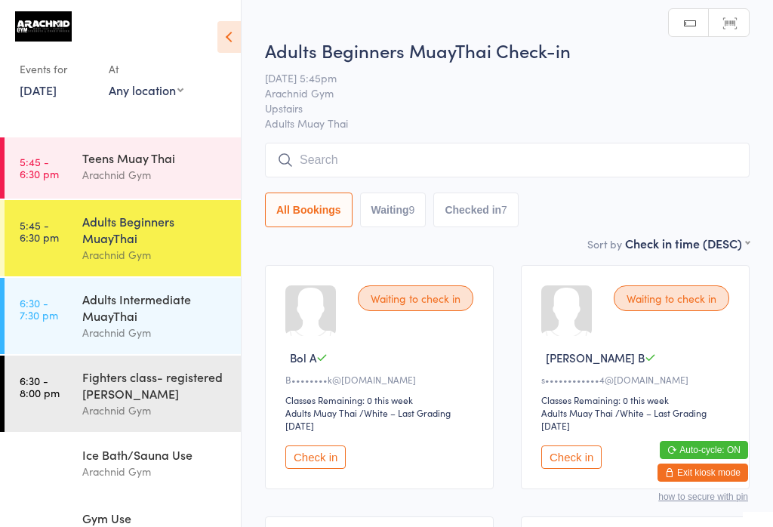
click at [520, 146] on input "search" at bounding box center [507, 160] width 484 height 35
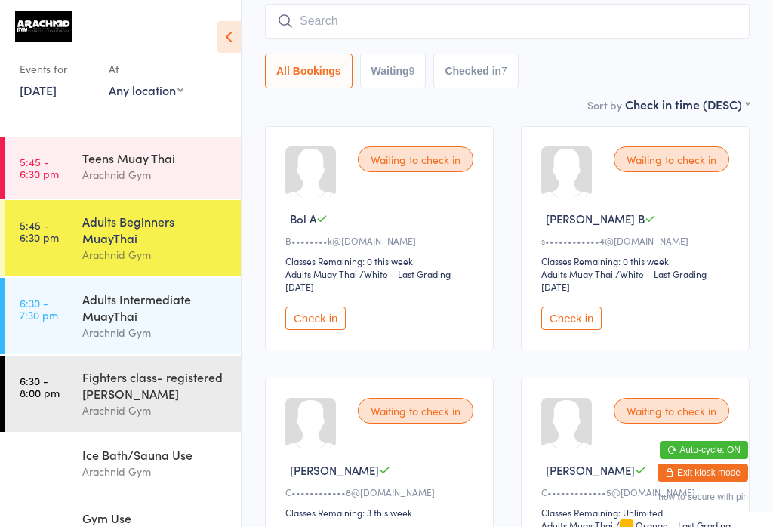
scroll to position [144, 0]
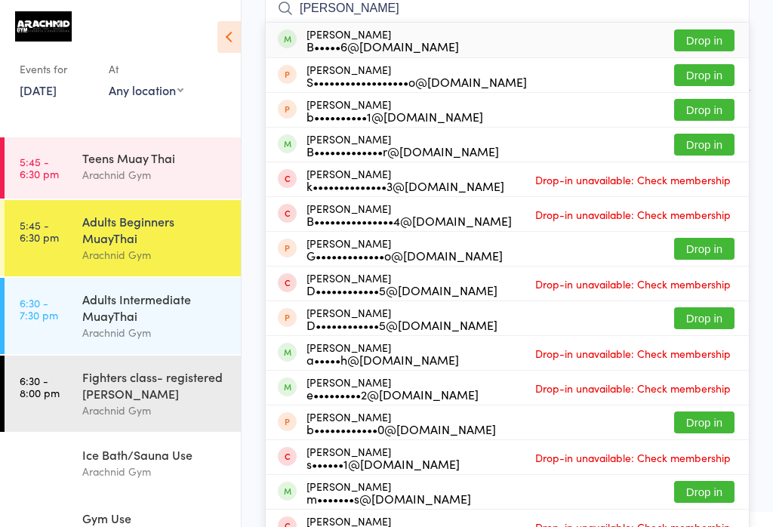
type input "[PERSON_NAME]"
click at [579, 29] on button "Drop in" at bounding box center [704, 40] width 60 height 22
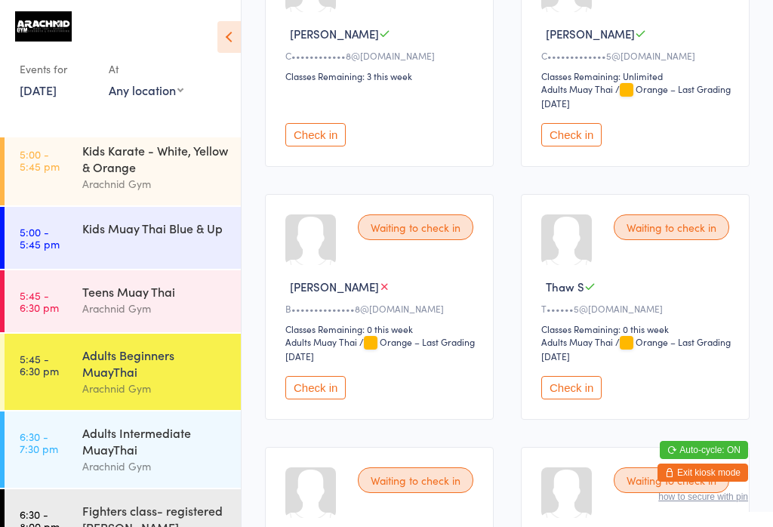
scroll to position [192, 0]
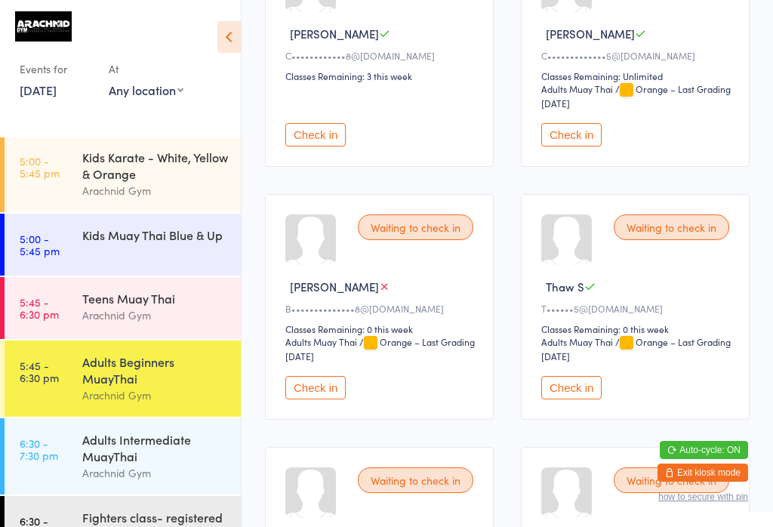
click at [38, 277] on link "5:45 - 6:30 pm Teens Muay Thai Arachnid Gym" at bounding box center [123, 308] width 236 height 62
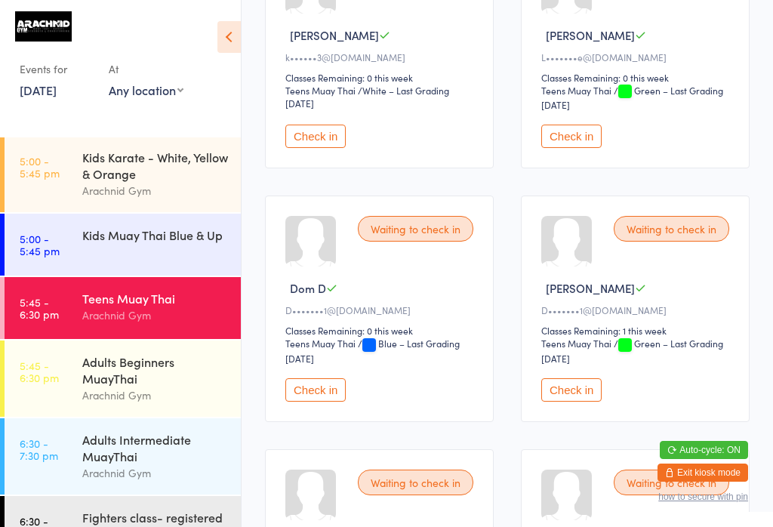
scroll to position [37, 0]
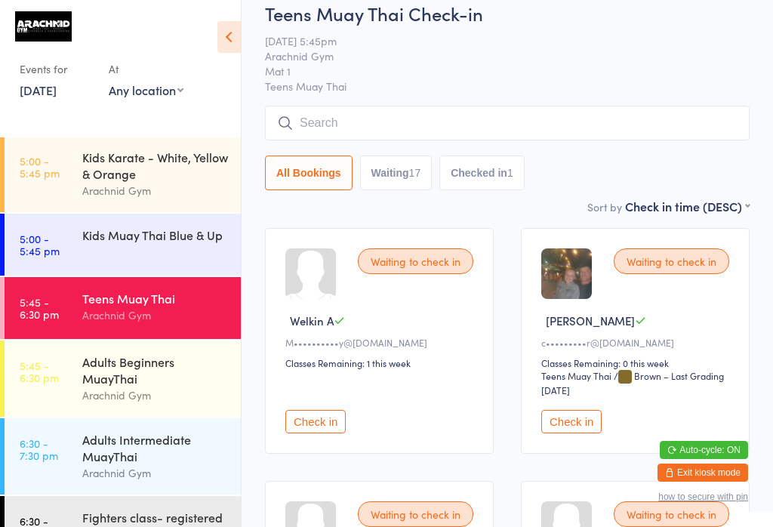
click at [71, 136] on link "5:00 - 5:45 pm Kids Karate - White, Yellow & Orange Arachnid Gym" at bounding box center [123, 174] width 236 height 76
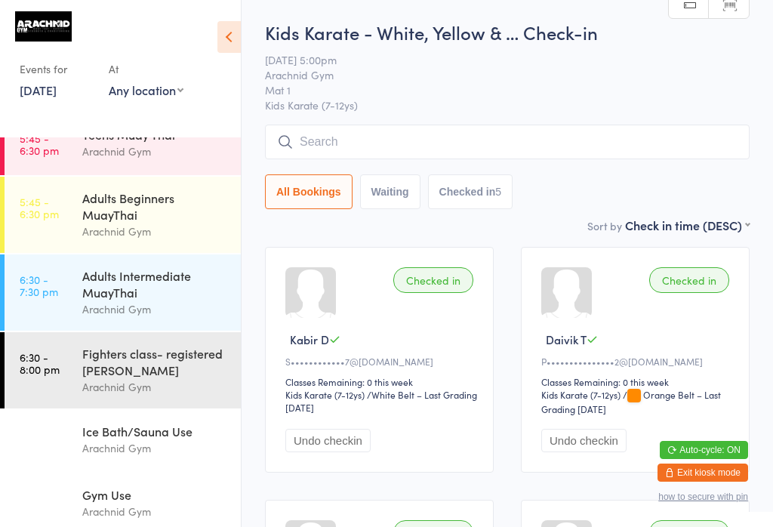
scroll to position [19, 0]
click at [64, 122] on link "5:45 - 6:30 pm Teens Muay Thai Arachnid Gym" at bounding box center [123, 144] width 236 height 62
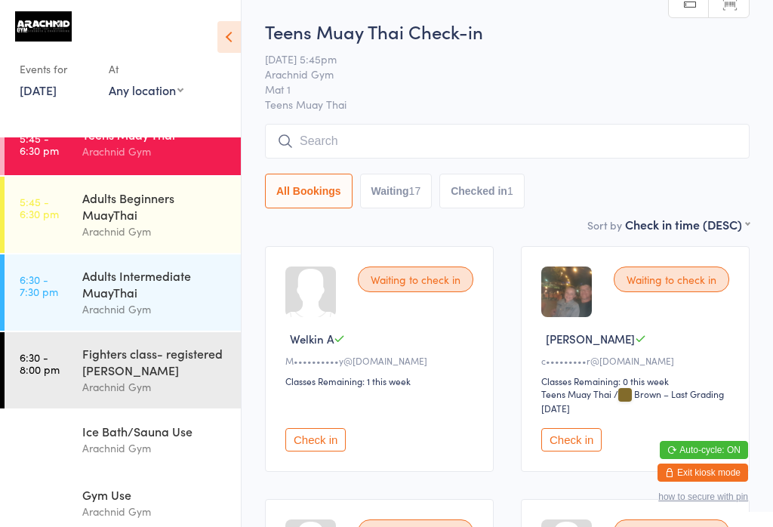
click at [579, 135] on input "search" at bounding box center [507, 141] width 484 height 35
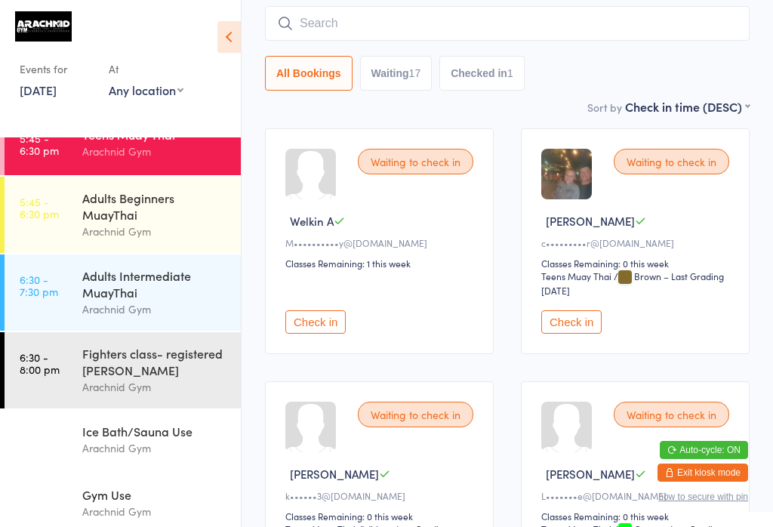
scroll to position [144, 0]
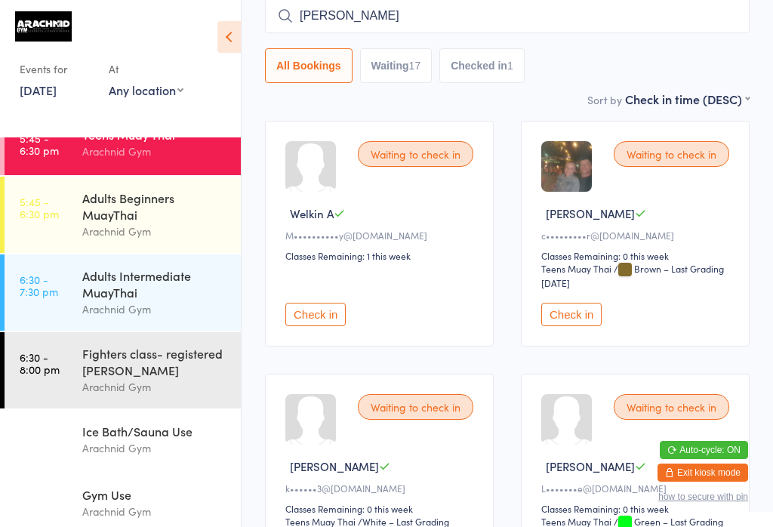
type input "Jai"
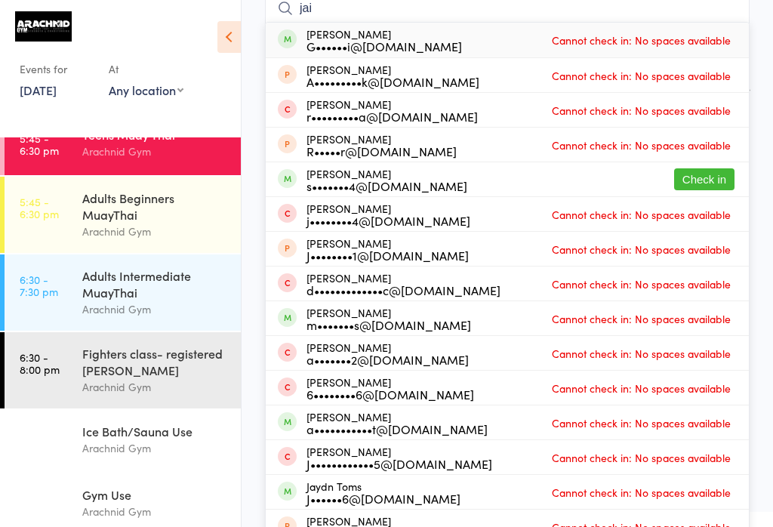
type input "jai"
click at [579, 177] on button "Check in" at bounding box center [704, 179] width 60 height 22
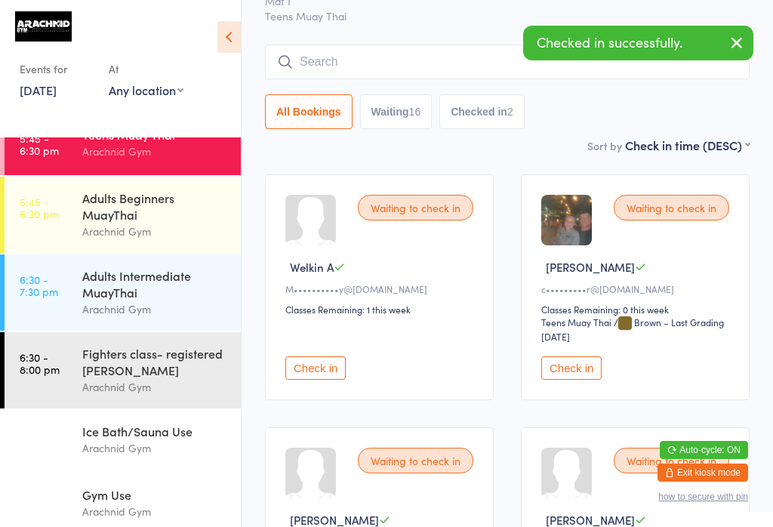
scroll to position [93, 0]
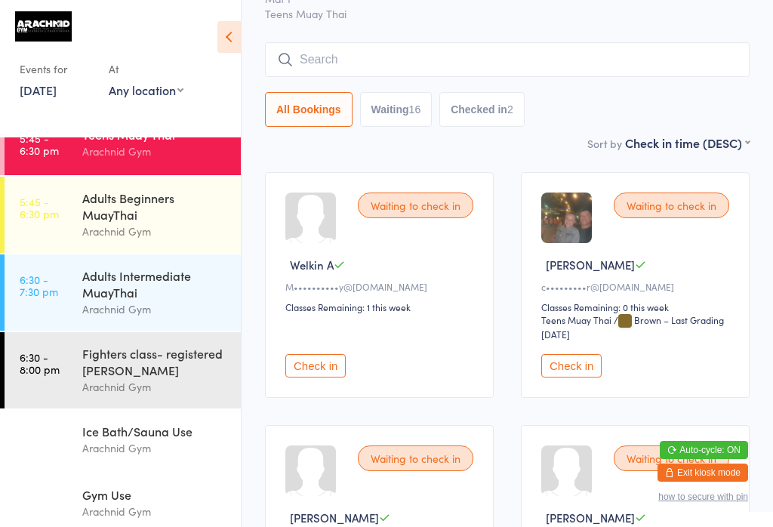
click at [531, 69] on input "search" at bounding box center [507, 59] width 484 height 35
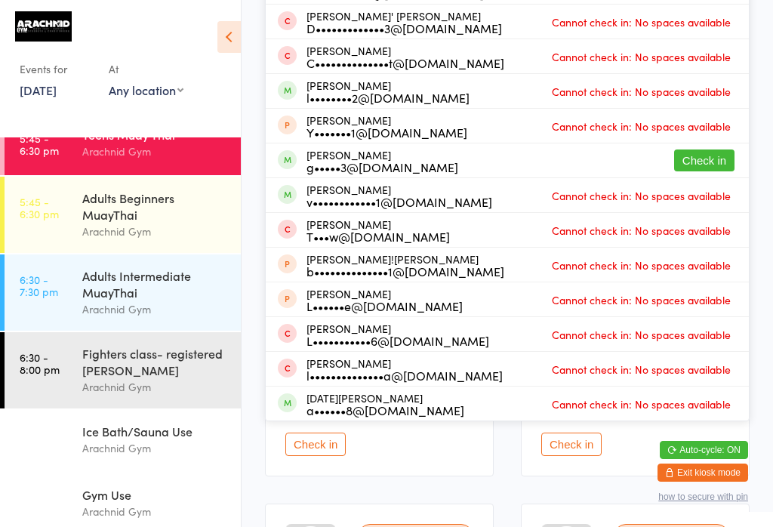
scroll to position [276, 0]
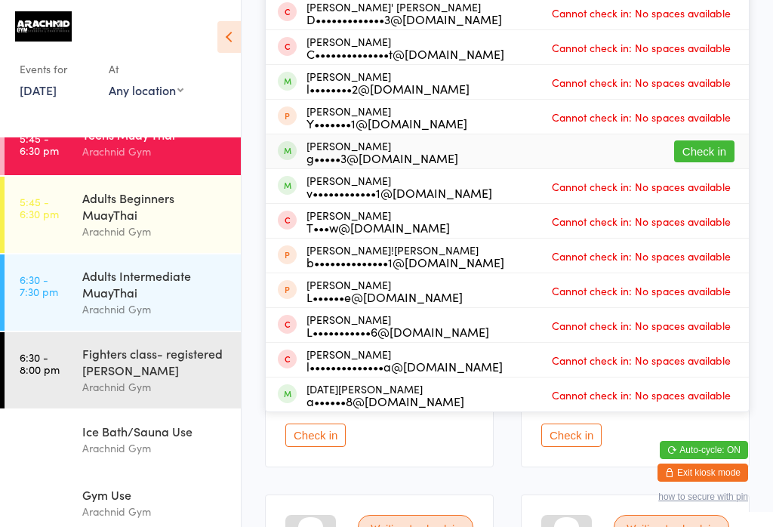
type input "[PERSON_NAME]"
click at [579, 148] on button "Check in" at bounding box center [704, 151] width 60 height 22
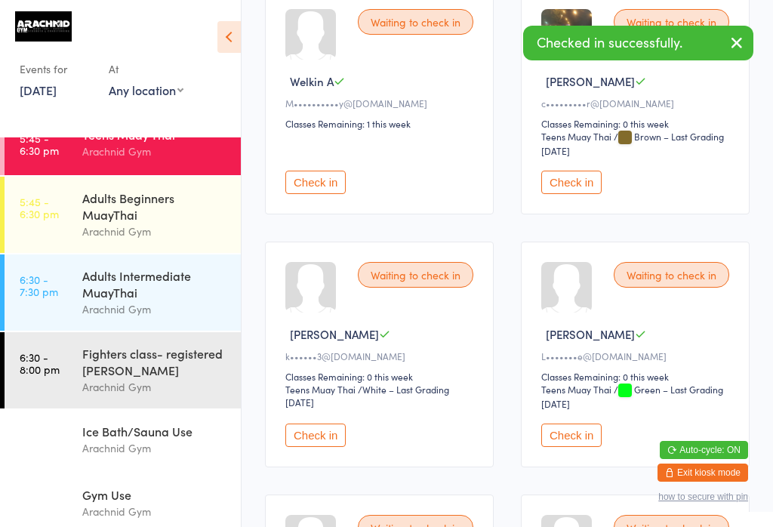
scroll to position [29, 0]
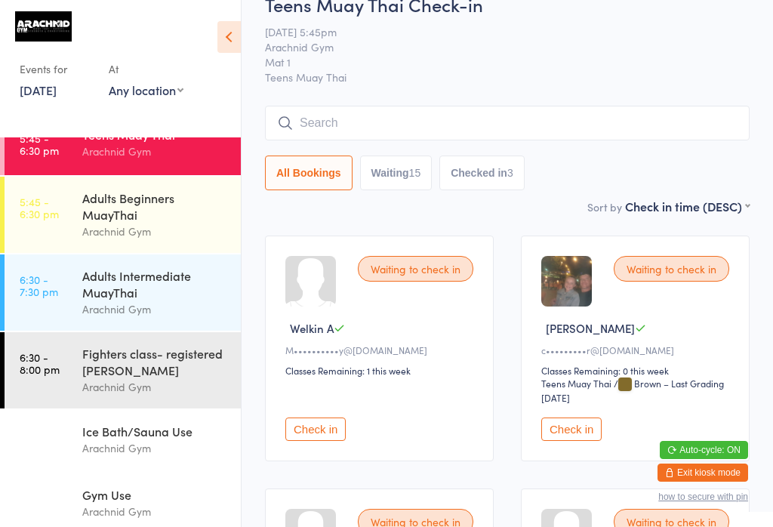
click at [32, 174] on link "5:45 - 6:30 pm Teens Muay Thai Arachnid Gym" at bounding box center [123, 144] width 236 height 62
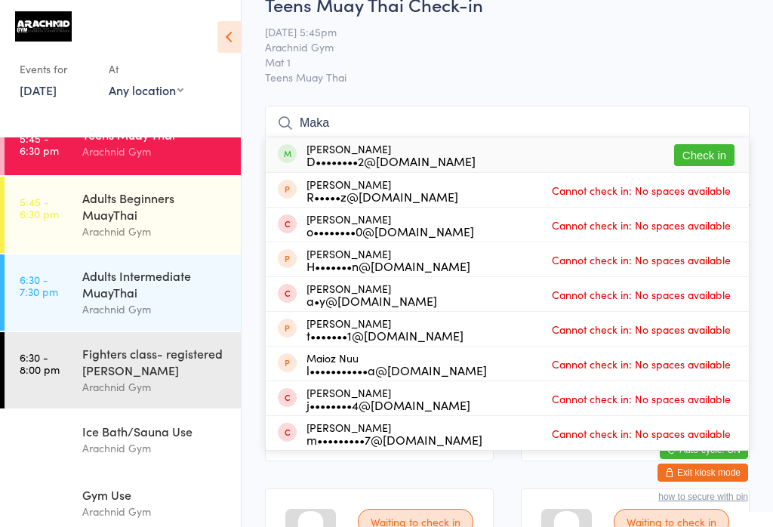
type input "Maka"
click at [579, 162] on button "Check in" at bounding box center [704, 155] width 60 height 22
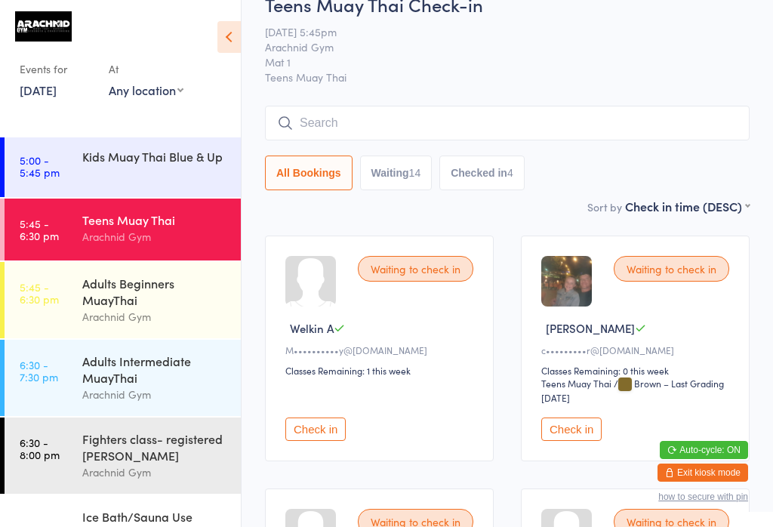
scroll to position [309, 0]
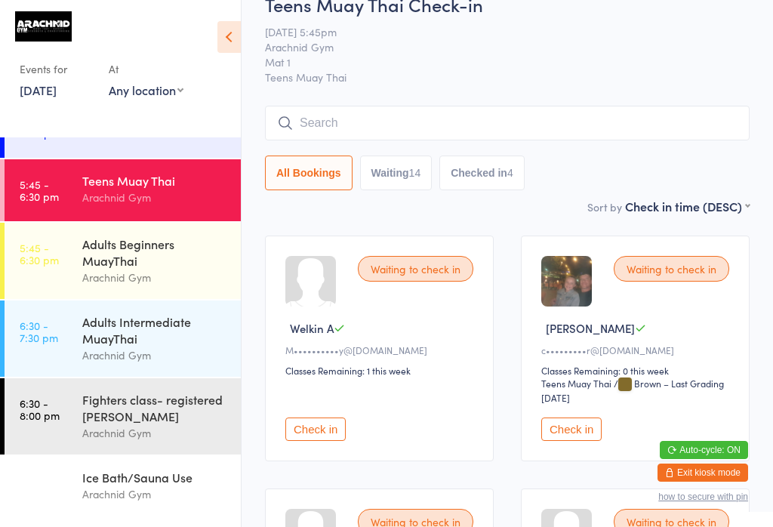
click at [163, 266] on div "Adults Beginners MuayThai" at bounding box center [155, 251] width 146 height 33
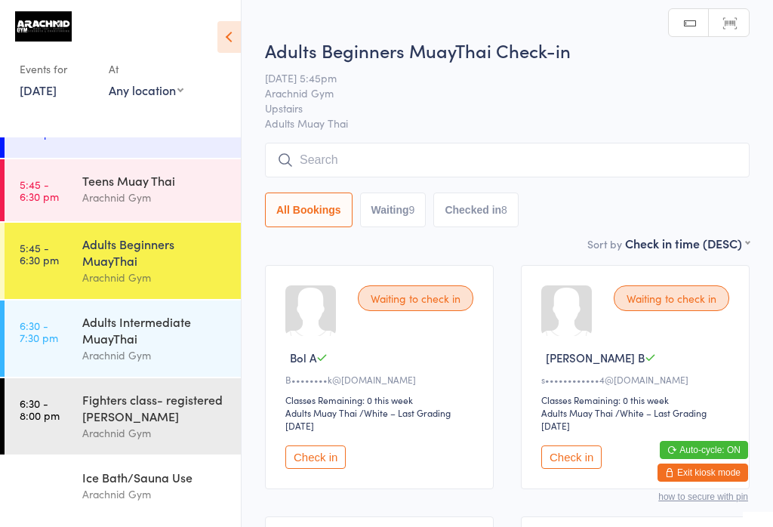
click at [453, 148] on input "search" at bounding box center [507, 160] width 484 height 35
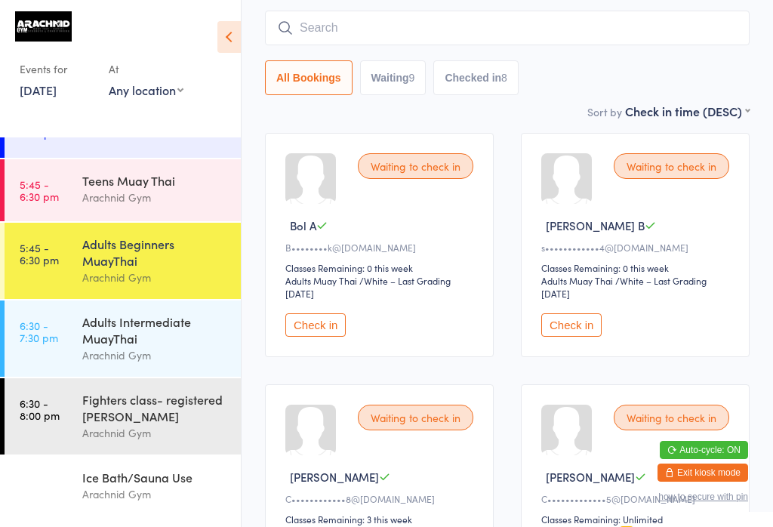
scroll to position [144, 0]
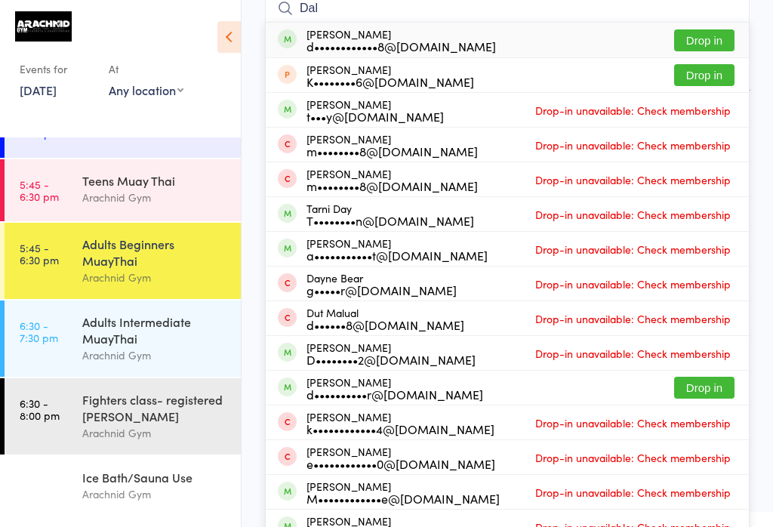
type input "Dal"
click at [485, 42] on div "[PERSON_NAME] d••••••••••••8@[DOMAIN_NAME] Drop in" at bounding box center [507, 40] width 483 height 35
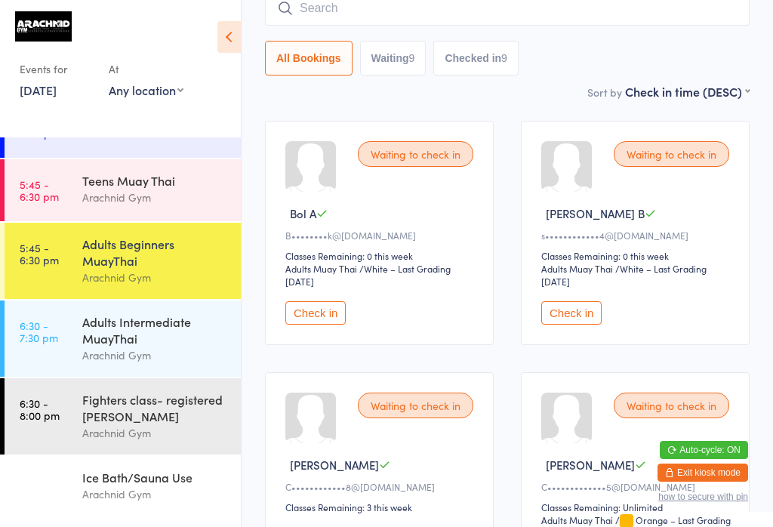
click at [42, 178] on time "5:45 - 6:30 pm" at bounding box center [39, 190] width 39 height 24
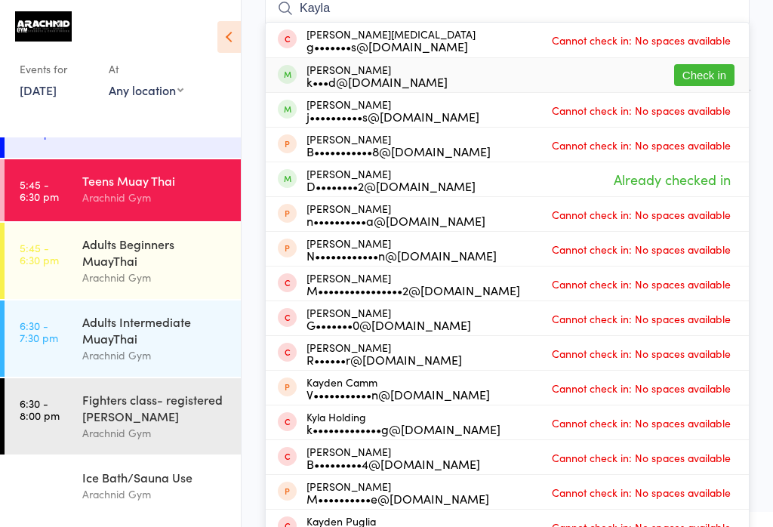
type input "Kayla"
click at [579, 71] on button "Check in" at bounding box center [704, 75] width 60 height 22
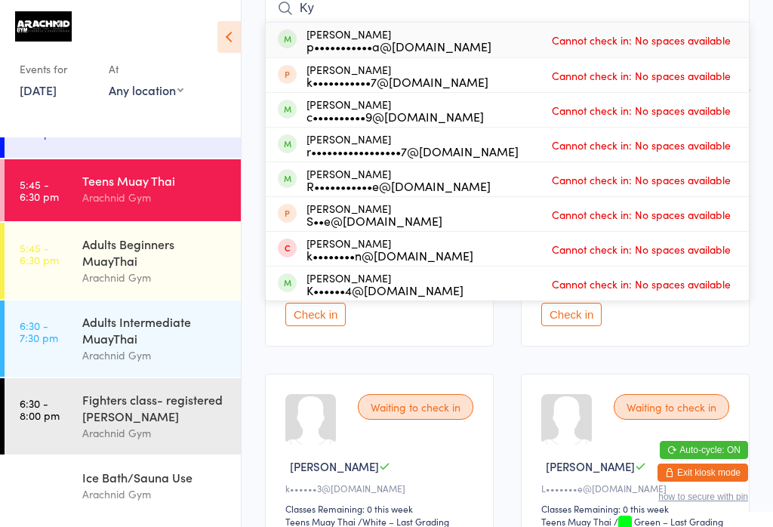
type input "K"
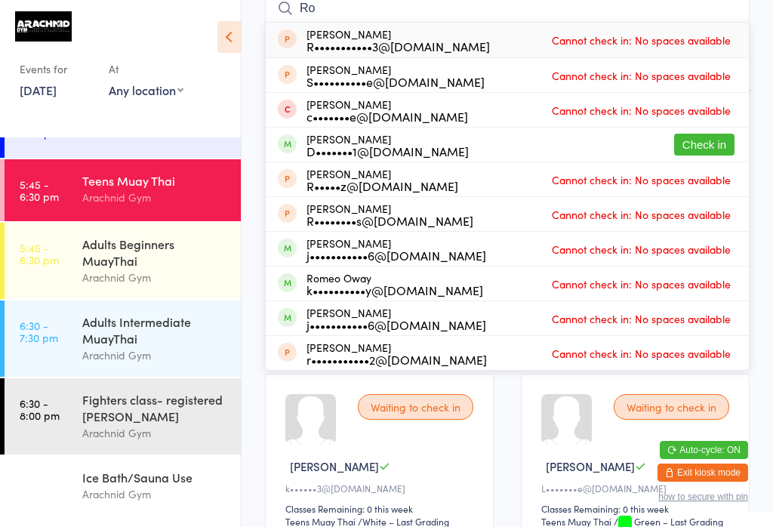
type input "R"
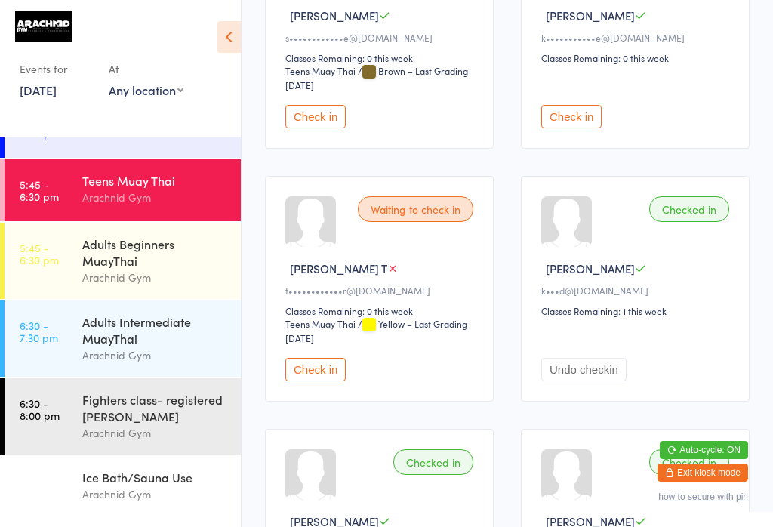
scroll to position [1628, 0]
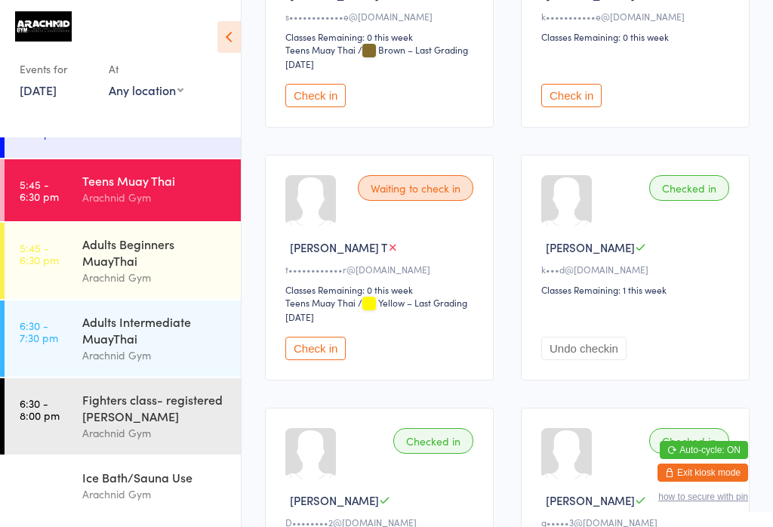
click at [571, 107] on button "Check in" at bounding box center [571, 95] width 60 height 23
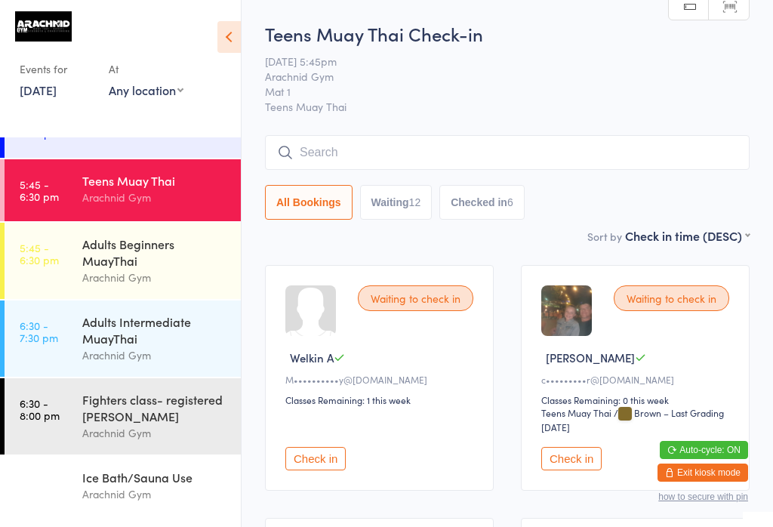
scroll to position [0, 0]
click at [378, 158] on input "search" at bounding box center [507, 152] width 484 height 35
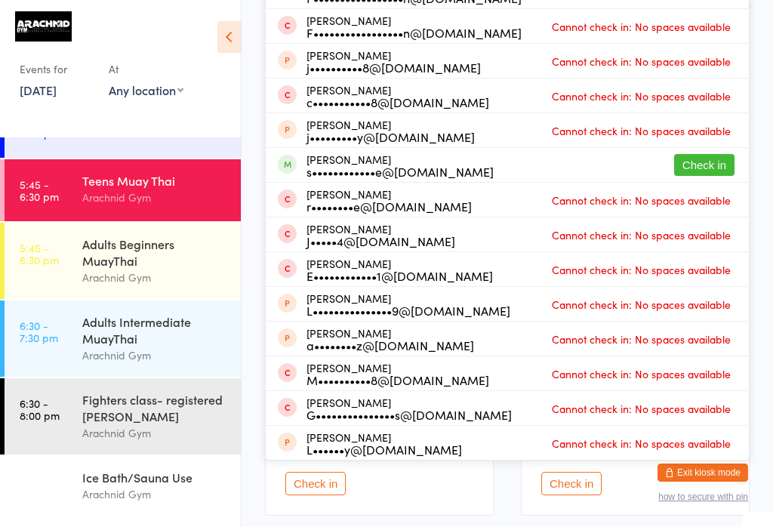
scroll to position [229, 0]
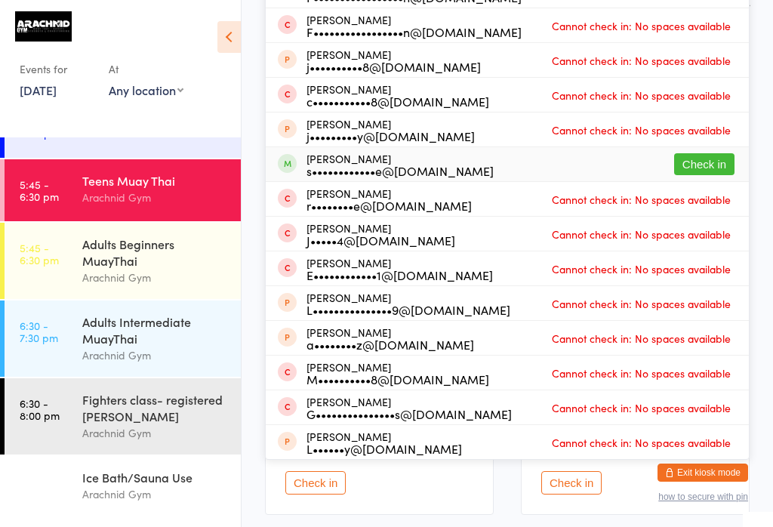
type input "Gray"
click at [579, 165] on button "Check in" at bounding box center [704, 164] width 60 height 22
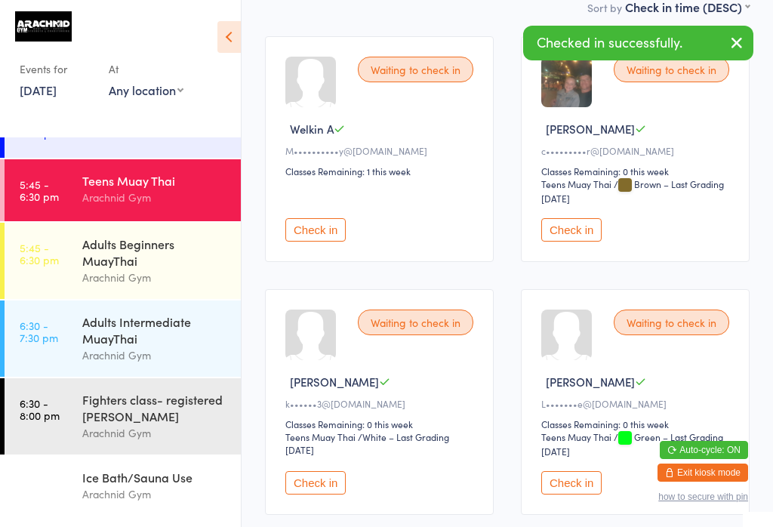
scroll to position [29, 0]
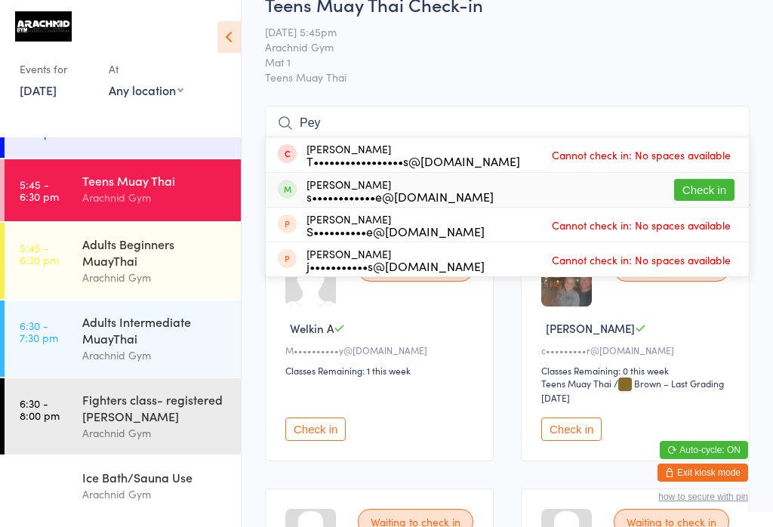
type input "Pey"
click at [579, 186] on button "Check in" at bounding box center [704, 190] width 60 height 22
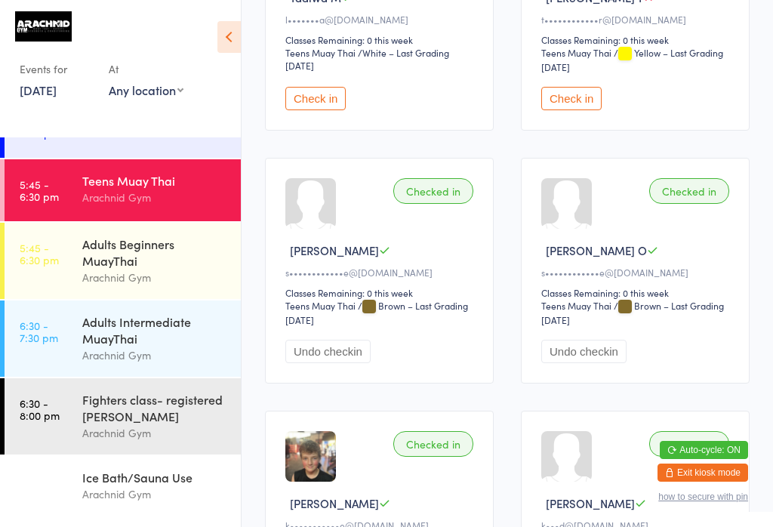
scroll to position [1374, 0]
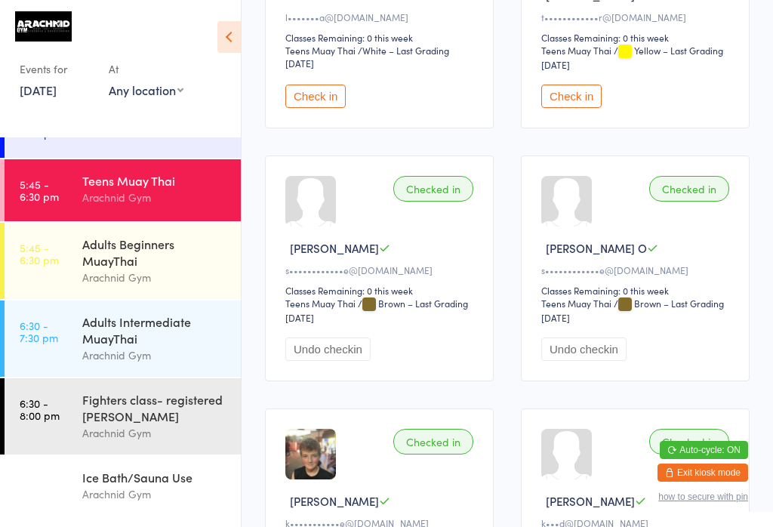
click at [579, 108] on button "Check in" at bounding box center [571, 96] width 60 height 23
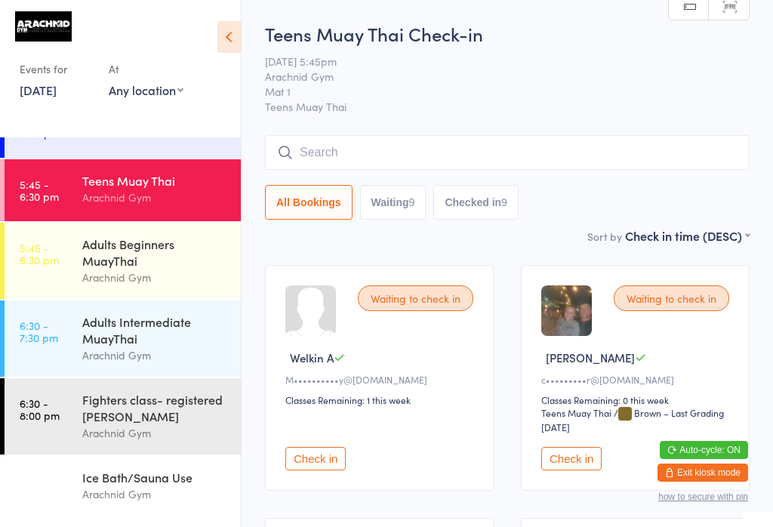
scroll to position [0, 0]
click at [334, 138] on input "search" at bounding box center [507, 152] width 484 height 35
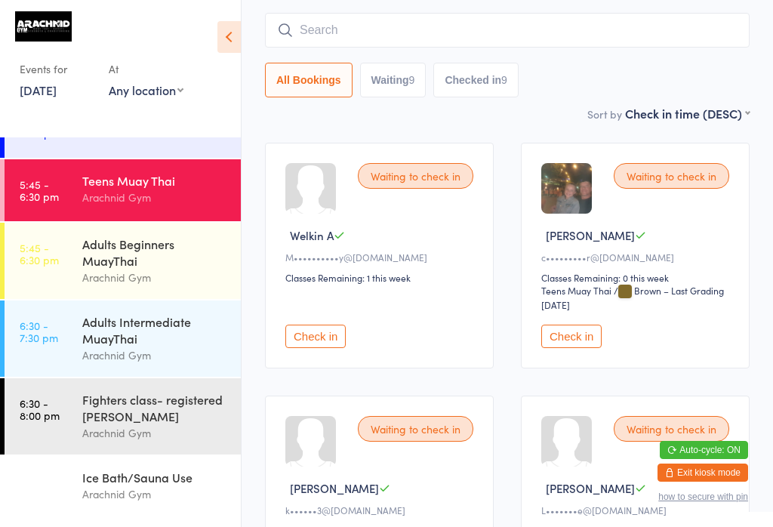
scroll to position [137, 0]
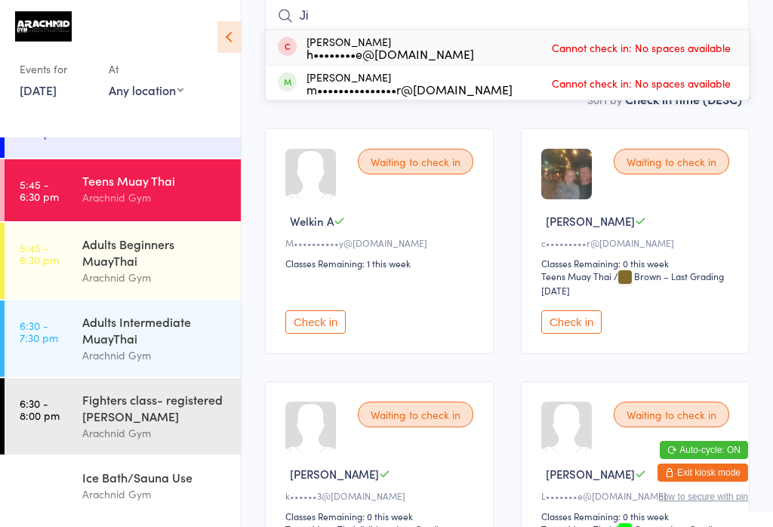
type input "J"
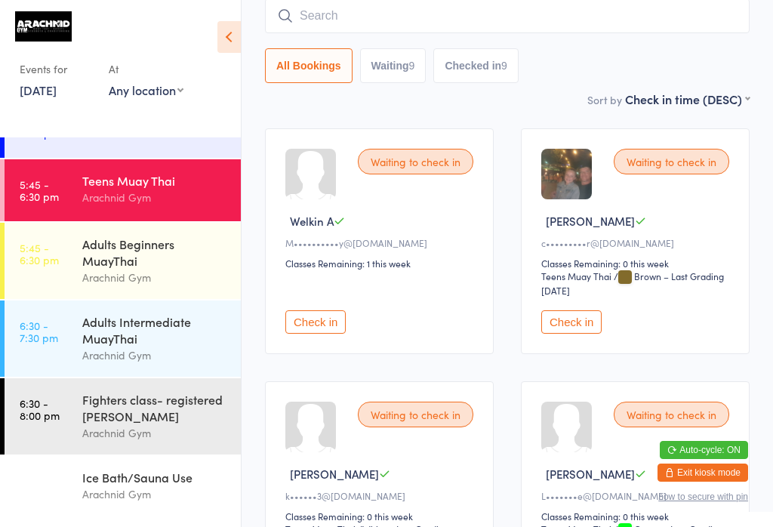
click at [78, 223] on link "5:45 - 6:30 pm Adults Beginners MuayThai Arachnid Gym" at bounding box center [123, 261] width 236 height 76
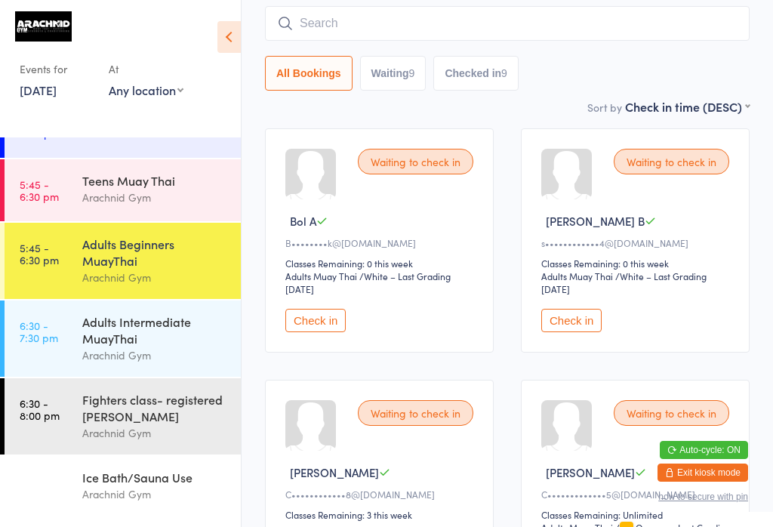
click at [548, 327] on button "Check in" at bounding box center [571, 320] width 60 height 23
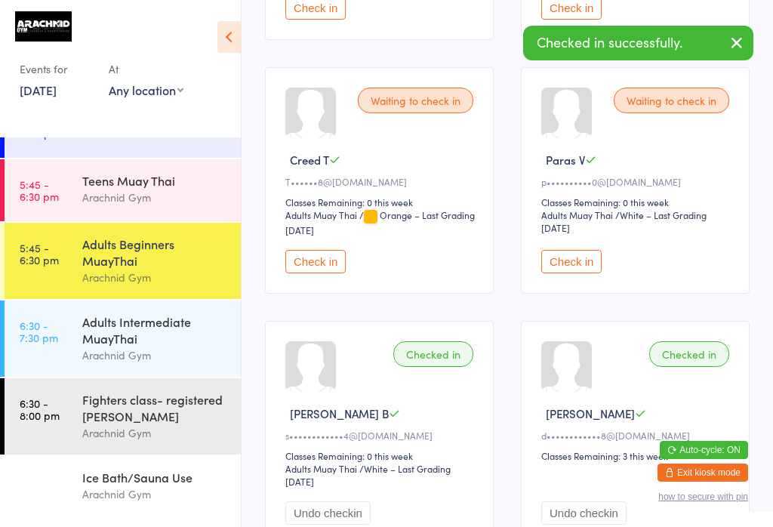
scroll to position [961, 0]
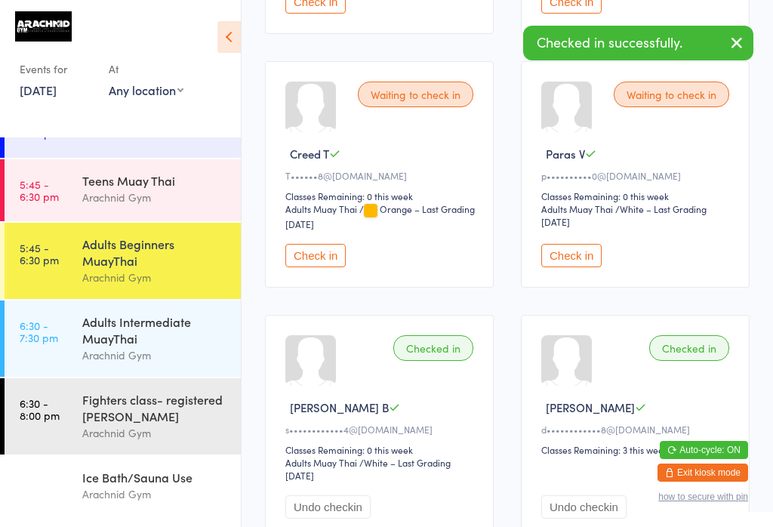
click at [567, 267] on button "Check in" at bounding box center [571, 255] width 60 height 23
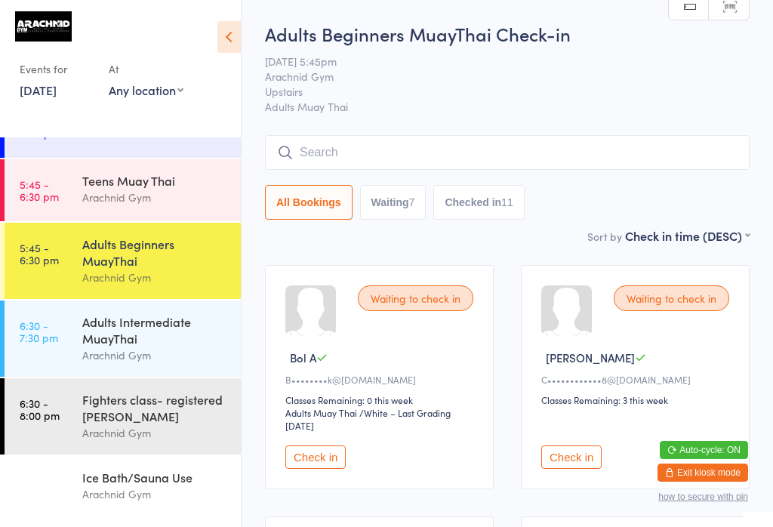
scroll to position [0, 0]
click at [419, 145] on input "search" at bounding box center [507, 152] width 484 height 35
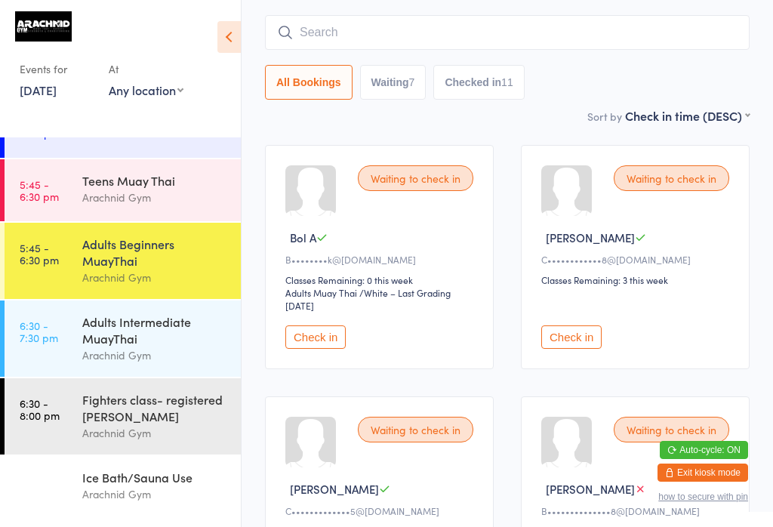
scroll to position [137, 0]
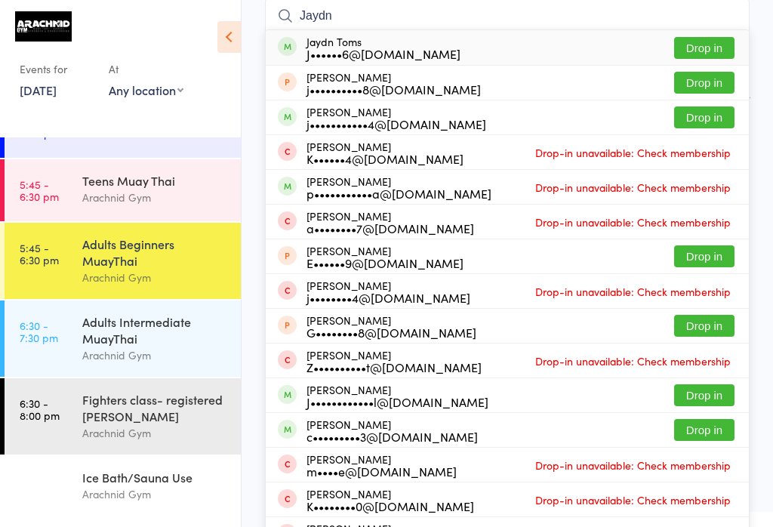
type input "Jaydn"
click at [579, 39] on button "Drop in" at bounding box center [704, 48] width 60 height 22
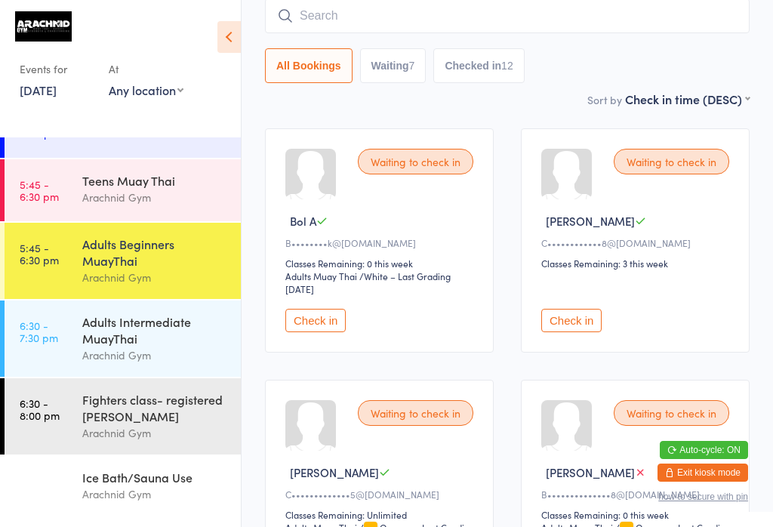
click at [358, 11] on input "search" at bounding box center [507, 15] width 484 height 35
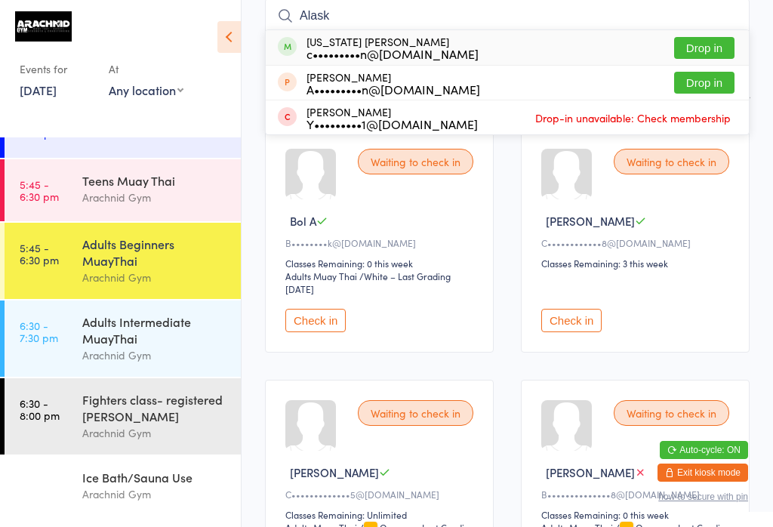
type input "Alask"
click at [579, 48] on button "Drop in" at bounding box center [704, 48] width 60 height 22
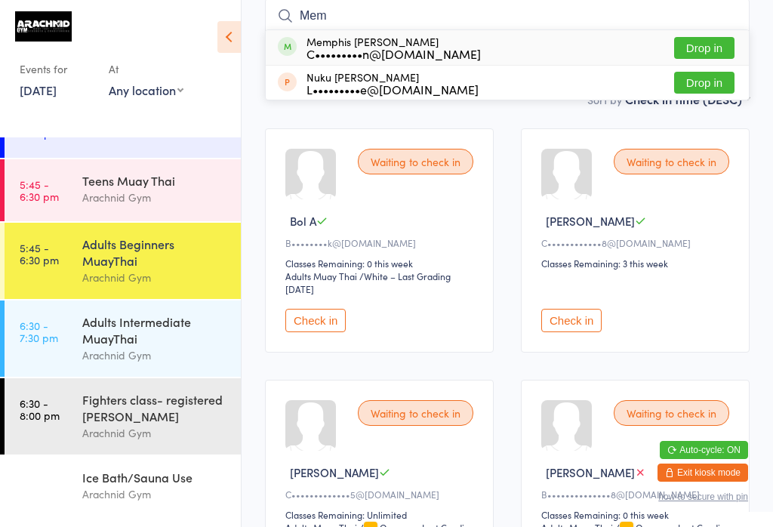
type input "Mem"
click at [579, 42] on button "Drop in" at bounding box center [704, 48] width 60 height 22
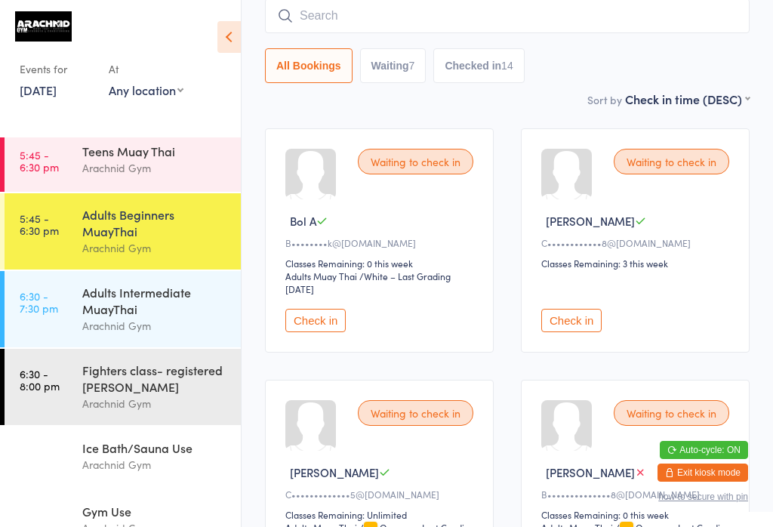
scroll to position [379, 0]
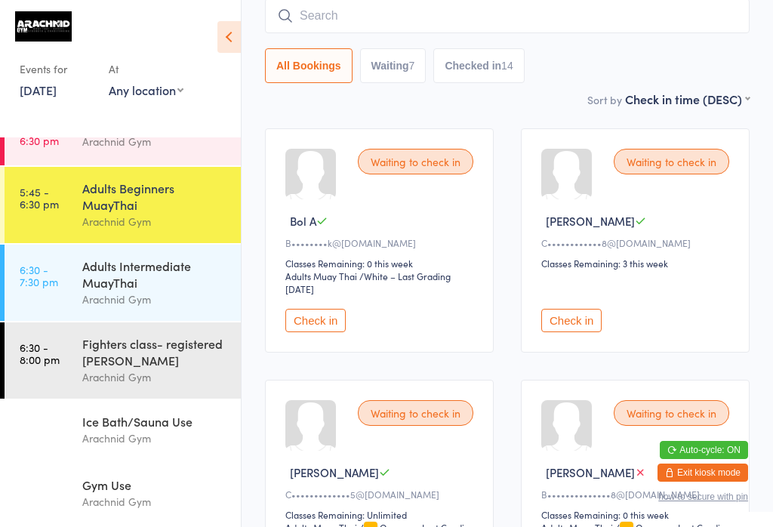
click at [86, 187] on div "Adults Beginners MuayThai" at bounding box center [155, 196] width 146 height 33
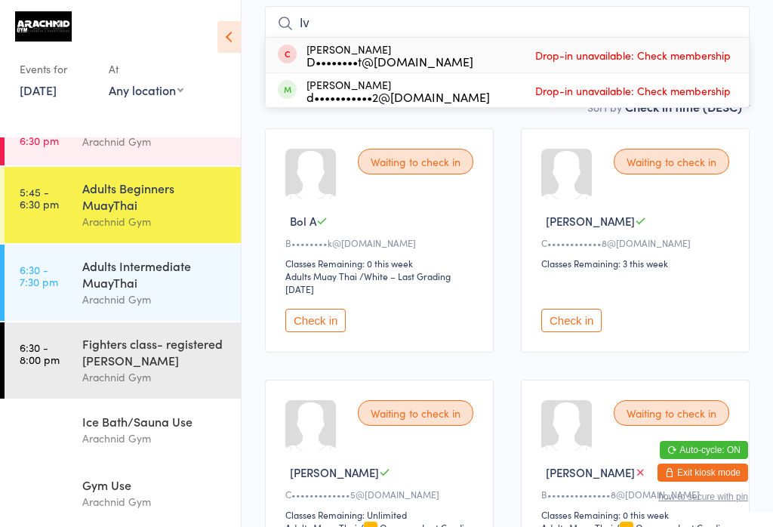
type input "Ivy"
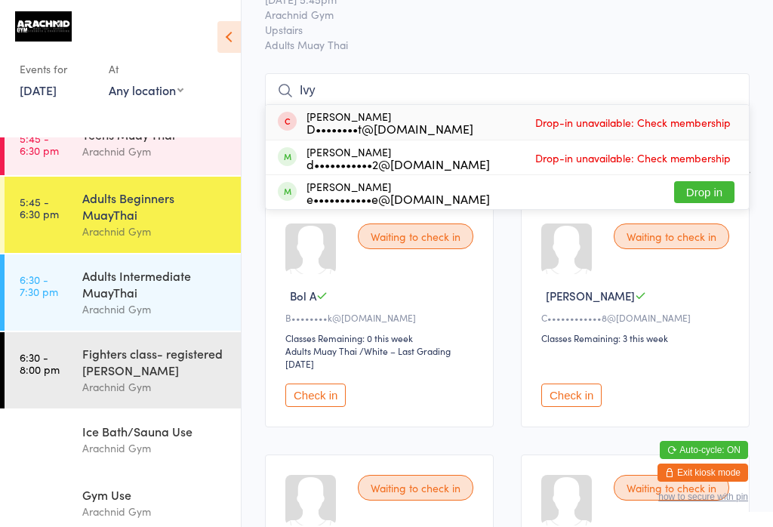
scroll to position [54, 0]
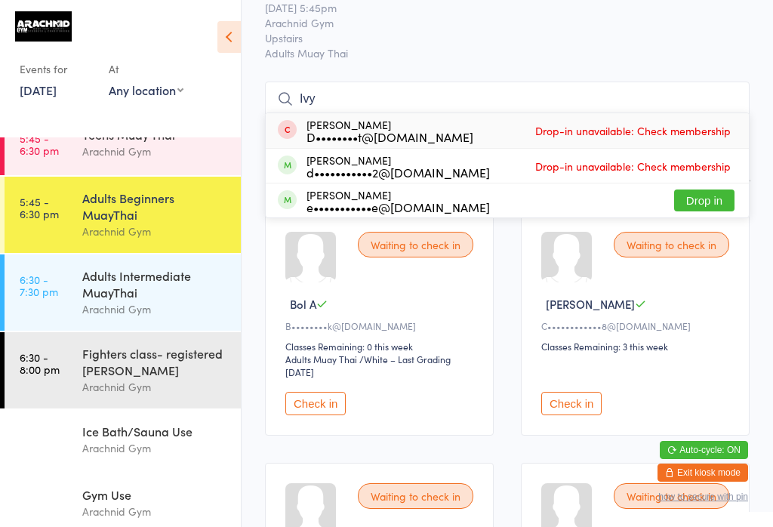
click at [192, 143] on div "Arachnid Gym" at bounding box center [155, 151] width 146 height 17
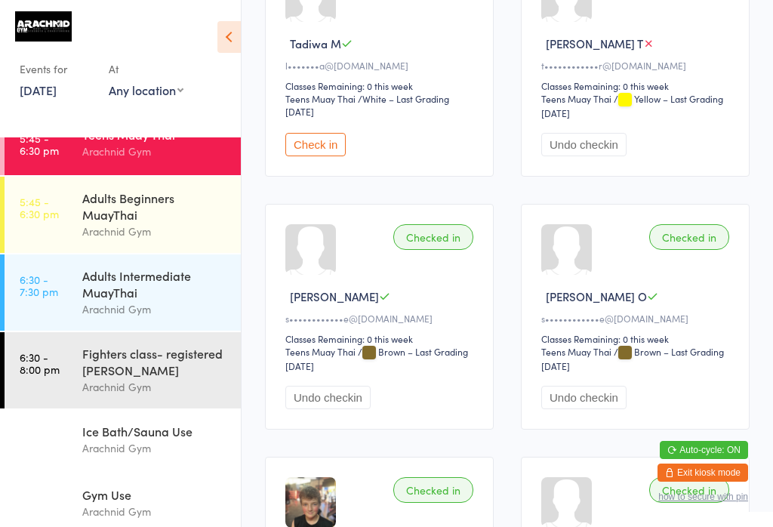
scroll to position [1327, 0]
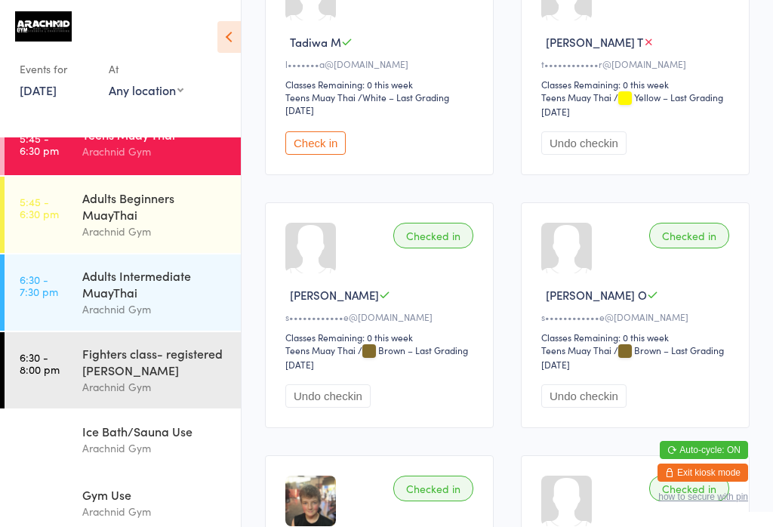
click at [321, 155] on button "Check in" at bounding box center [315, 142] width 60 height 23
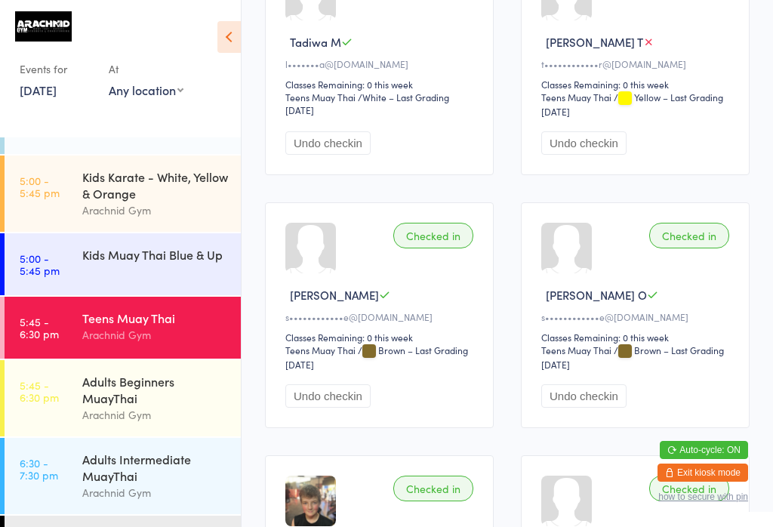
scroll to position [164, 0]
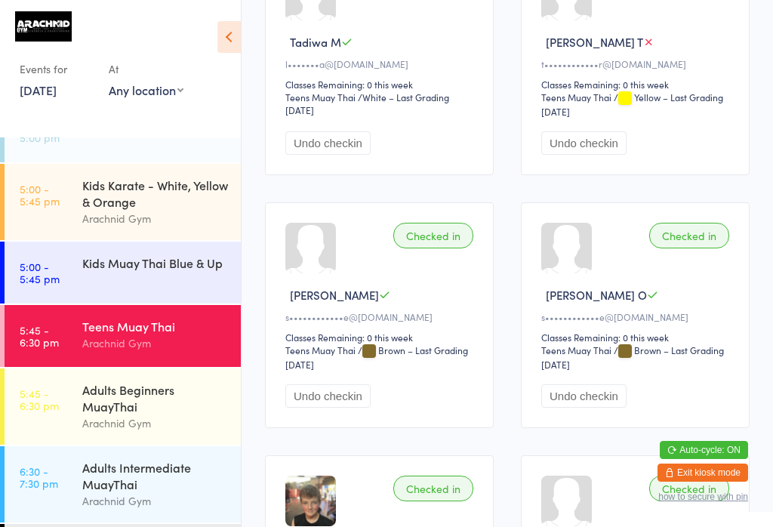
click at [88, 271] on div "Kids Muay Thai Blue & Up" at bounding box center [155, 262] width 146 height 17
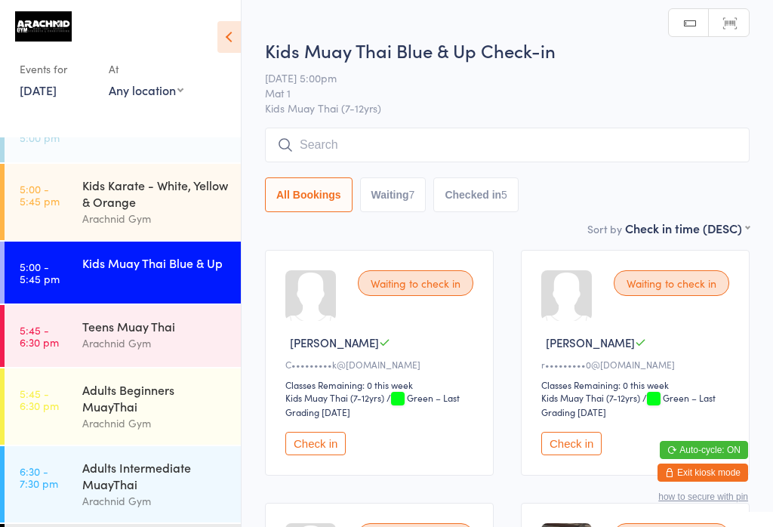
click at [349, 144] on input "search" at bounding box center [507, 145] width 484 height 35
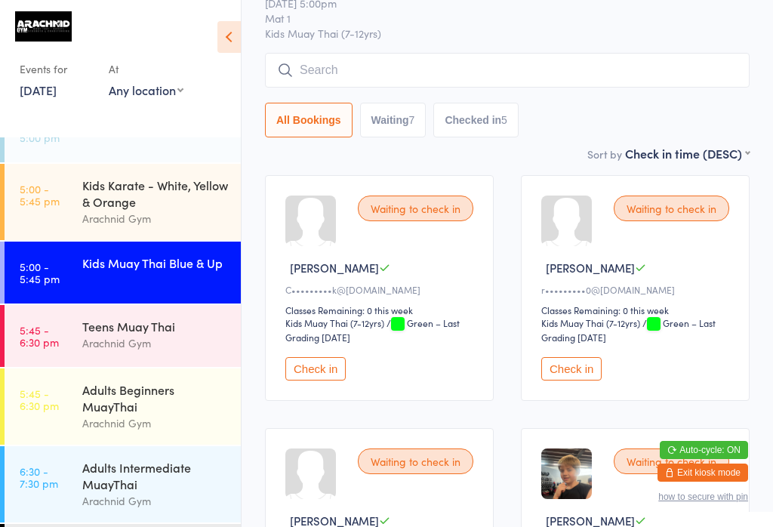
scroll to position [129, 0]
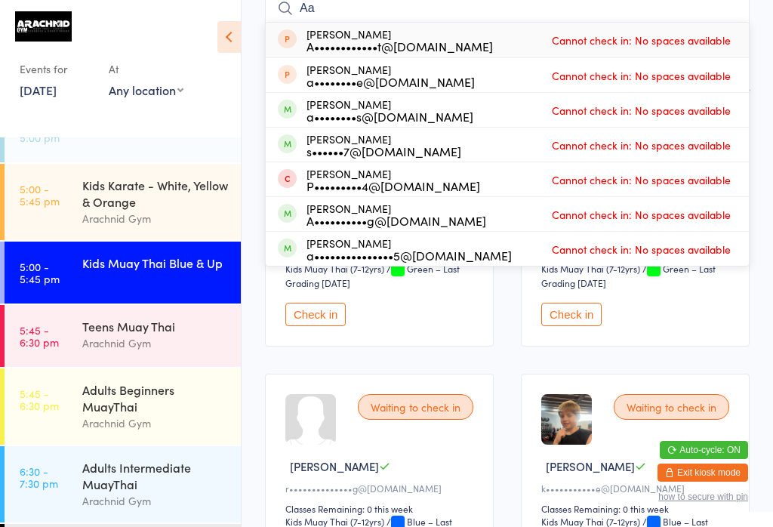
type input "A"
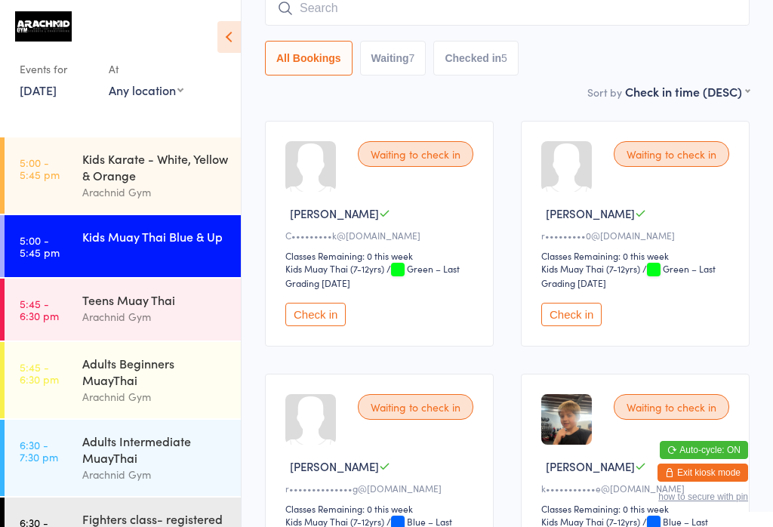
scroll to position [192, 0]
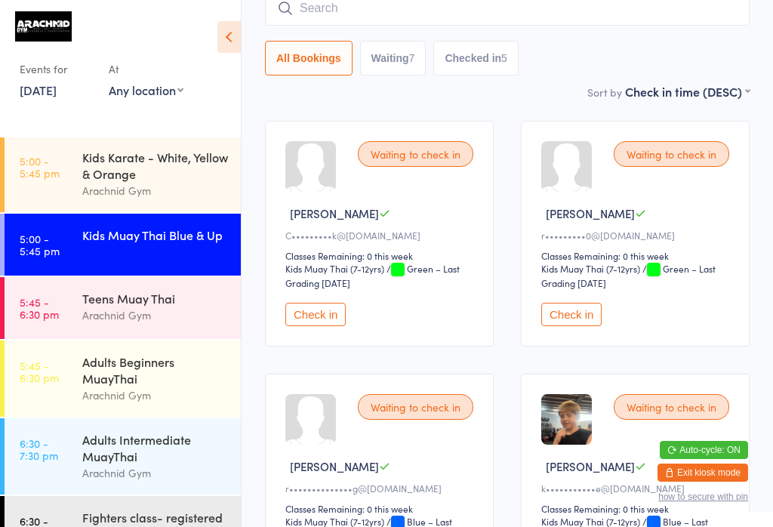
click at [34, 303] on time "5:45 - 6:30 pm" at bounding box center [39, 308] width 39 height 24
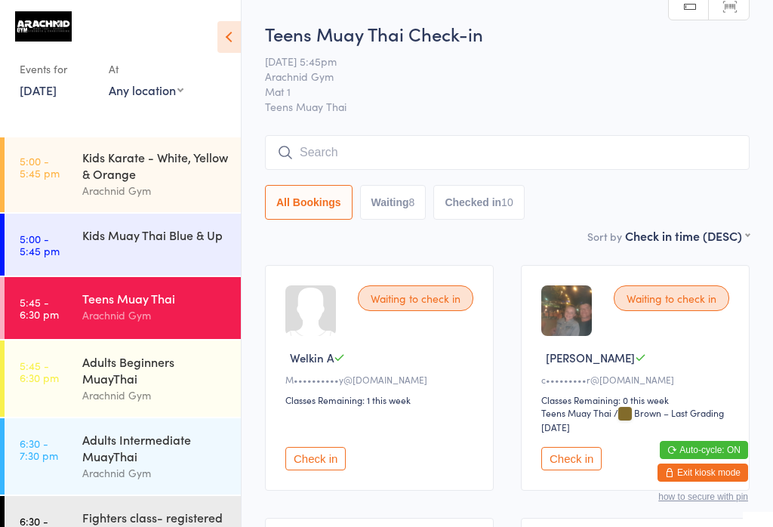
click at [196, 233] on div "Kids Muay Thai Blue & Up" at bounding box center [155, 234] width 146 height 17
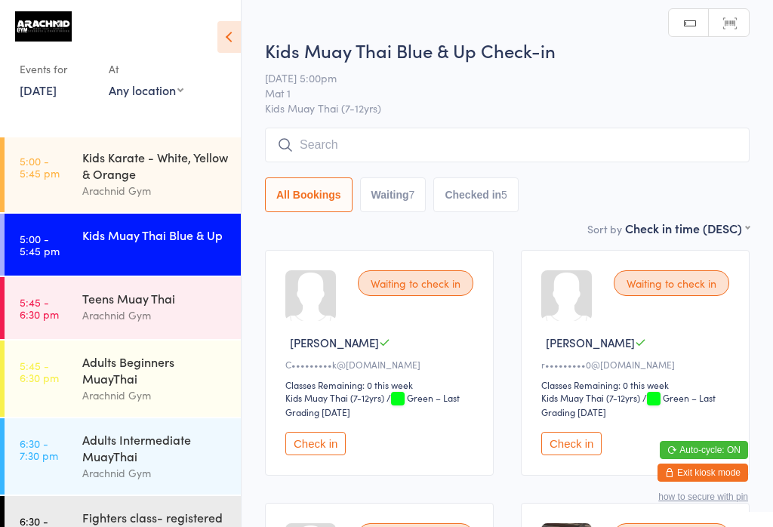
click at [214, 285] on div "Teens Muay Thai Arachnid Gym" at bounding box center [161, 307] width 158 height 60
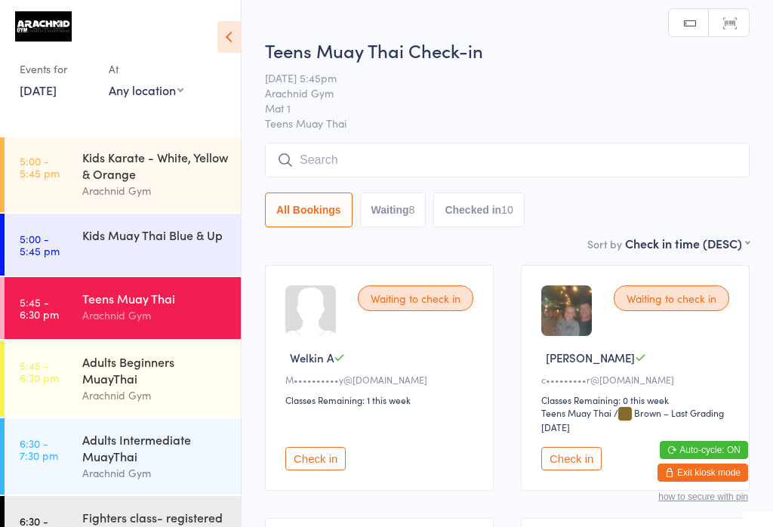
click at [519, 159] on input "search" at bounding box center [507, 160] width 484 height 35
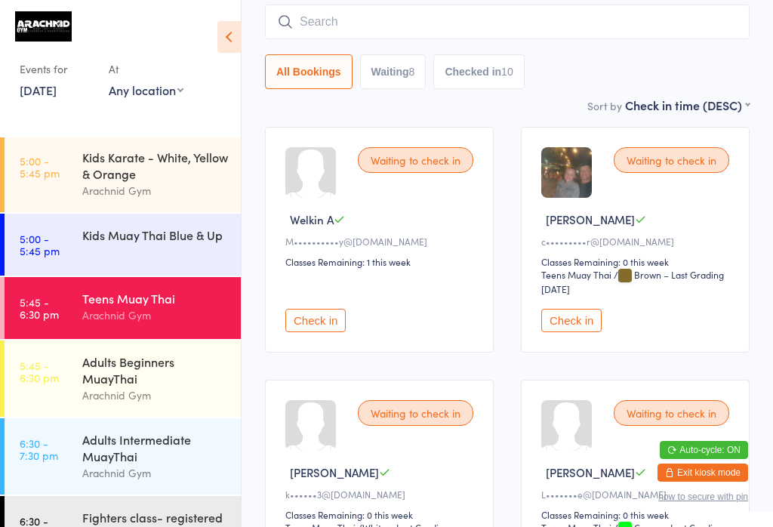
scroll to position [144, 0]
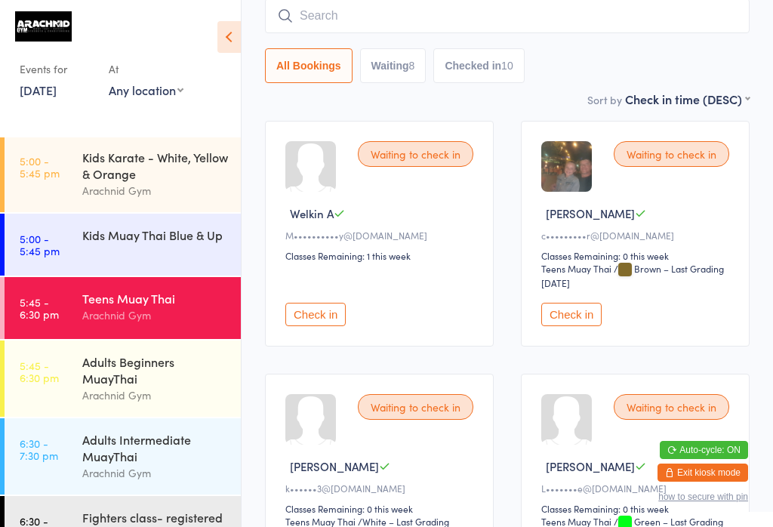
click at [579, 317] on button "Check in" at bounding box center [571, 314] width 60 height 23
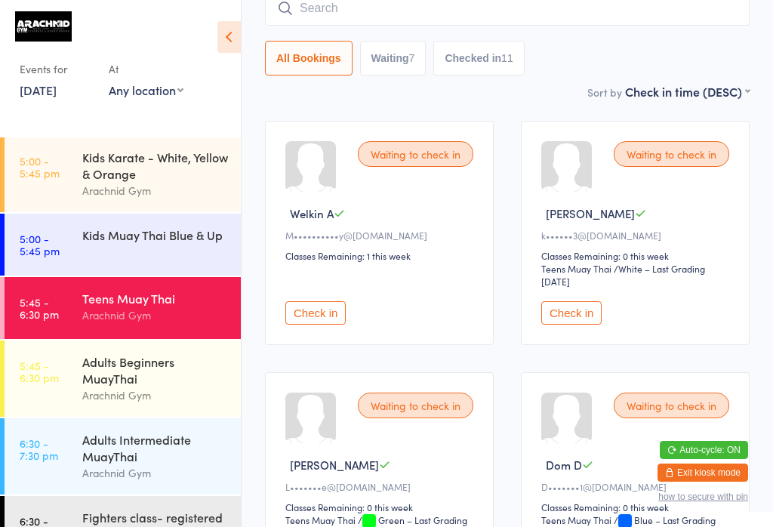
click at [397, 8] on input "search" at bounding box center [507, 8] width 484 height 35
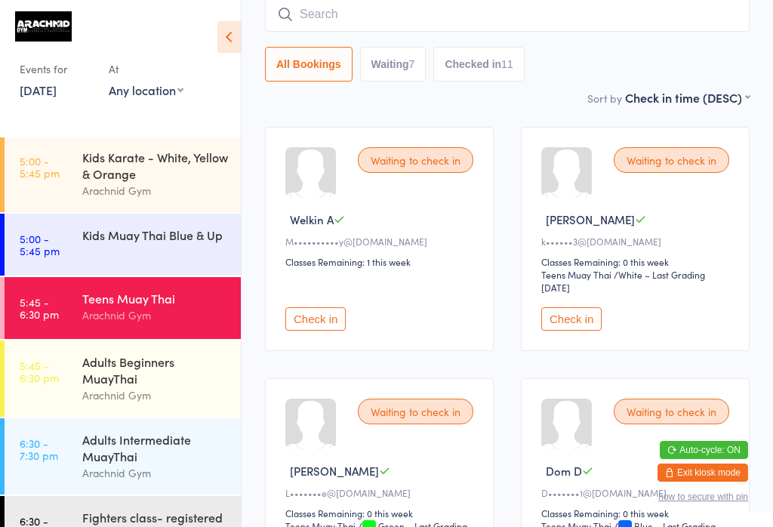
scroll to position [137, 0]
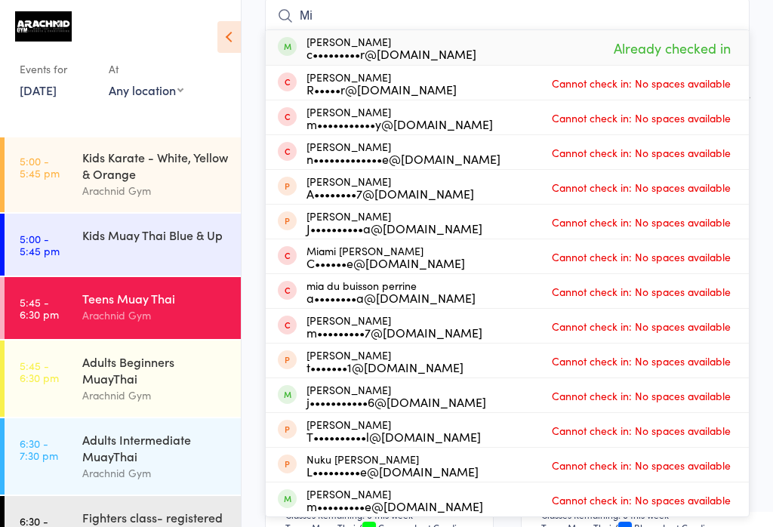
type input "M"
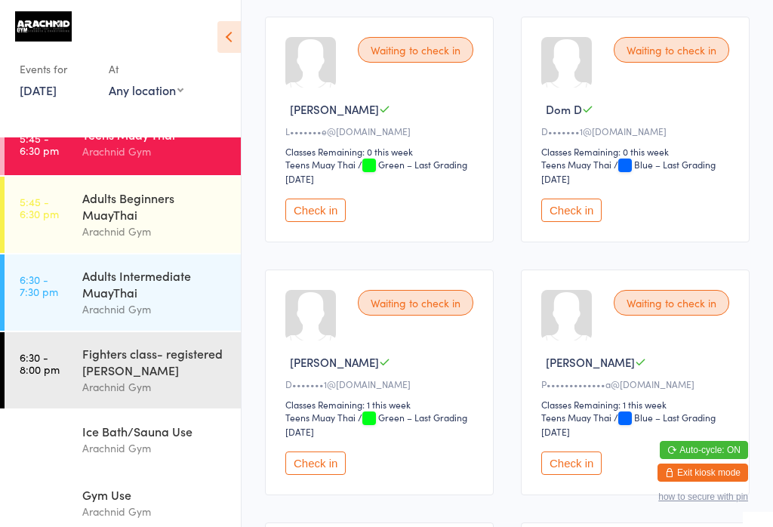
scroll to position [512, 0]
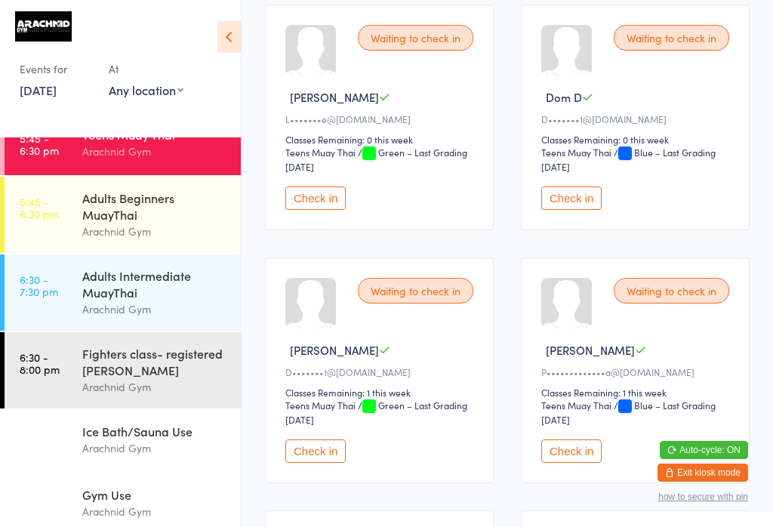
click at [118, 486] on div "Gym Use" at bounding box center [155, 494] width 146 height 17
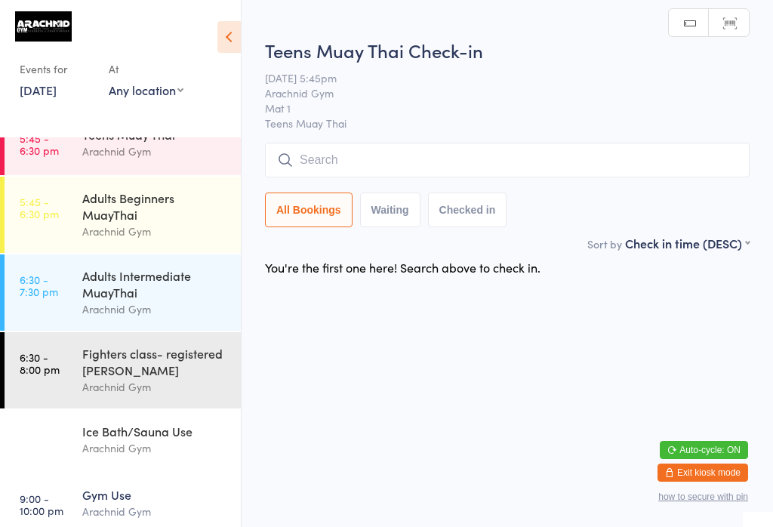
scroll to position [37, 0]
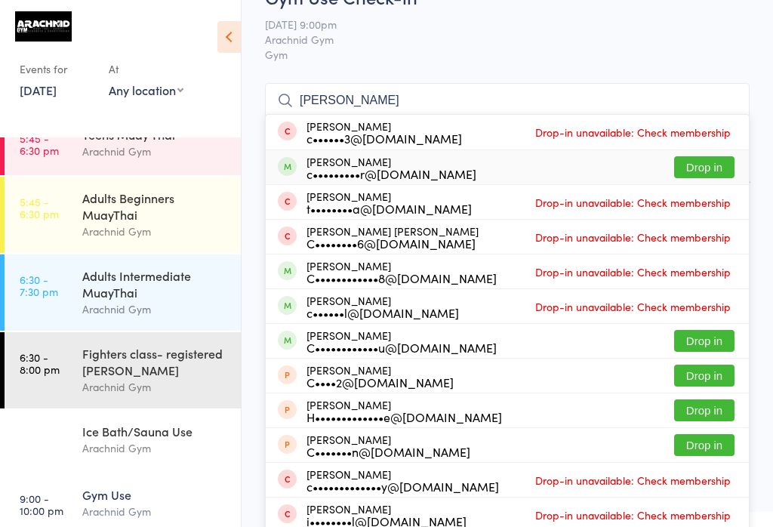
type input "[PERSON_NAME]"
click at [579, 172] on button "Drop in" at bounding box center [704, 167] width 60 height 22
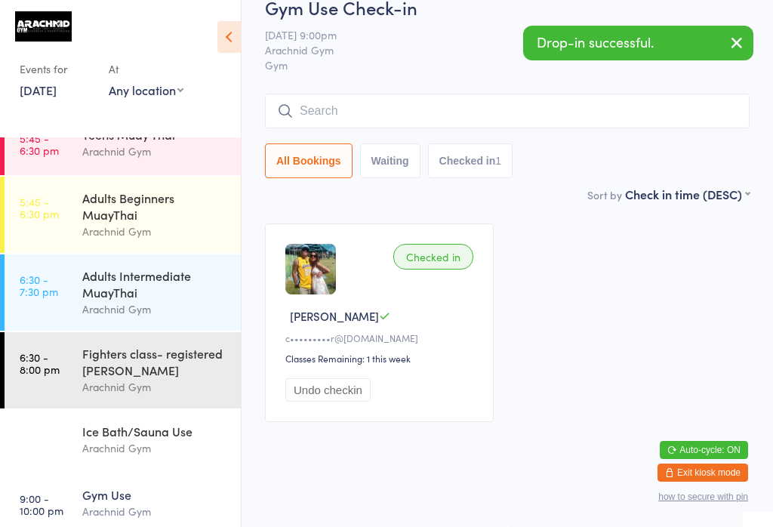
click at [82, 177] on link "5:45 - 6:30 pm Adults Beginners MuayThai Arachnid Gym" at bounding box center [123, 215] width 236 height 76
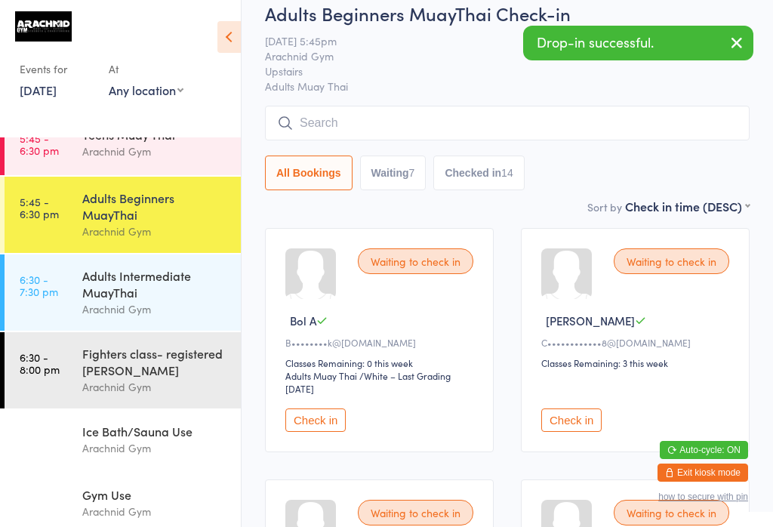
scroll to position [17, 0]
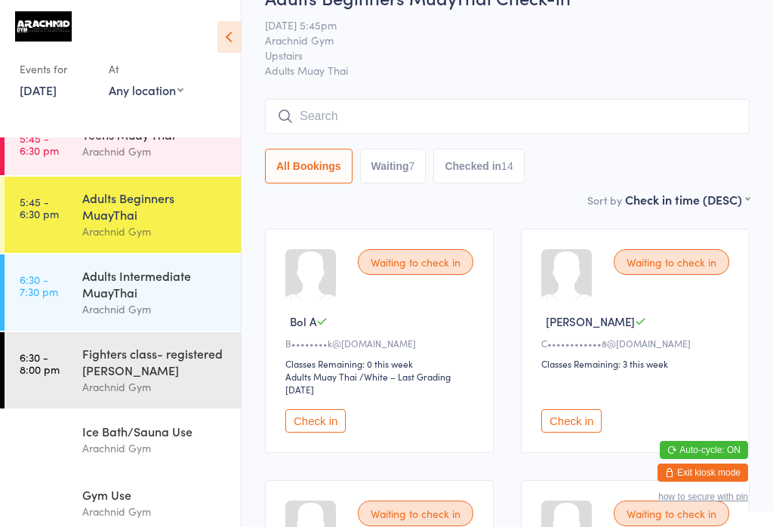
type input "D"
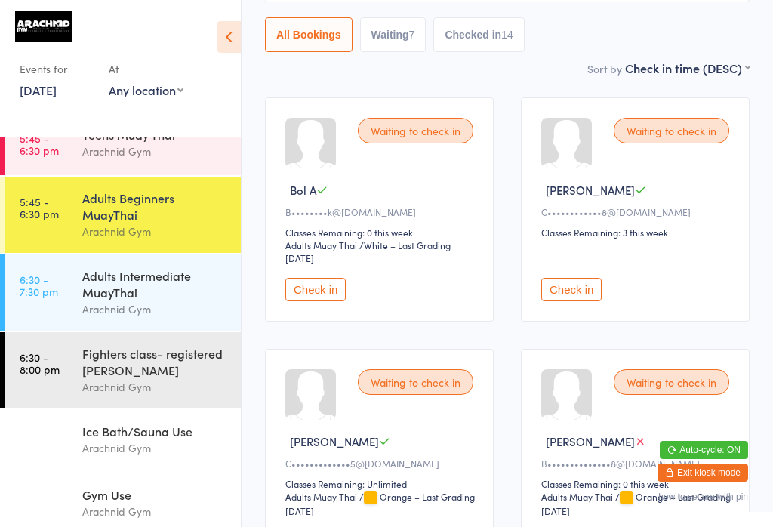
scroll to position [197, 0]
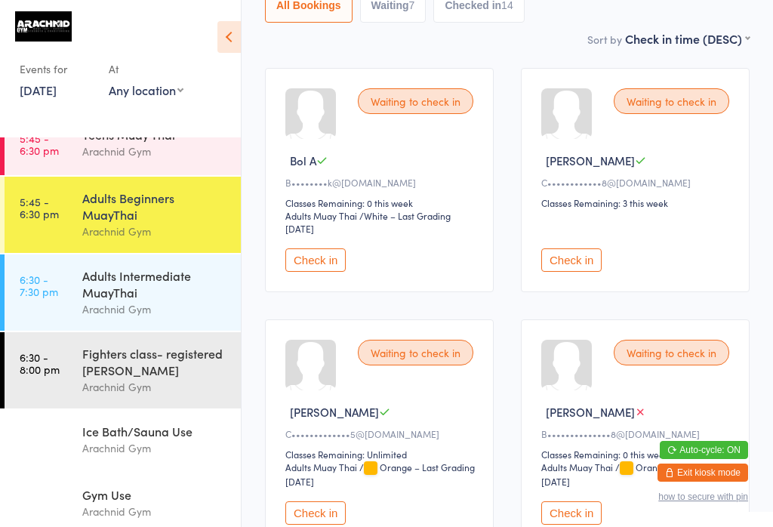
click at [148, 378] on div "Arachnid Gym" at bounding box center [155, 386] width 146 height 17
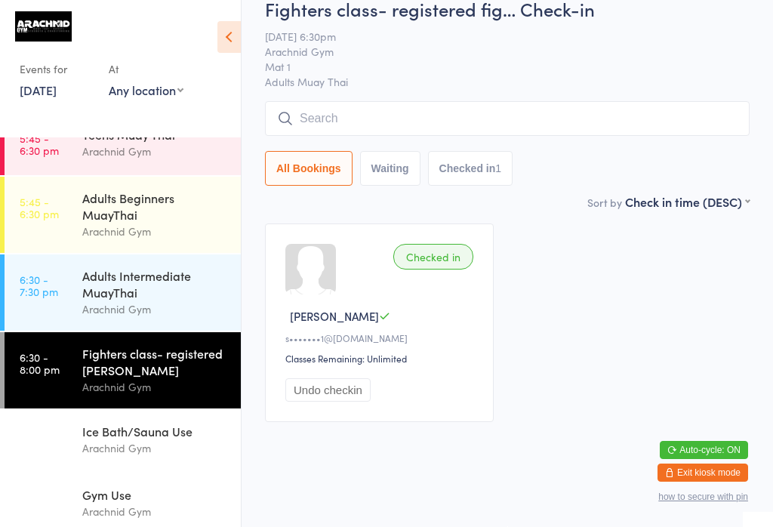
scroll to position [37, 0]
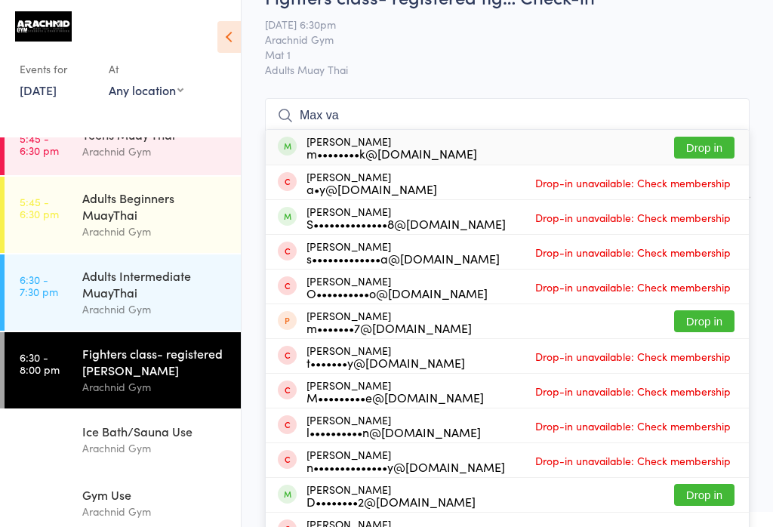
type input "Max va"
click at [579, 144] on button "Drop in" at bounding box center [704, 148] width 60 height 22
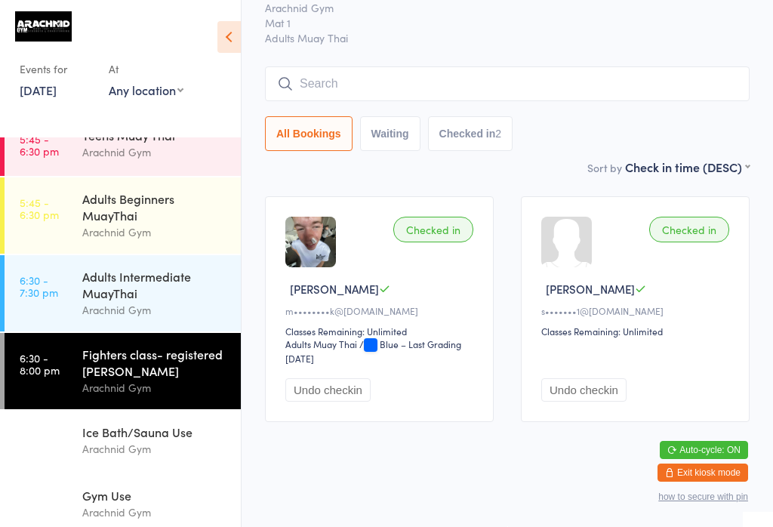
scroll to position [239, 0]
click at [77, 333] on link "6:30 - 8:00 pm Fighters class- registered [PERSON_NAME] Arachnid Gym" at bounding box center [123, 371] width 236 height 76
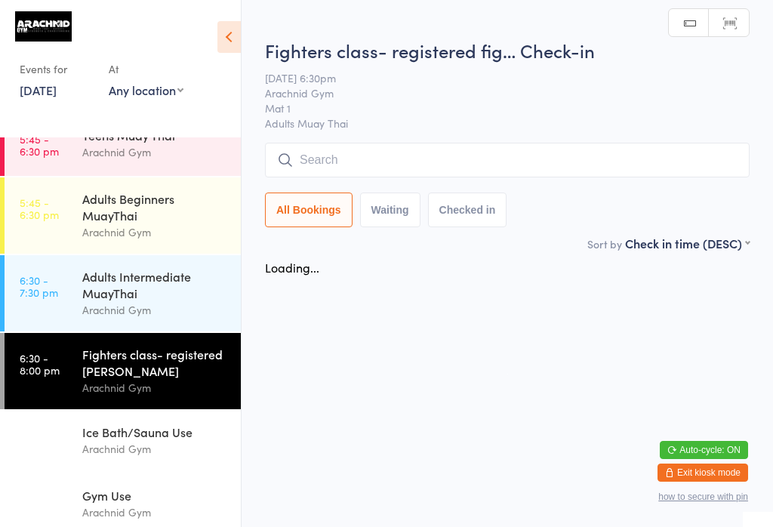
scroll to position [0, 0]
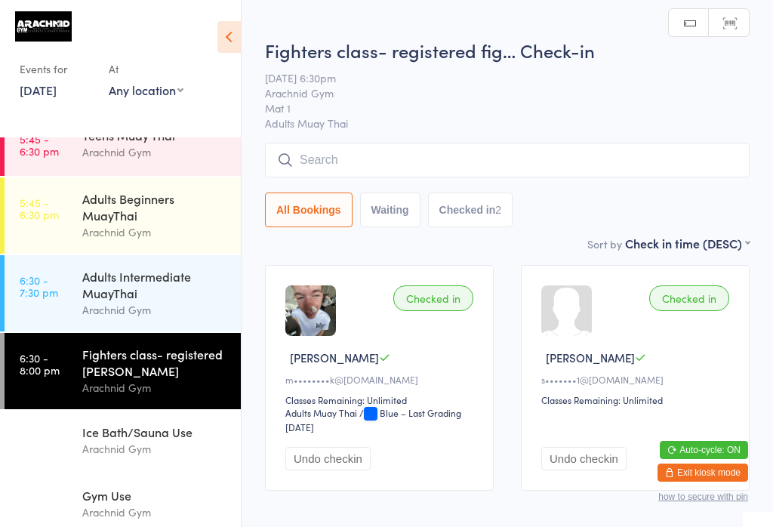
click at [329, 161] on input "search" at bounding box center [507, 160] width 484 height 35
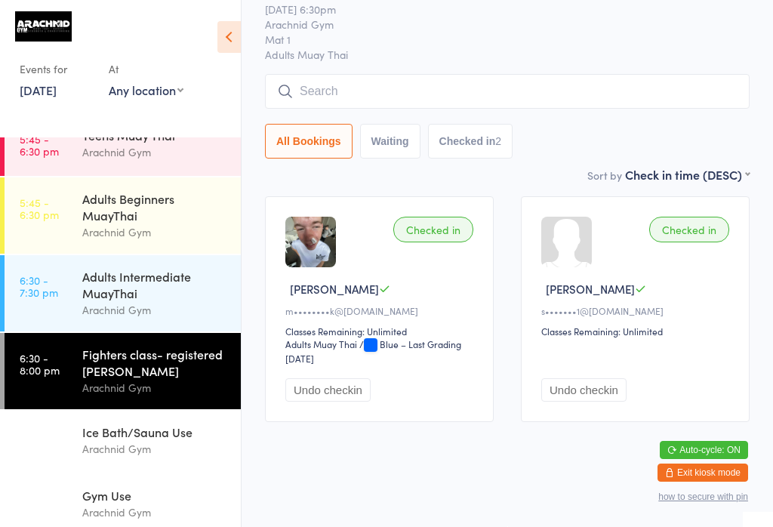
scroll to position [144, 0]
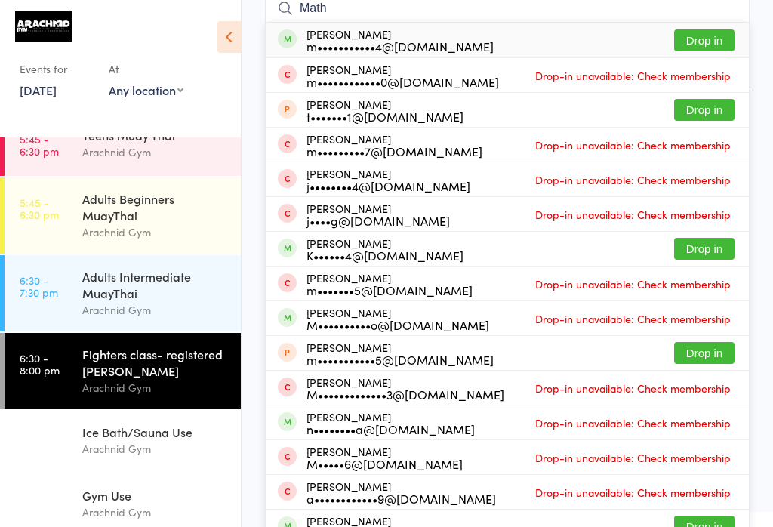
type input "Math"
click at [579, 41] on button "Drop in" at bounding box center [704, 40] width 60 height 22
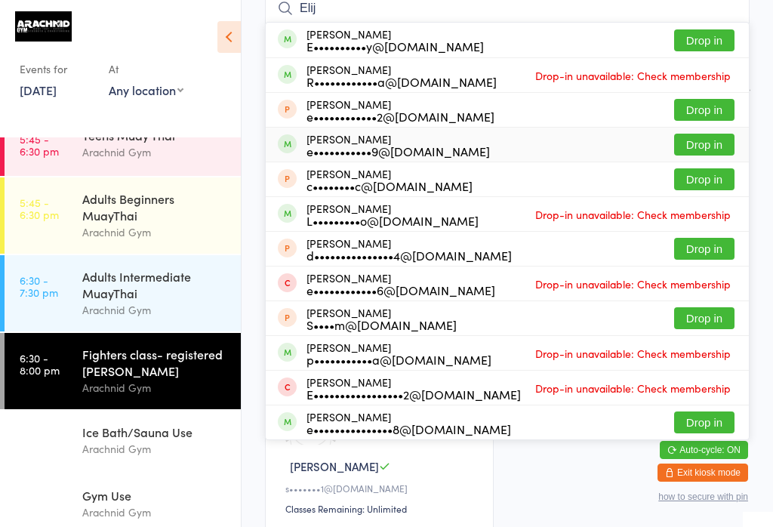
type input "Elij"
click at [579, 145] on button "Drop in" at bounding box center [704, 145] width 60 height 22
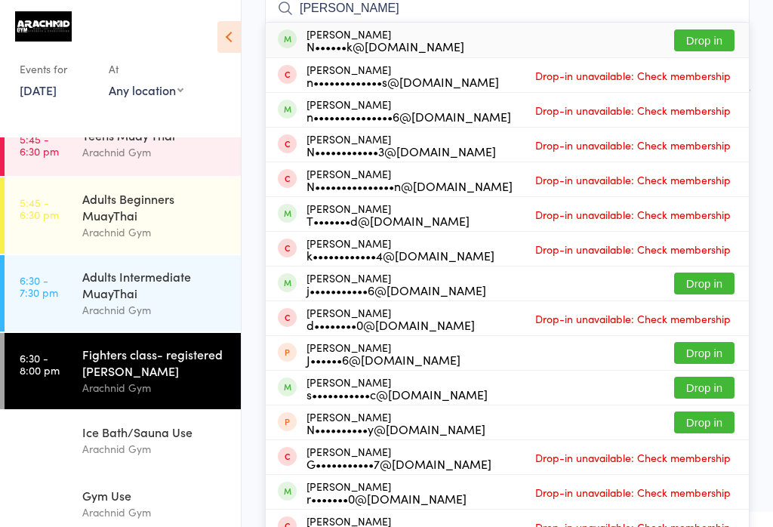
type input "[PERSON_NAME]"
click at [579, 37] on button "Drop in" at bounding box center [704, 40] width 60 height 22
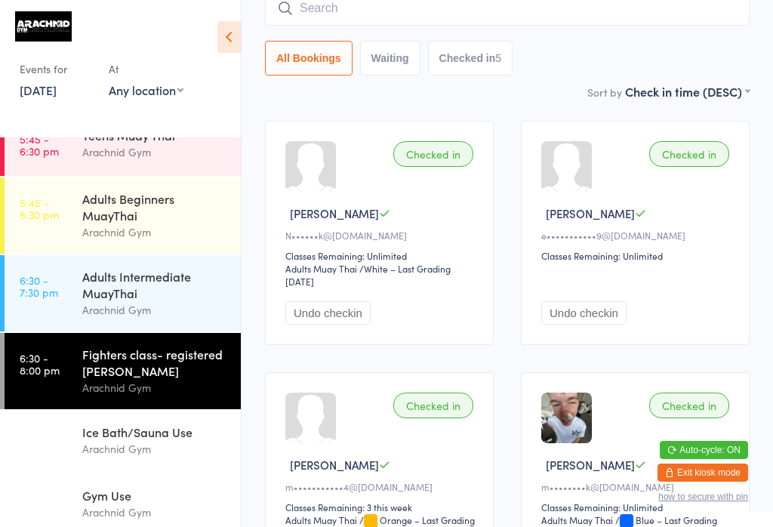
click at [139, 268] on div "Adults Intermediate MuayThai" at bounding box center [155, 284] width 146 height 33
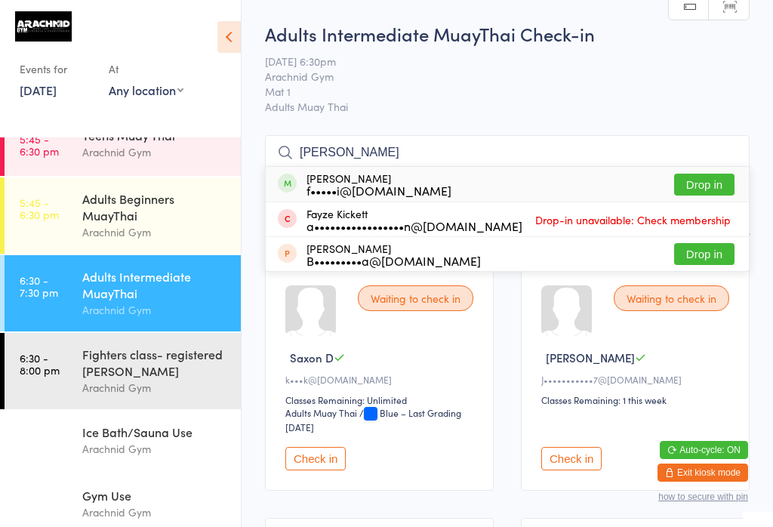
type input "[PERSON_NAME]"
click at [579, 186] on button "Drop in" at bounding box center [704, 185] width 60 height 22
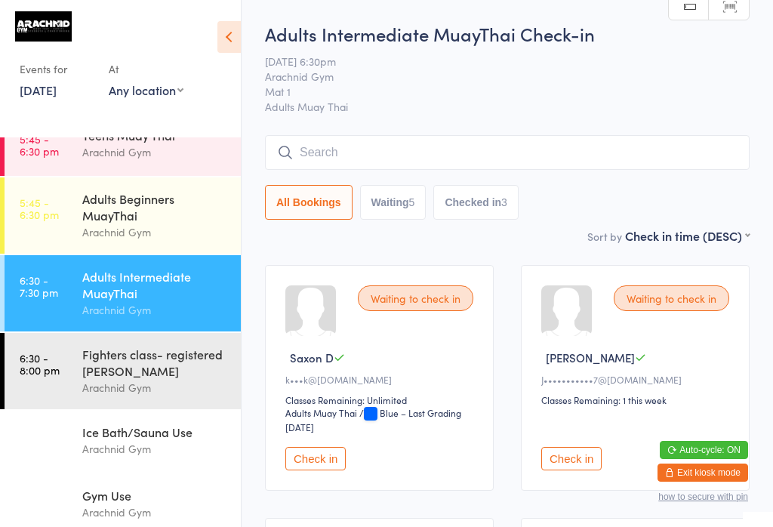
click at [140, 293] on div "Adults Intermediate MuayThai" at bounding box center [155, 284] width 146 height 33
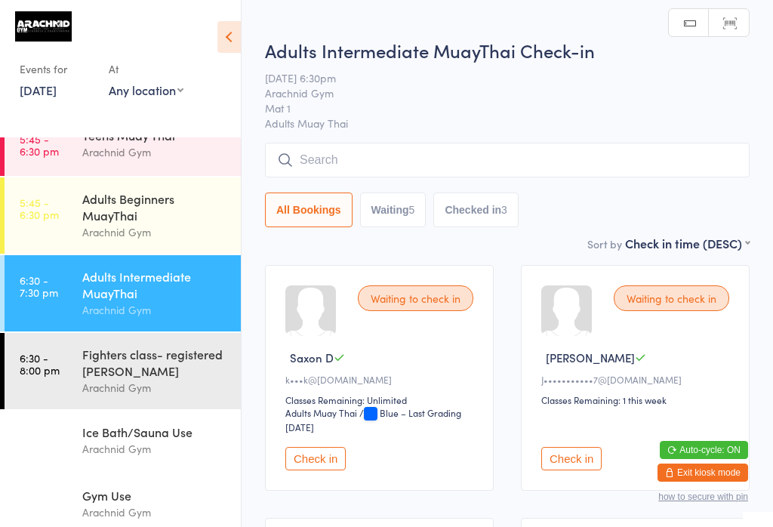
click at [449, 161] on input "search" at bounding box center [507, 160] width 484 height 35
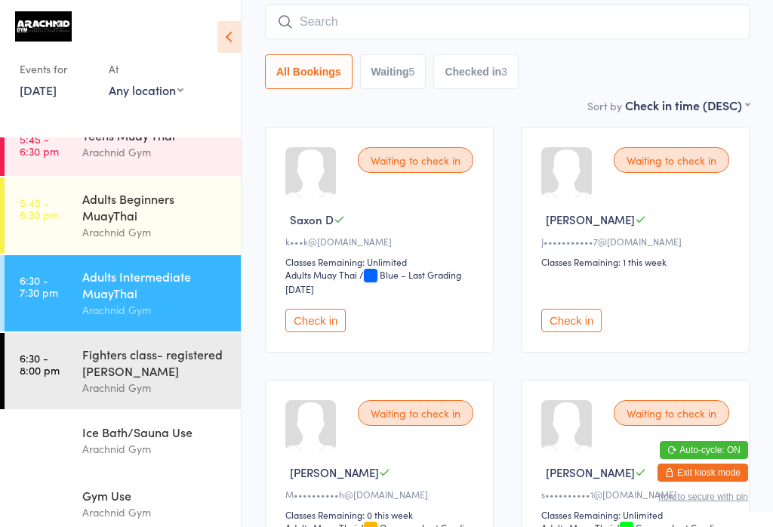
scroll to position [144, 0]
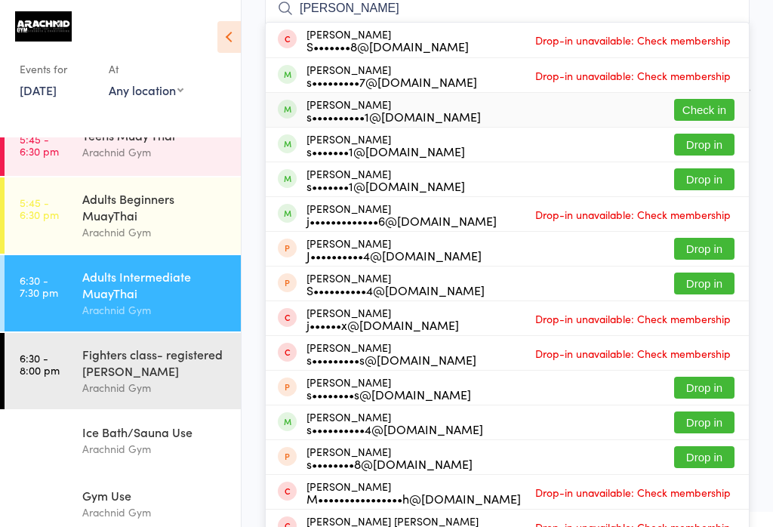
type input "[PERSON_NAME]"
click at [579, 107] on button "Check in" at bounding box center [704, 110] width 60 height 22
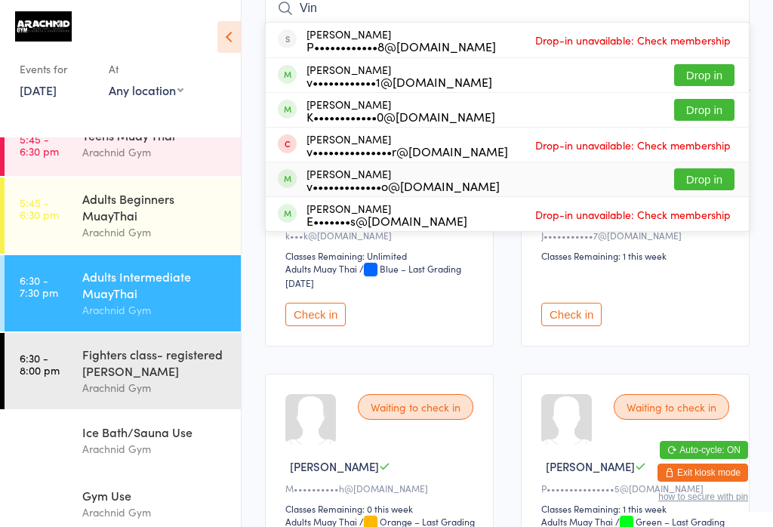
type input "Vin"
click at [579, 177] on button "Drop in" at bounding box center [704, 179] width 60 height 22
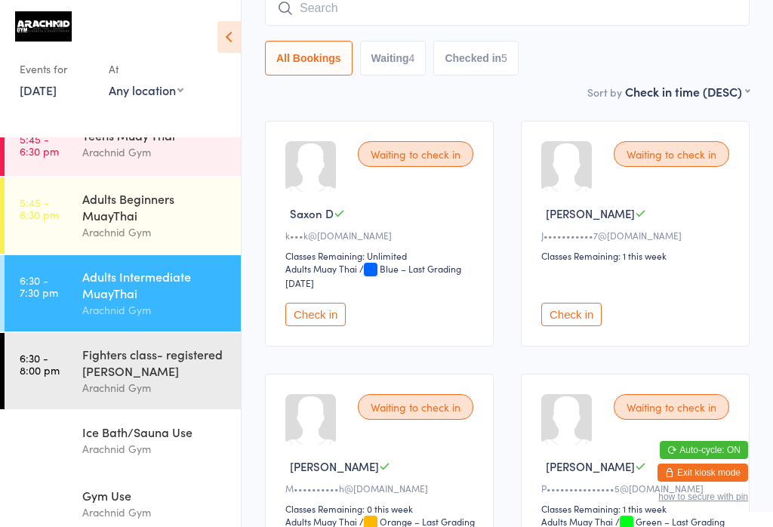
click at [543, 14] on input "search" at bounding box center [507, 8] width 484 height 35
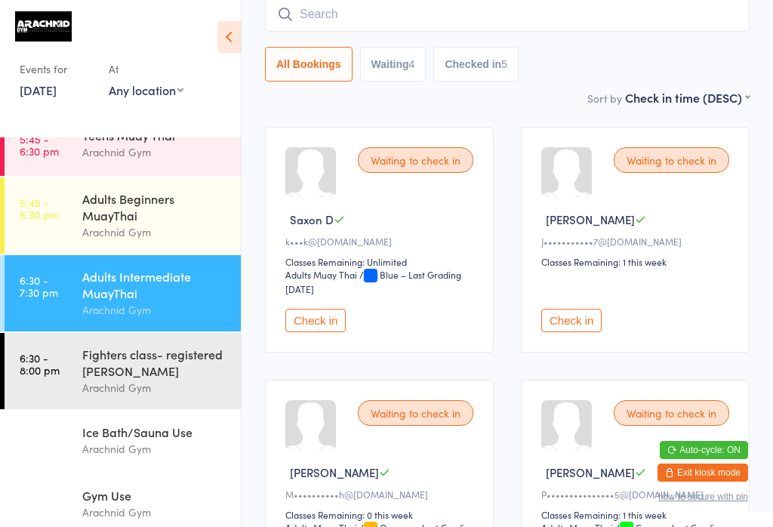
scroll to position [137, 0]
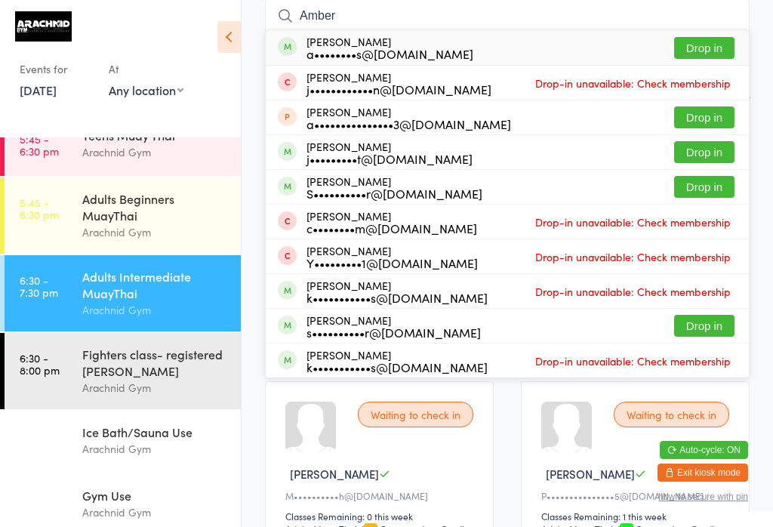
type input "Amber"
click at [579, 46] on button "Drop in" at bounding box center [704, 48] width 60 height 22
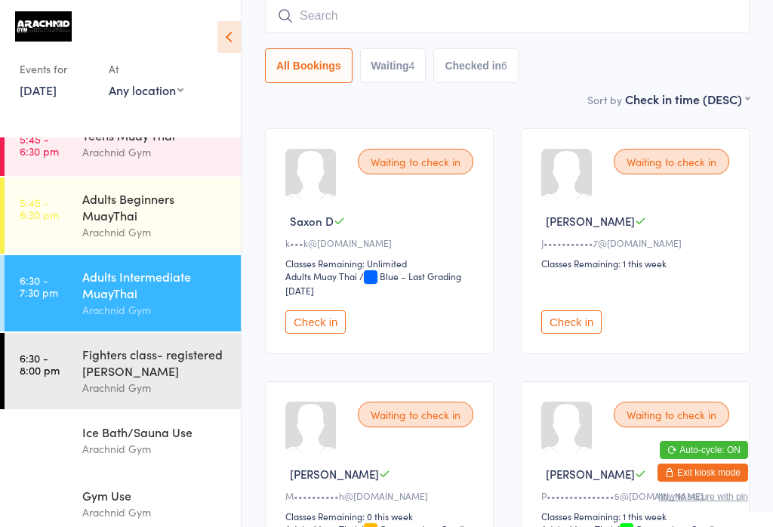
click at [112, 375] on div "Fighters class- registered [PERSON_NAME]" at bounding box center [155, 362] width 146 height 33
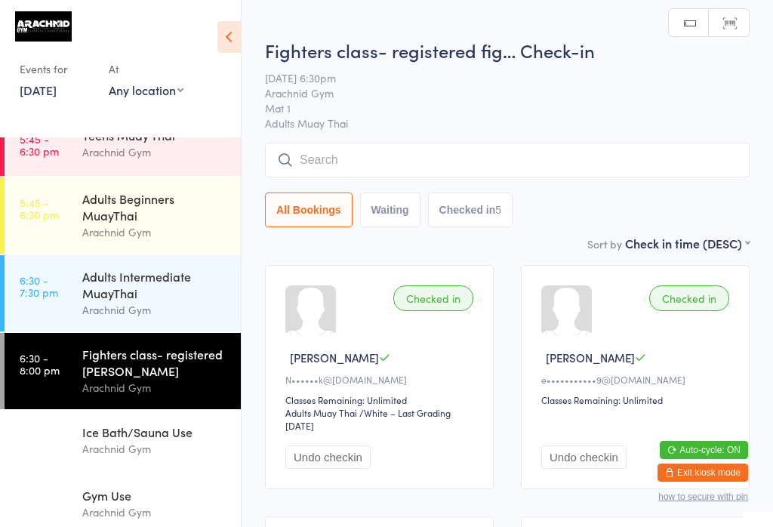
click at [375, 145] on input "search" at bounding box center [507, 160] width 484 height 35
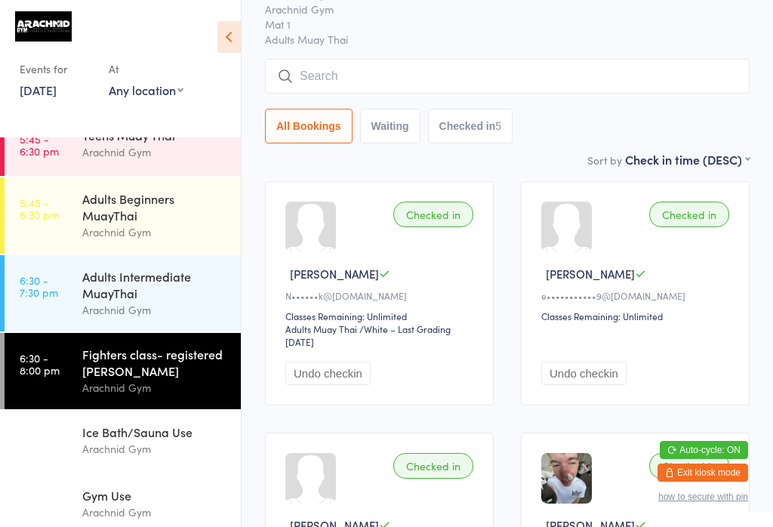
scroll to position [144, 0]
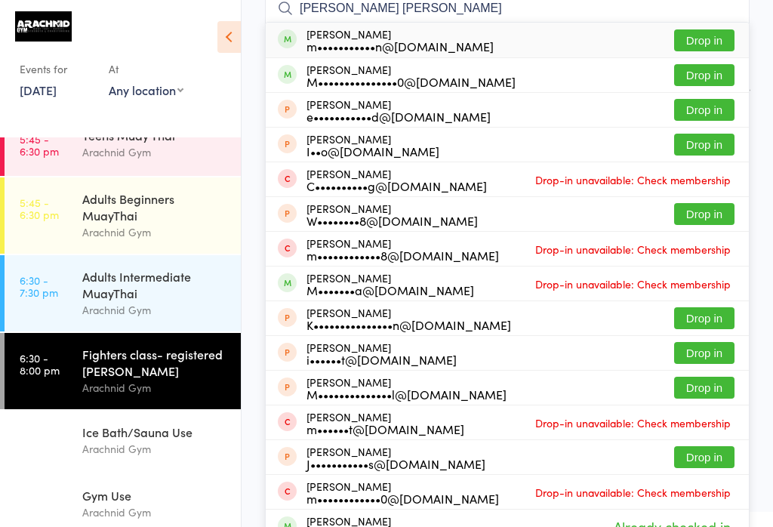
type input "[PERSON_NAME] [PERSON_NAME]"
click at [579, 35] on button "Drop in" at bounding box center [704, 40] width 60 height 22
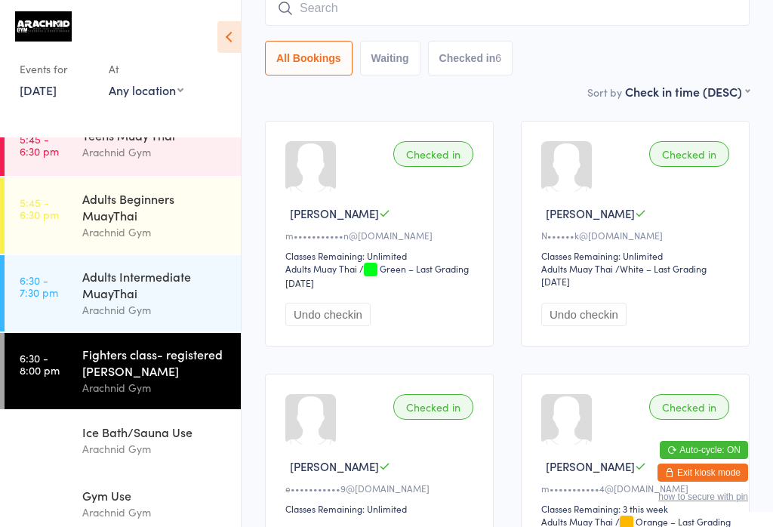
click at [511, 17] on input "search" at bounding box center [507, 8] width 484 height 35
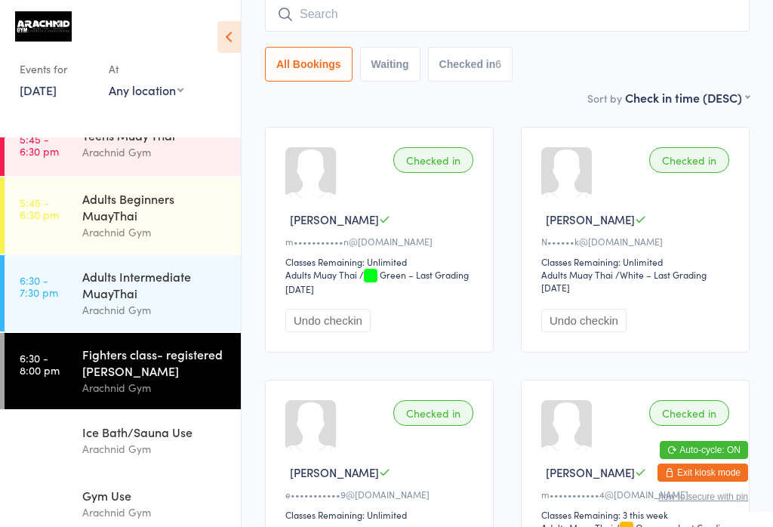
scroll to position [137, 0]
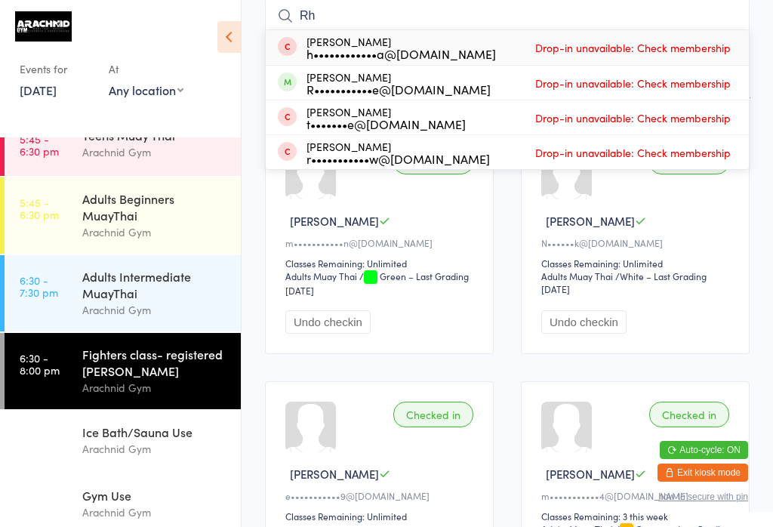
type input "R"
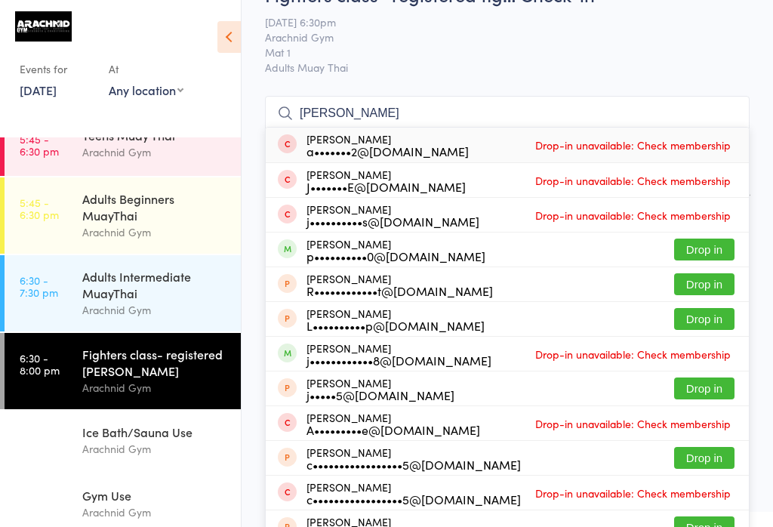
scroll to position [38, 0]
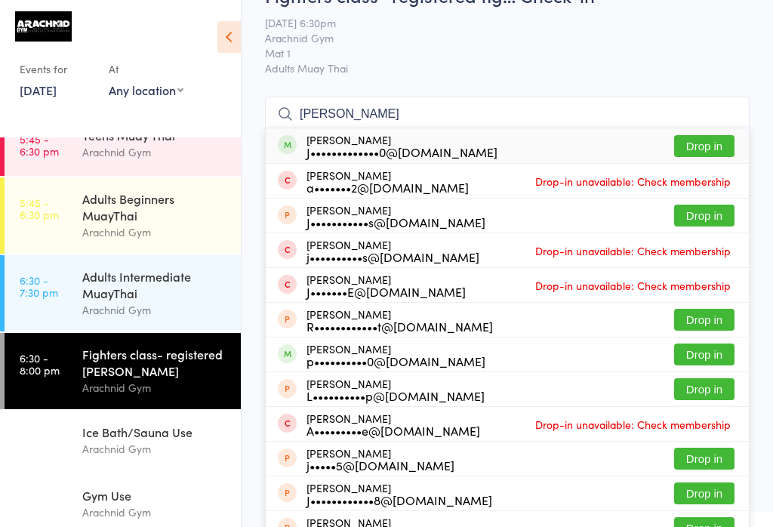
type input "[PERSON_NAME]"
click at [579, 147] on button "Drop in" at bounding box center [704, 146] width 60 height 22
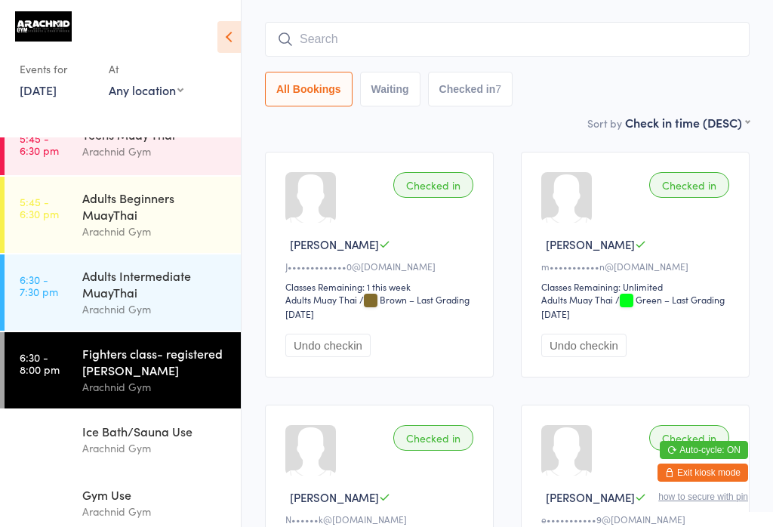
scroll to position [120, 0]
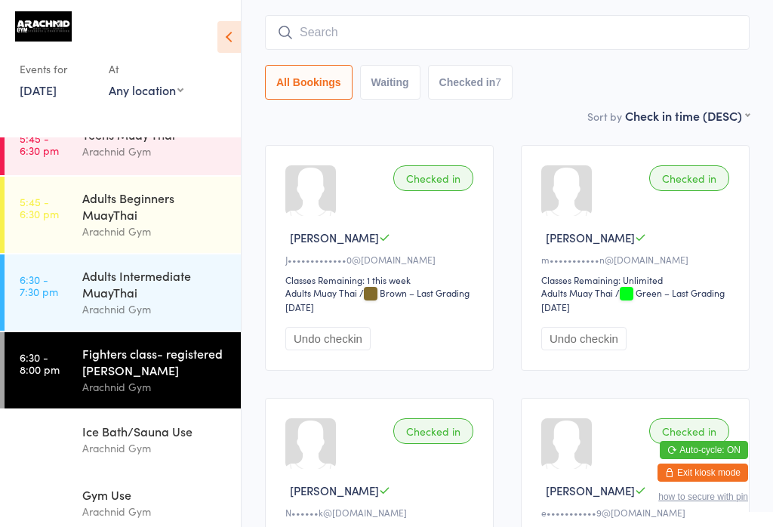
click at [168, 267] on div "Adults Intermediate MuayThai" at bounding box center [155, 283] width 146 height 33
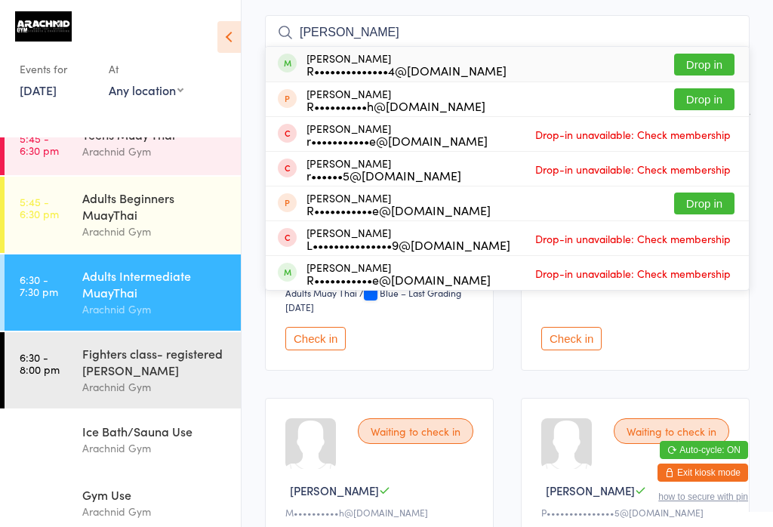
type input "[PERSON_NAME]"
click at [579, 72] on button "Drop in" at bounding box center [704, 65] width 60 height 22
